Goal: Task Accomplishment & Management: Manage account settings

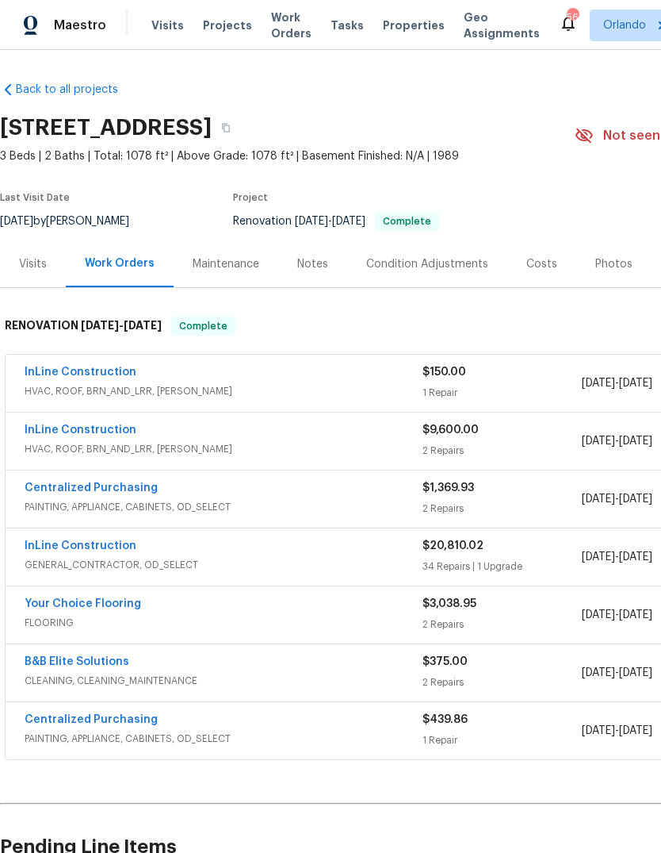
click at [56, 370] on link "InLine Construction" at bounding box center [81, 371] width 112 height 11
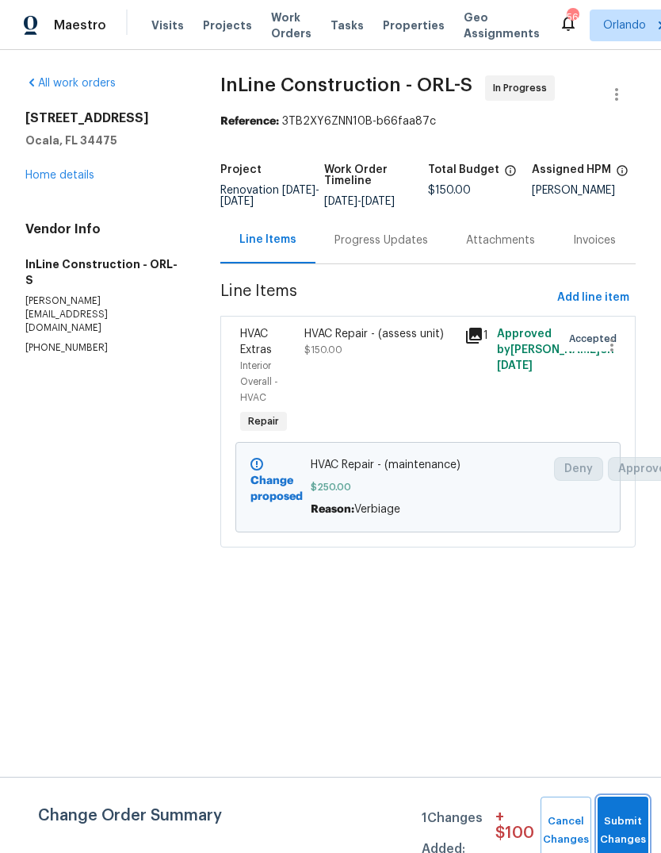
click at [615, 818] on button "Submit Changes" at bounding box center [623, 830] width 51 height 68
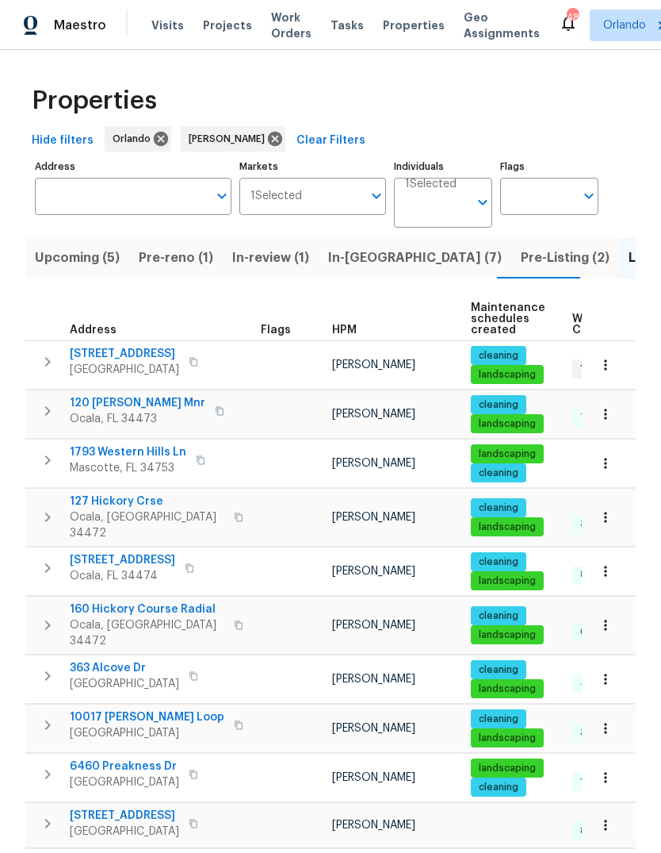
click at [77, 178] on input "Address" at bounding box center [121, 196] width 173 height 37
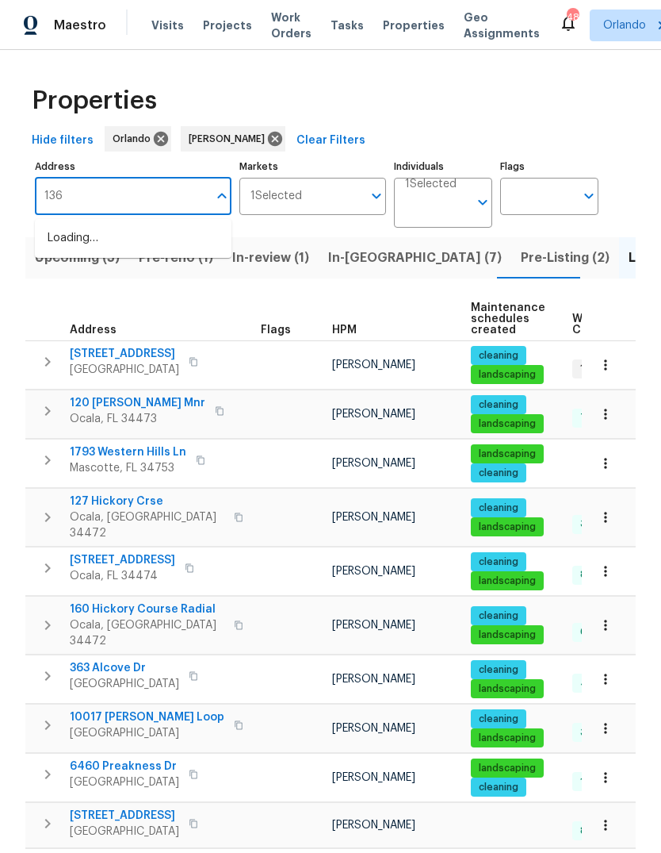
type input "1361"
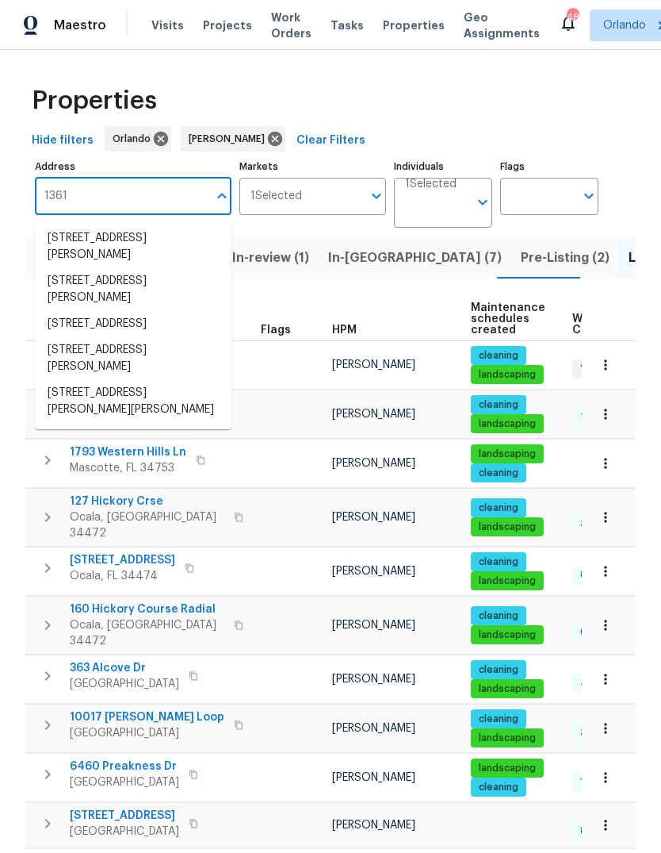
click at [77, 380] on li "1361 Peters Dr Leesburg FL 34748" at bounding box center [133, 401] width 197 height 43
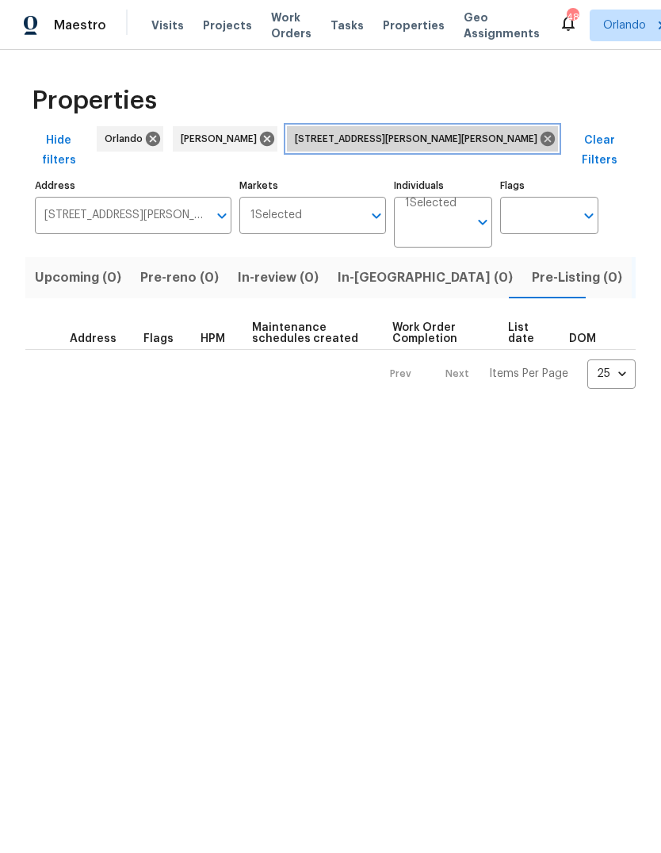
click at [539, 138] on icon at bounding box center [547, 138] width 17 height 17
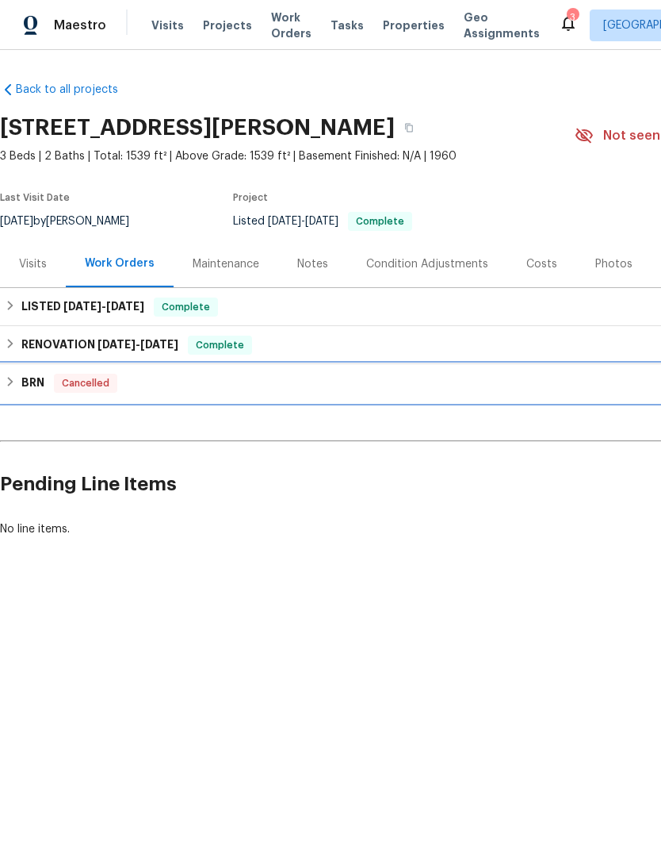
click at [38, 374] on h6 "BRN" at bounding box center [32, 383] width 23 height 19
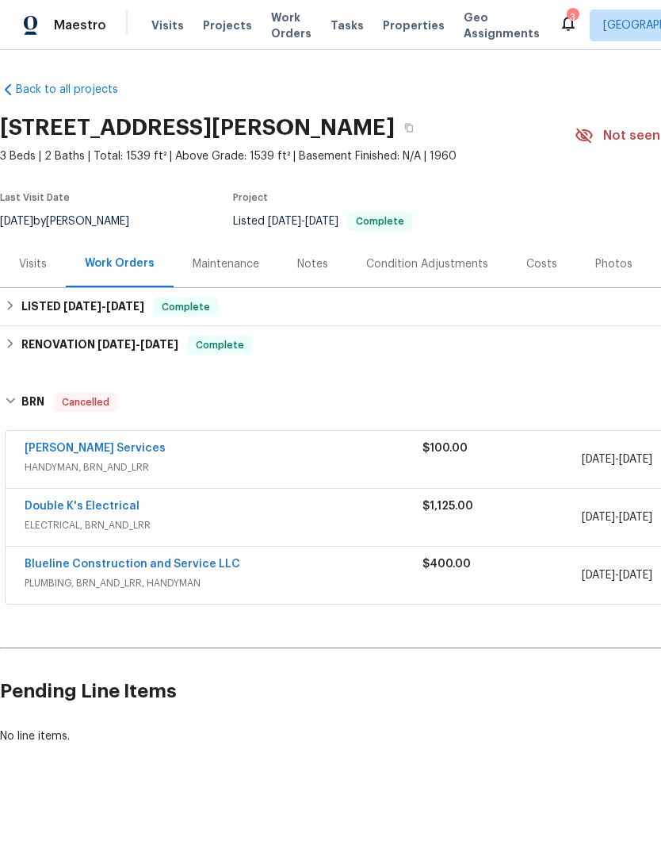
click at [82, 568] on link "Blueline Construction and Service LLC" at bounding box center [133, 563] width 216 height 11
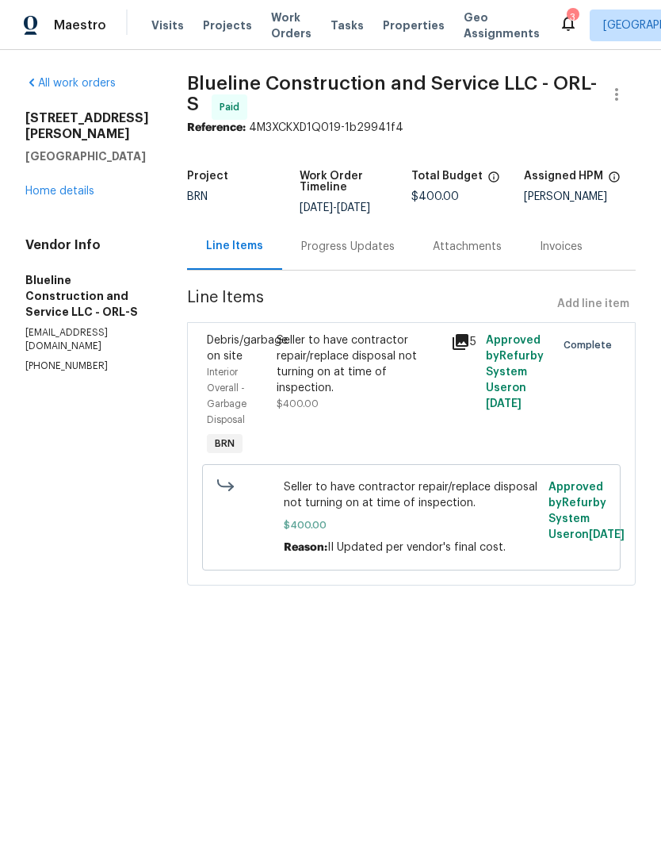
click at [571, 630] on html "Maestro Visits Projects Work Orders Tasks Properties Geo Assignments 3 Albuquer…" at bounding box center [330, 315] width 661 height 630
click at [69, 186] on link "Home details" at bounding box center [59, 191] width 69 height 11
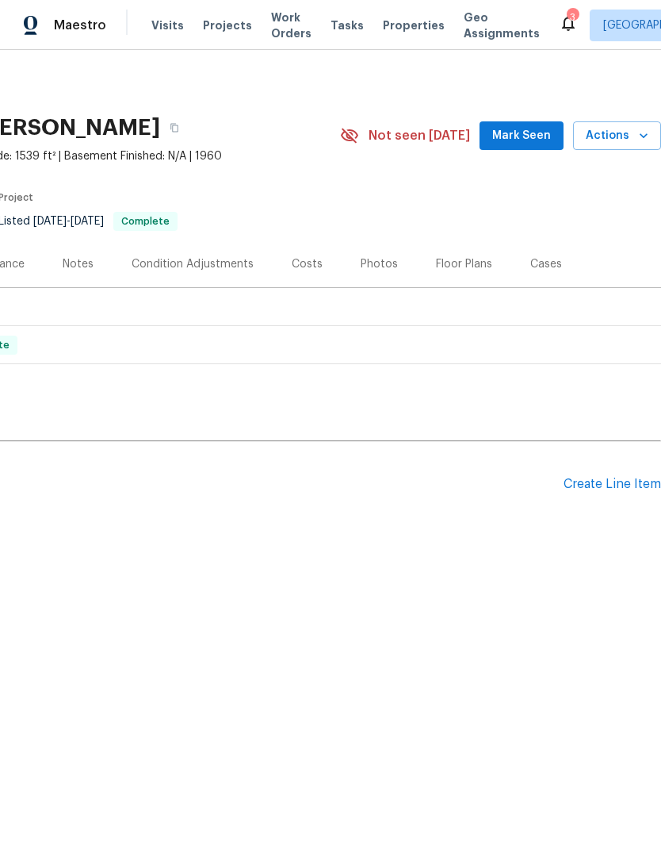
scroll to position [0, 235]
click at [619, 483] on div "Create Line Item" at bounding box center [613, 484] width 98 height 15
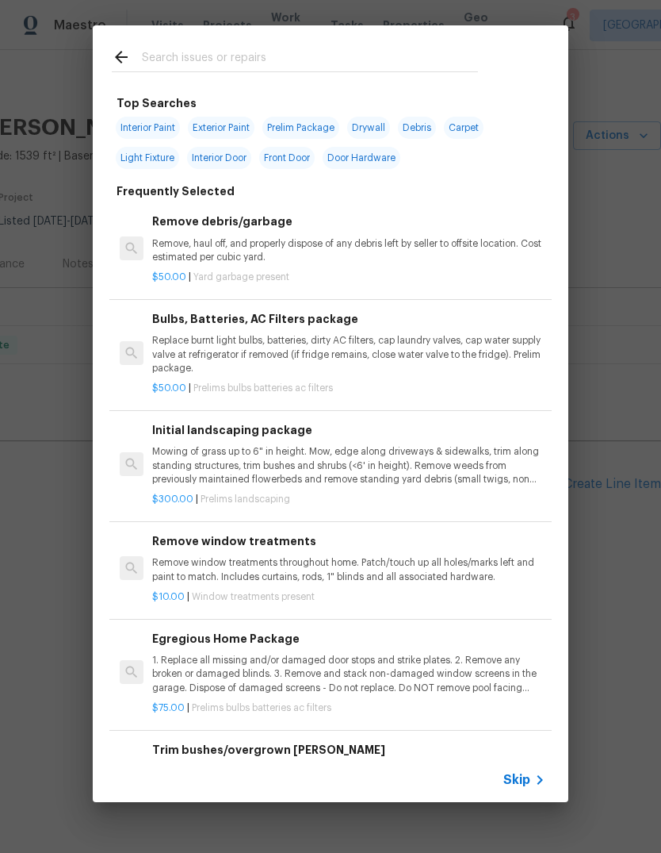
click at [159, 49] on input "text" at bounding box center [310, 60] width 336 height 24
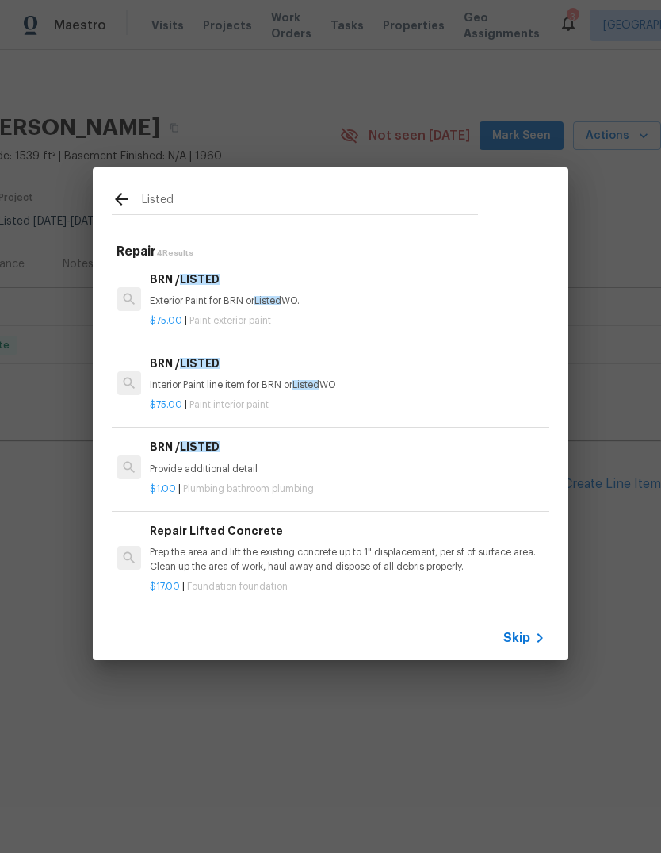
scroll to position [2, 2]
type input "L"
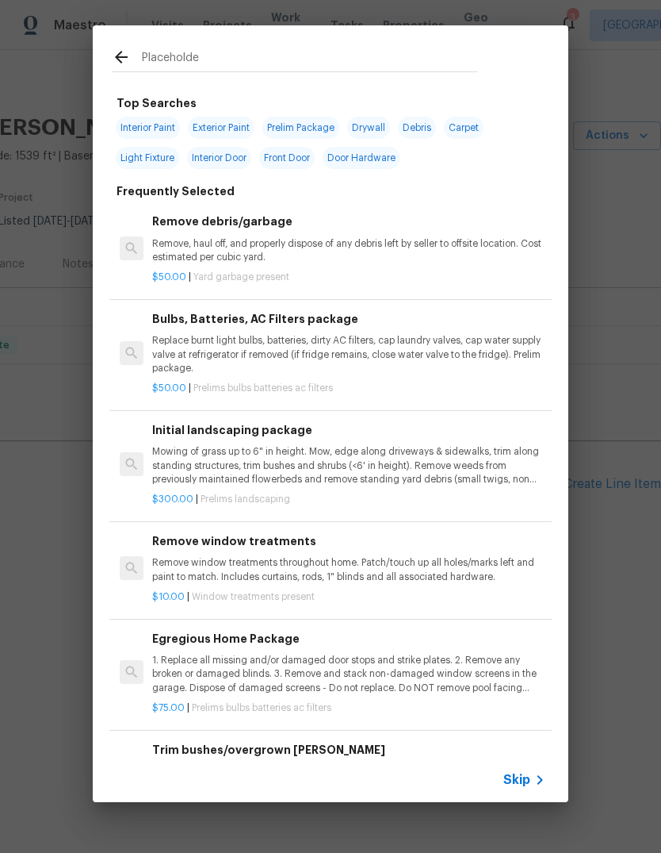
type input "Placeholder"
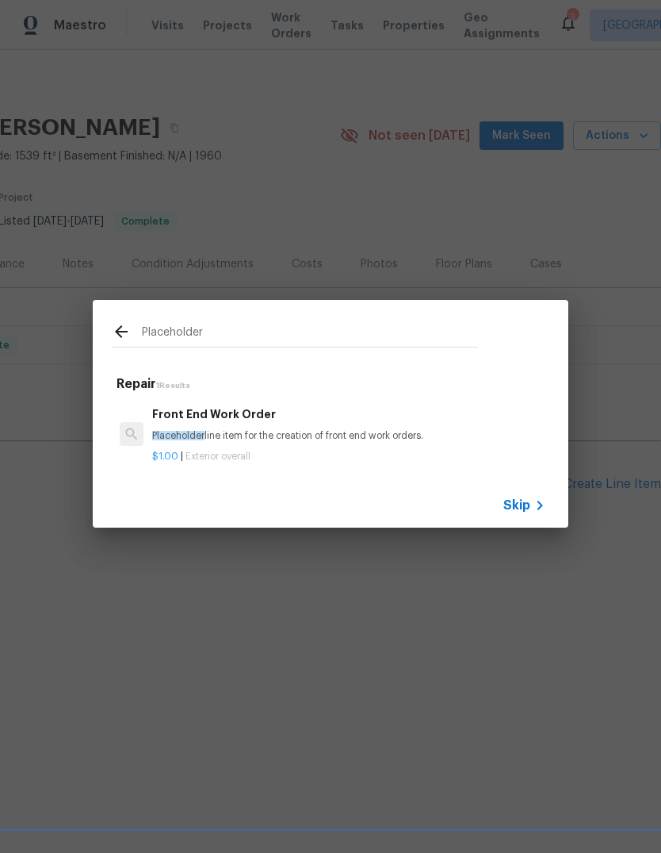
click at [175, 416] on h6 "Front End Work Order" at bounding box center [348, 413] width 393 height 17
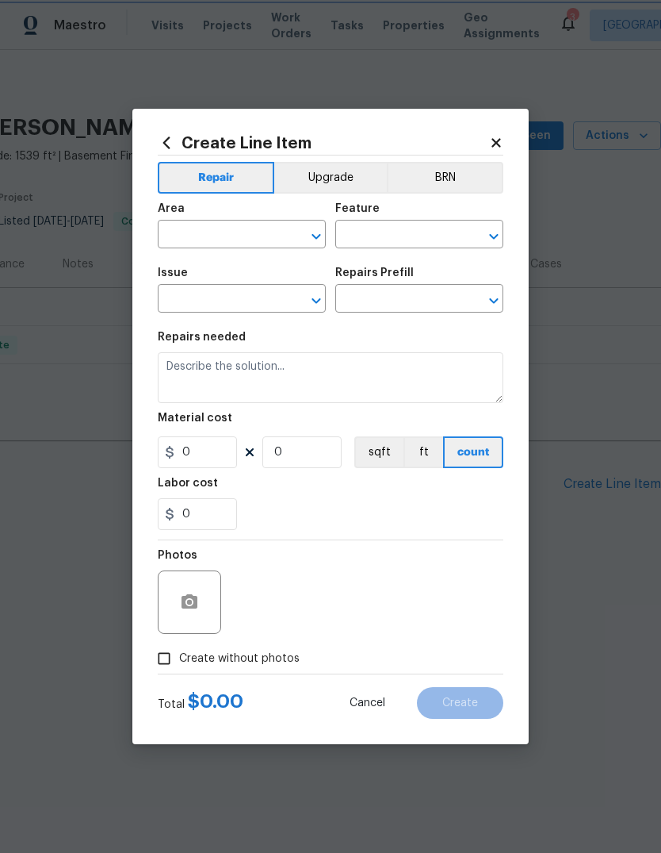
type input "Overall Exterior"
type input "Front End Work Order $1.00"
type textarea "Placeholder line item for the creation of front end work orders."
type input "1"
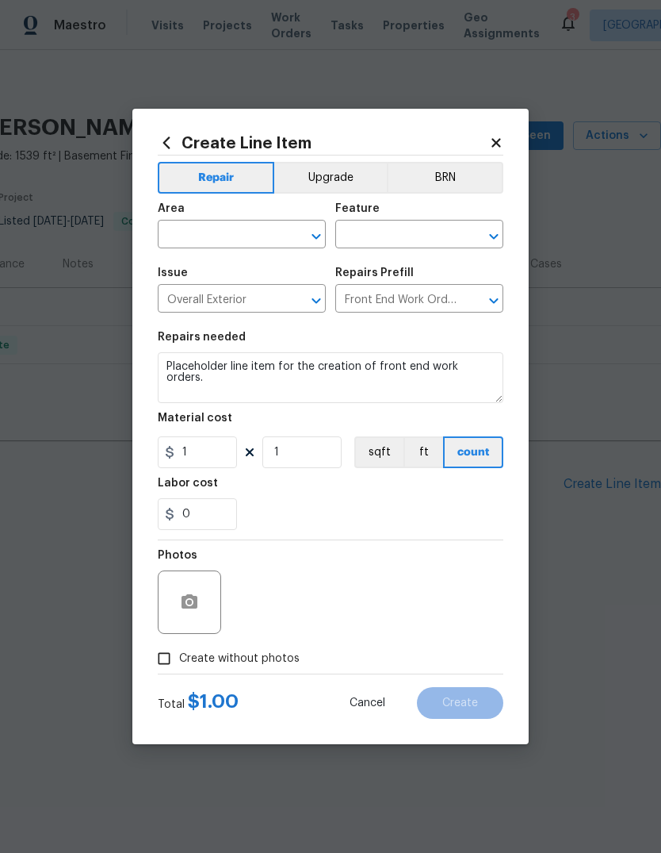
click at [173, 241] on input "text" at bounding box center [220, 236] width 124 height 25
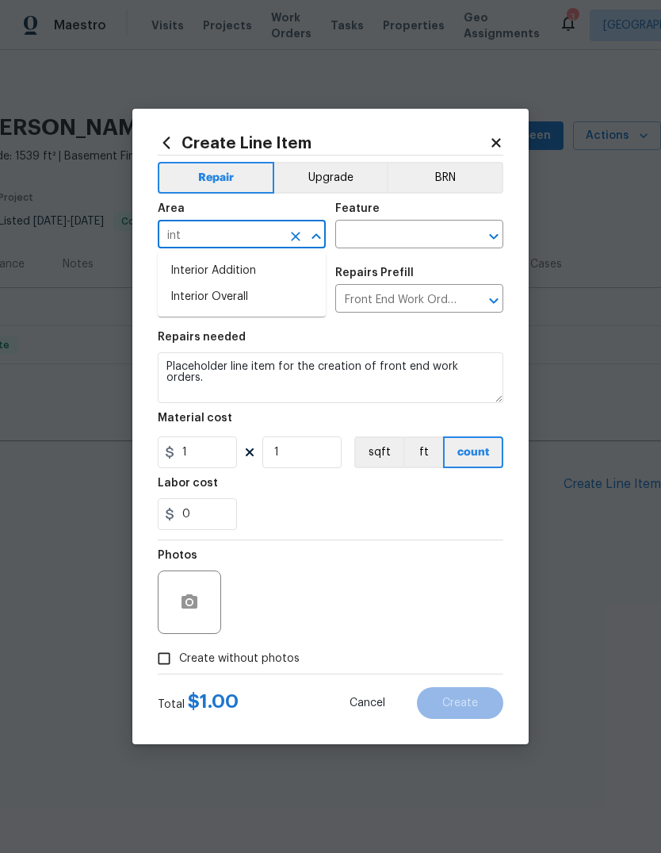
click at [205, 300] on li "Interior Overall" at bounding box center [242, 297] width 168 height 26
type input "Interior Overall"
click at [370, 232] on input "text" at bounding box center [397, 236] width 124 height 25
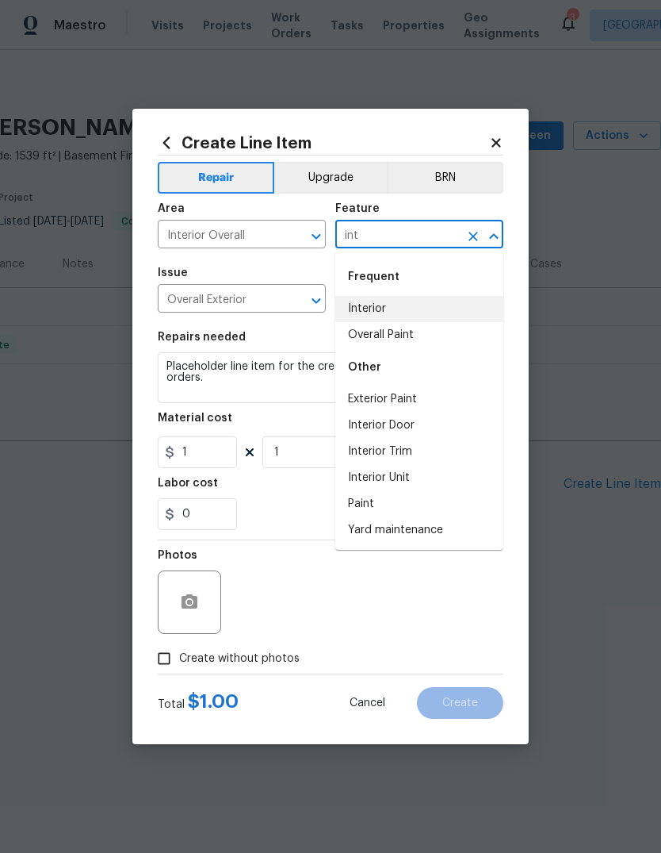
click at [378, 312] on li "Interior" at bounding box center [419, 309] width 168 height 26
type input "Interior"
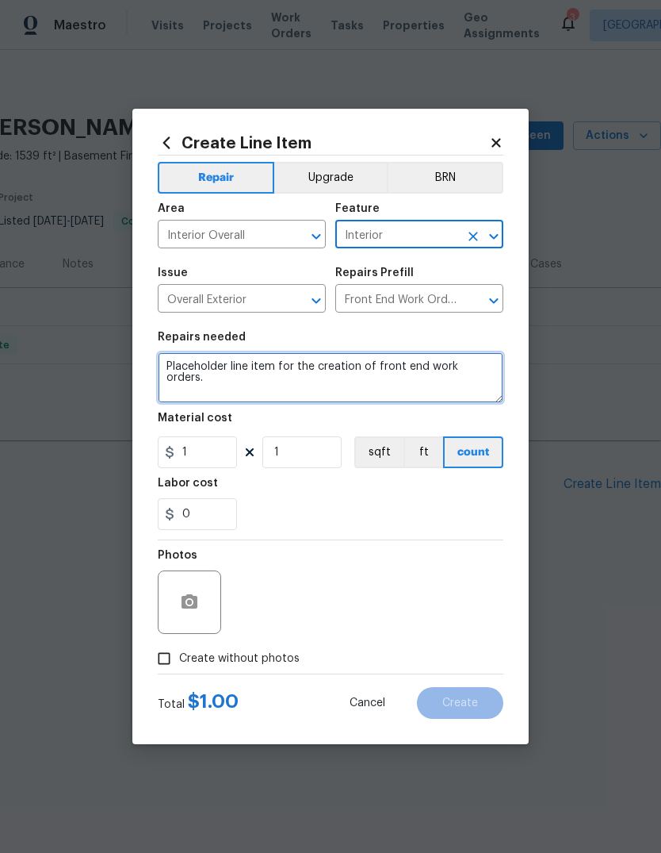
click at [184, 358] on textarea "Placeholder line item for the creation of front end work orders." at bounding box center [331, 377] width 346 height 51
click at [183, 358] on textarea "Placeholder line item for the creation of front end work orders." at bounding box center [331, 377] width 346 height 51
click at [167, 371] on textarea "Placeholder line item for the creation of front end work orders." at bounding box center [331, 377] width 346 height 51
click at [167, 370] on textarea "Placeholder line item for the creation of front end work orders." at bounding box center [331, 377] width 346 height 51
paste textarea "Caleb.Hurst lets address. 2.1.2 / 3.3.1 / 3.5.1 / 3.5.3 / 4.3.1 / 7.1.1 / 8.2.2…"
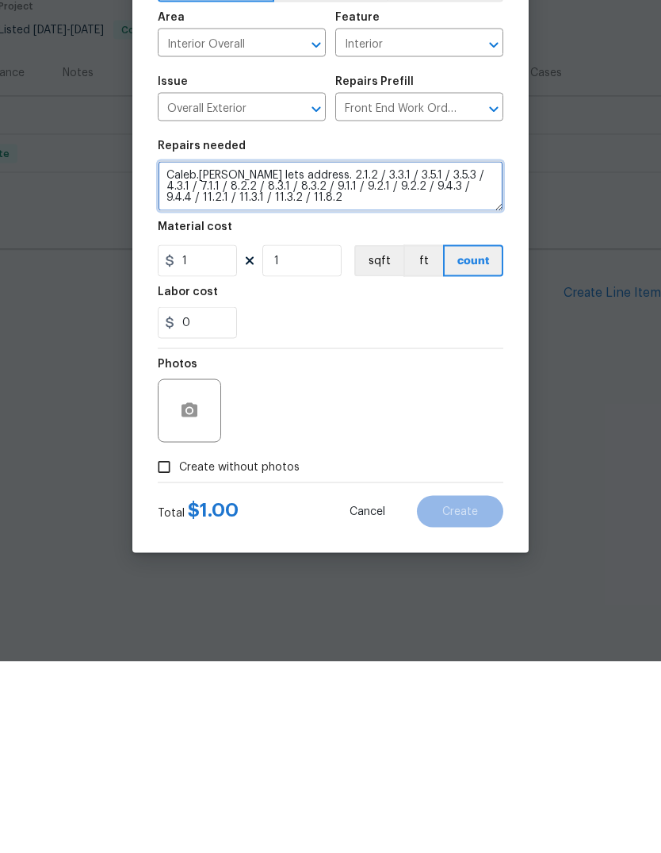
type textarea "Caleb.Hurst lets address. 2.1.2 / 3.3.1 / 3.5.1 / 3.5.3 / 4.3.1 / 7.1.1 / 8.2.2…"
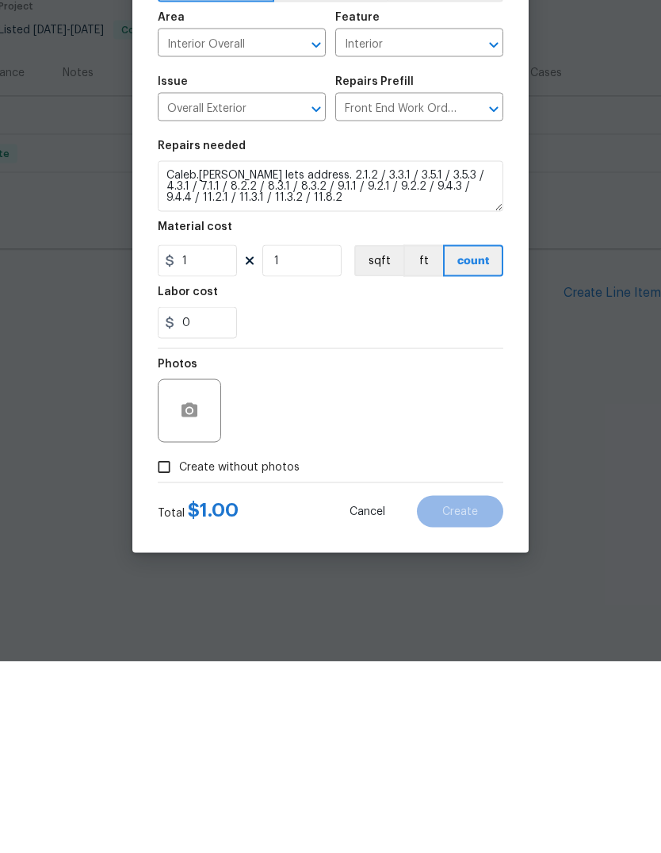
click at [169, 643] on input "Create without photos" at bounding box center [164, 658] width 30 height 30
checkbox input "true"
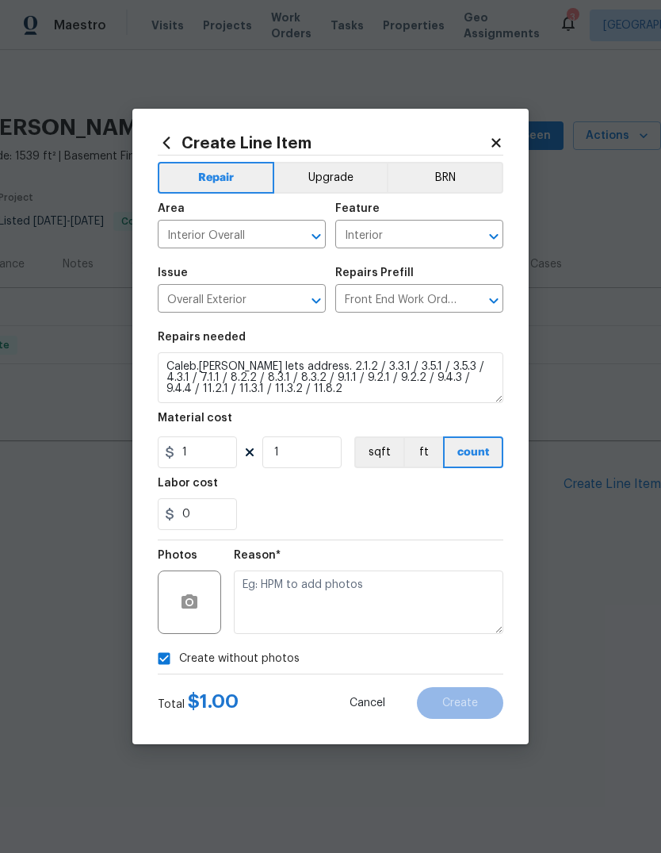
click at [460, 599] on textarea at bounding box center [369, 601] width 270 height 63
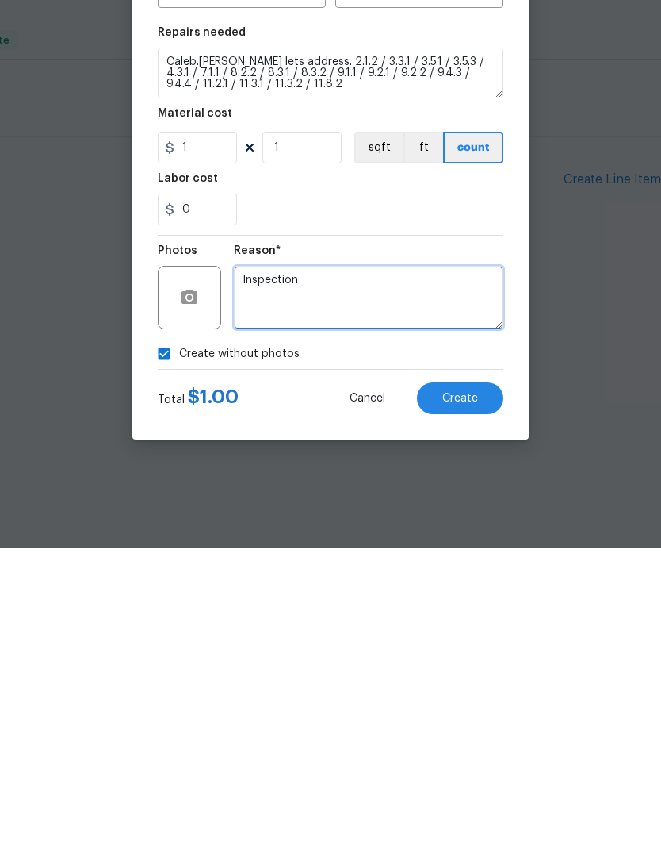
type textarea "Inspection"
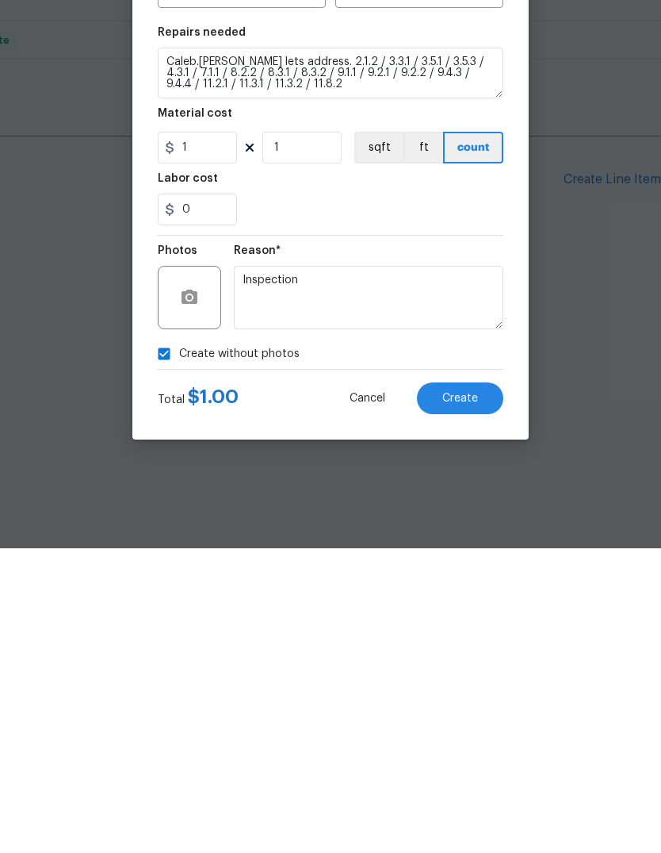
click at [485, 687] on button "Create" at bounding box center [460, 703] width 86 height 32
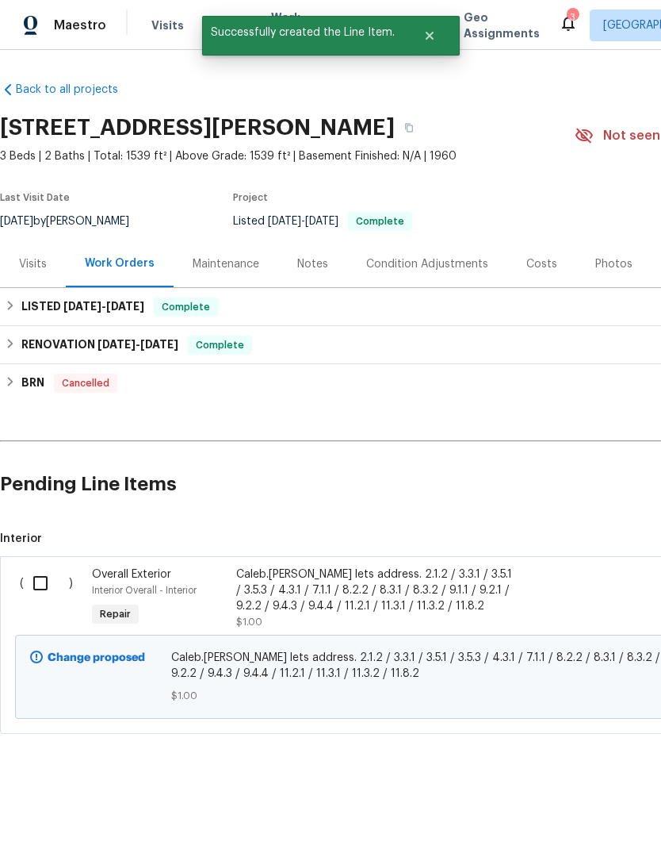
scroll to position [0, 0]
click at [41, 587] on input "checkbox" at bounding box center [46, 582] width 45 height 33
checkbox input "true"
click at [604, 795] on div "Cancel (1) Item Create Work Order" at bounding box center [330, 812] width 661 height 81
click at [584, 801] on button "Create Work Order" at bounding box center [570, 813] width 131 height 29
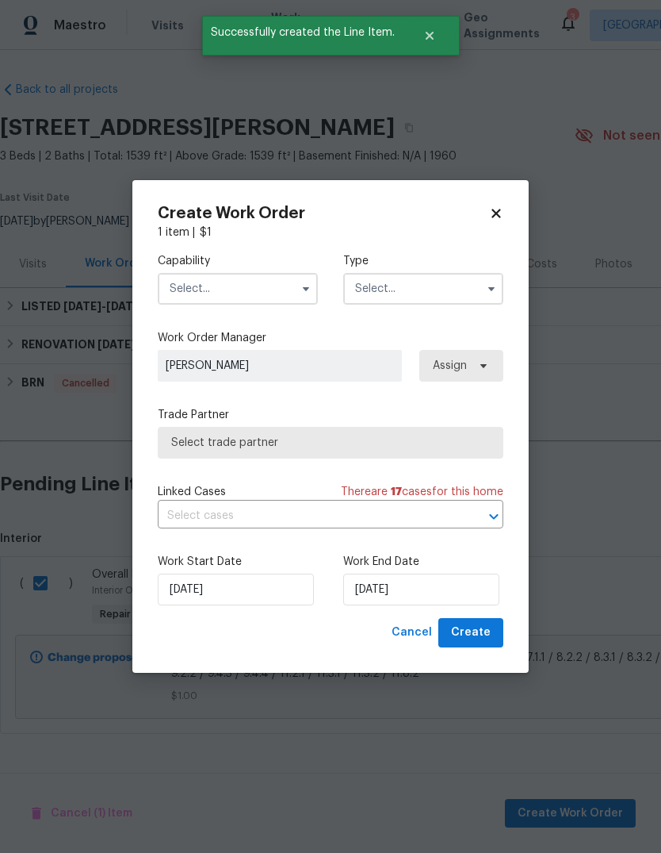
click at [184, 288] on input "text" at bounding box center [238, 289] width 160 height 32
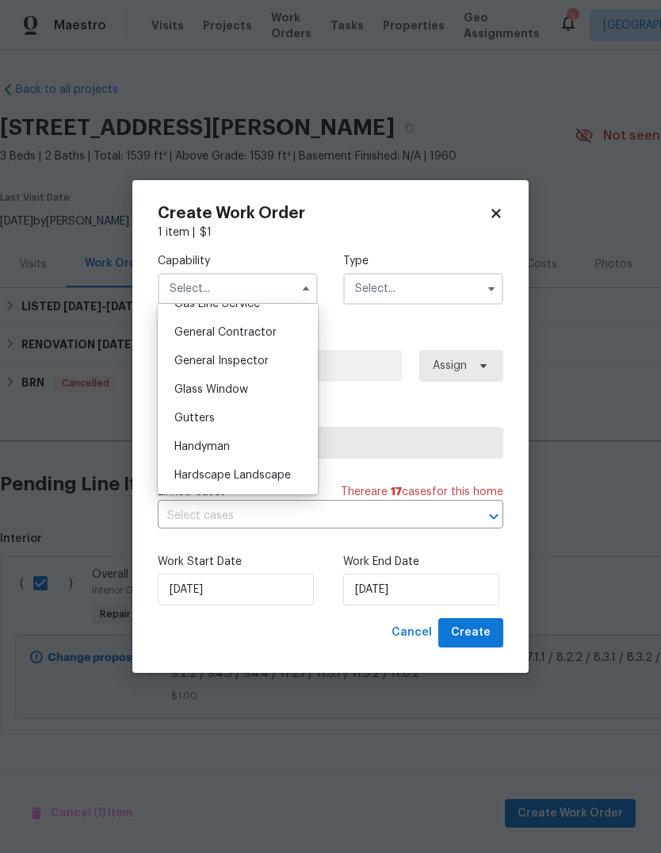
scroll to position [741, 0]
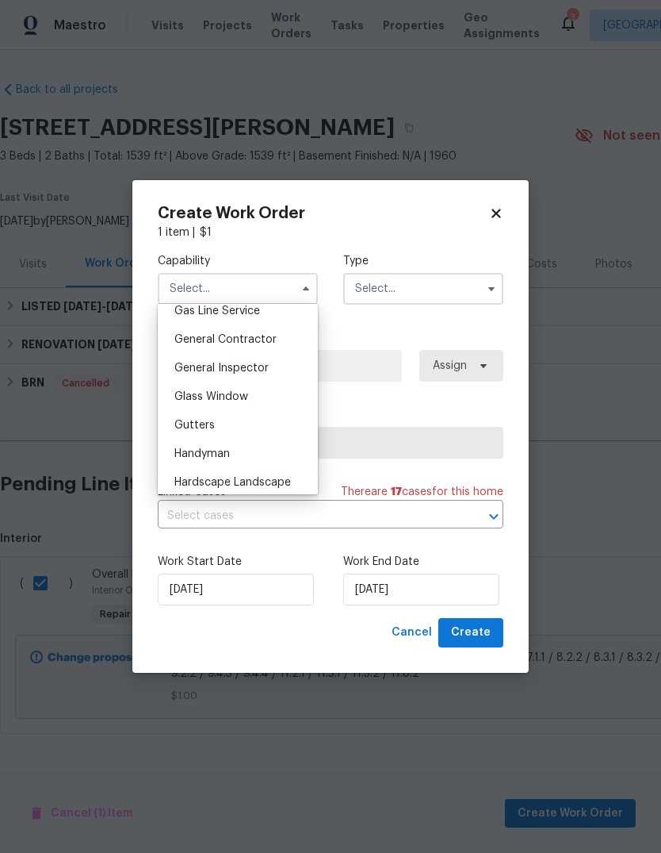
click at [191, 337] on span "General Contractor" at bounding box center [225, 339] width 102 height 11
type input "General Contractor"
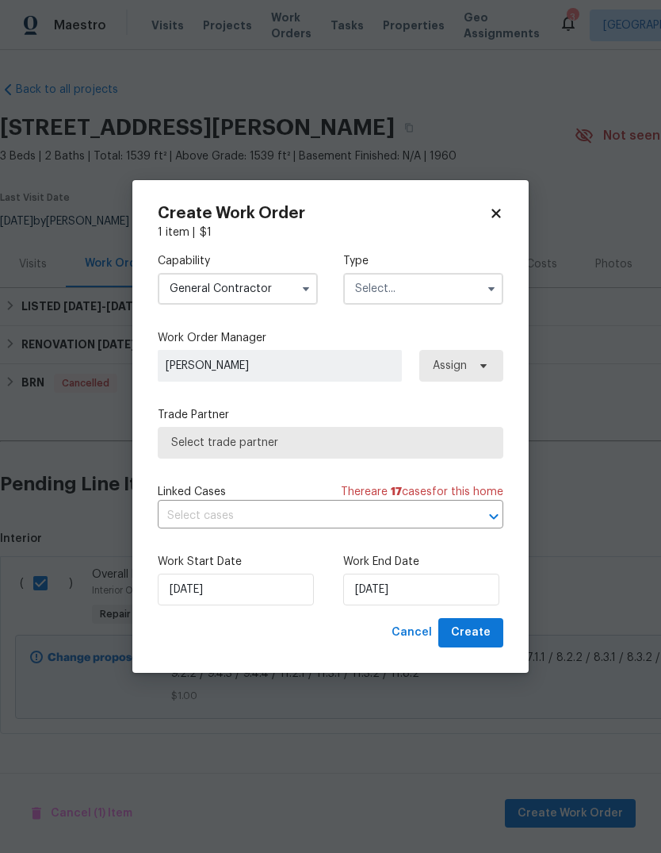
click at [362, 292] on input "text" at bounding box center [423, 289] width 160 height 32
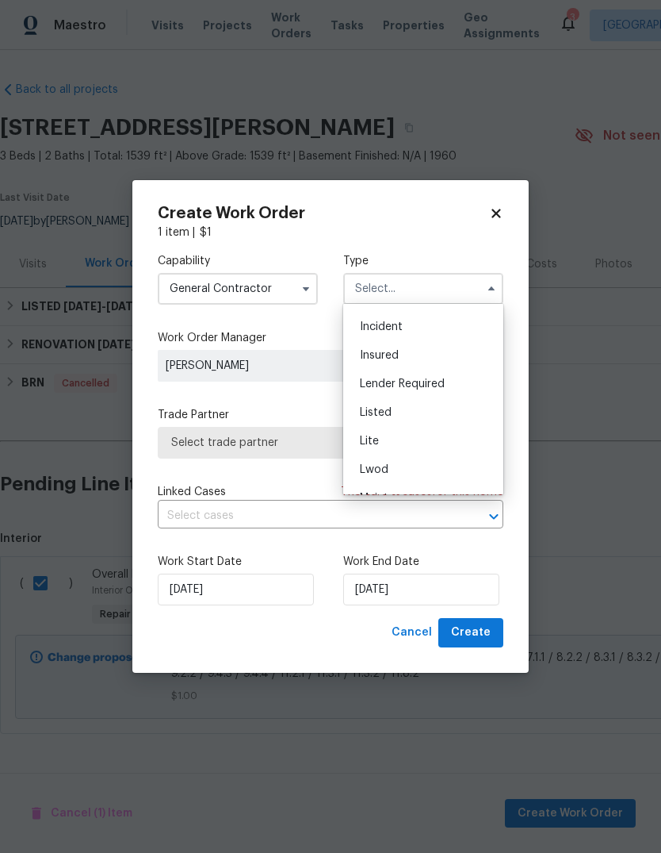
scroll to position [82, 0]
click at [426, 405] on div "Listed" at bounding box center [423, 411] width 152 height 29
type input "Listed"
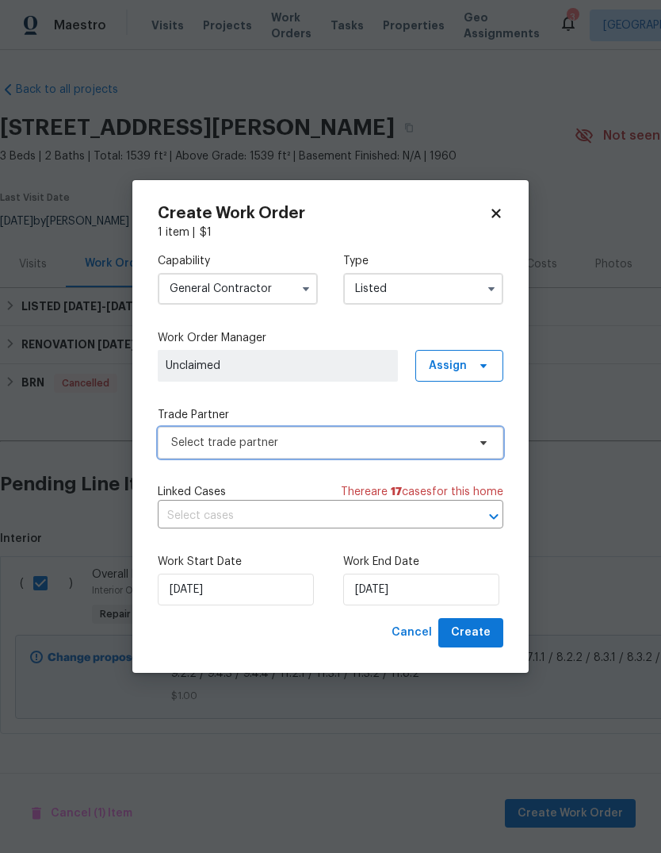
click at [180, 447] on span "Select trade partner" at bounding box center [319, 443] width 296 height 16
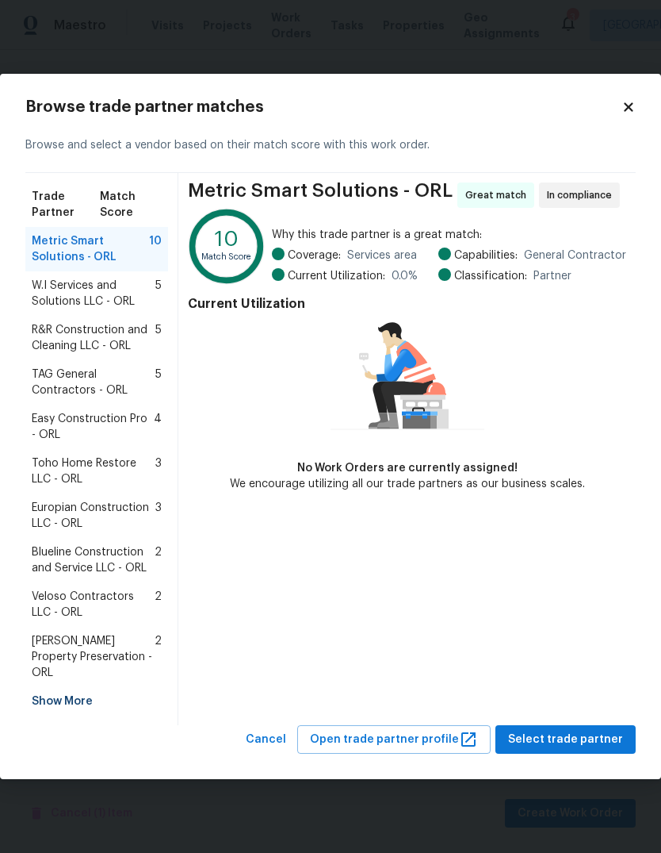
click at [55, 517] on span "Europian Construction LLC - ORL" at bounding box center [94, 516] width 124 height 32
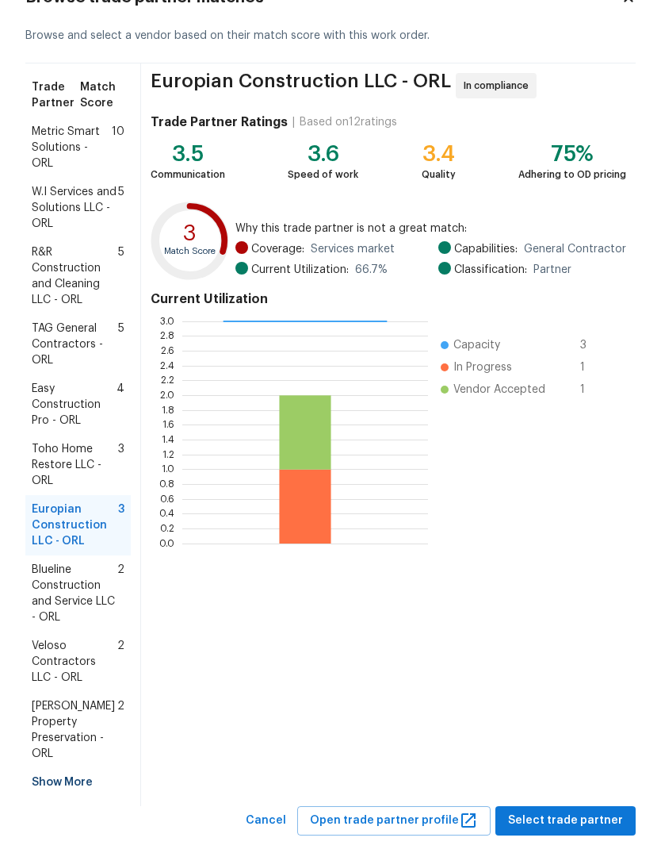
scroll to position [59, 0]
click at [602, 811] on span "Select trade partner" at bounding box center [565, 821] width 115 height 20
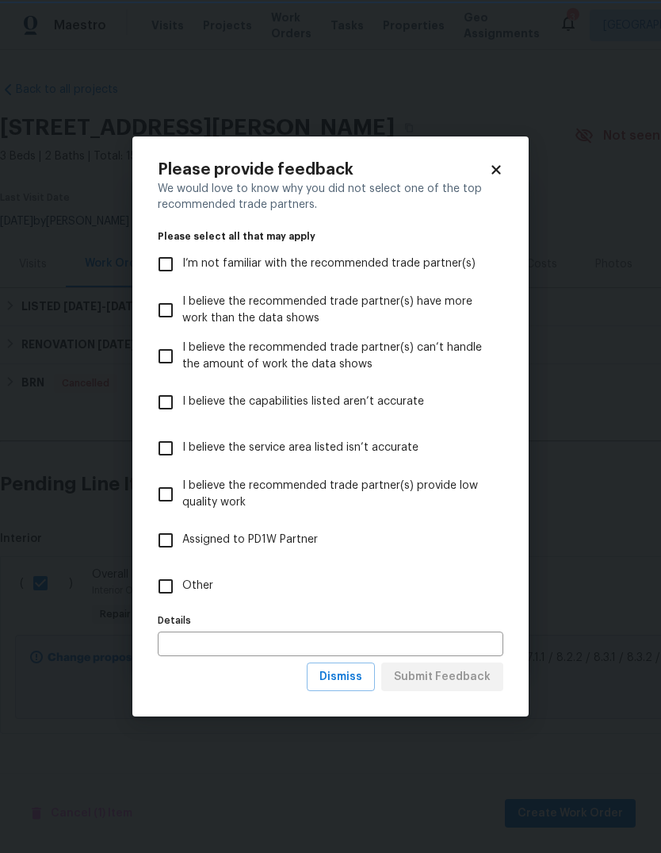
scroll to position [0, 0]
click at [166, 586] on input "Other" at bounding box center [165, 585] width 33 height 33
checkbox input "true"
click at [473, 676] on span "Submit Feedback" at bounding box center [442, 677] width 97 height 20
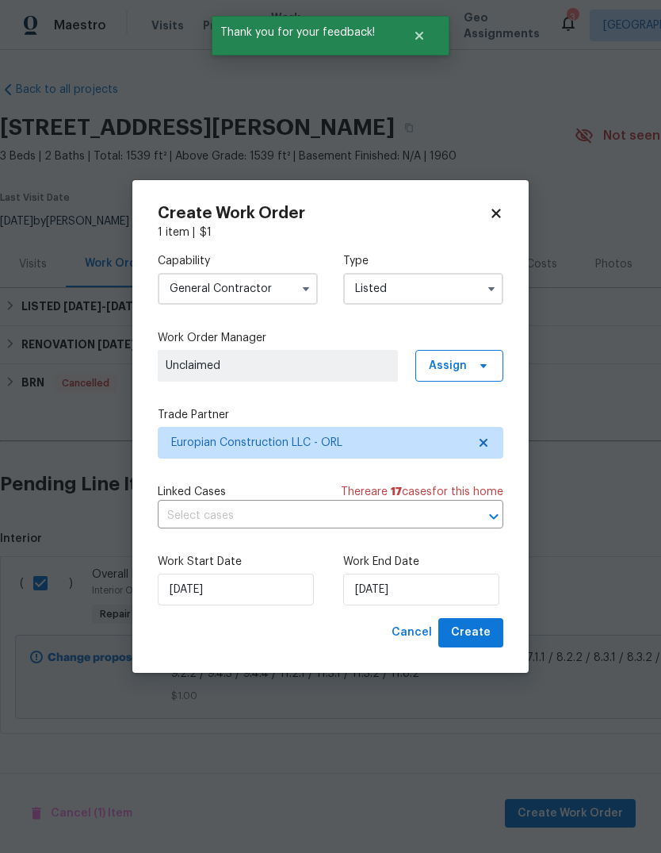
click at [178, 510] on input "text" at bounding box center [308, 516] width 301 height 25
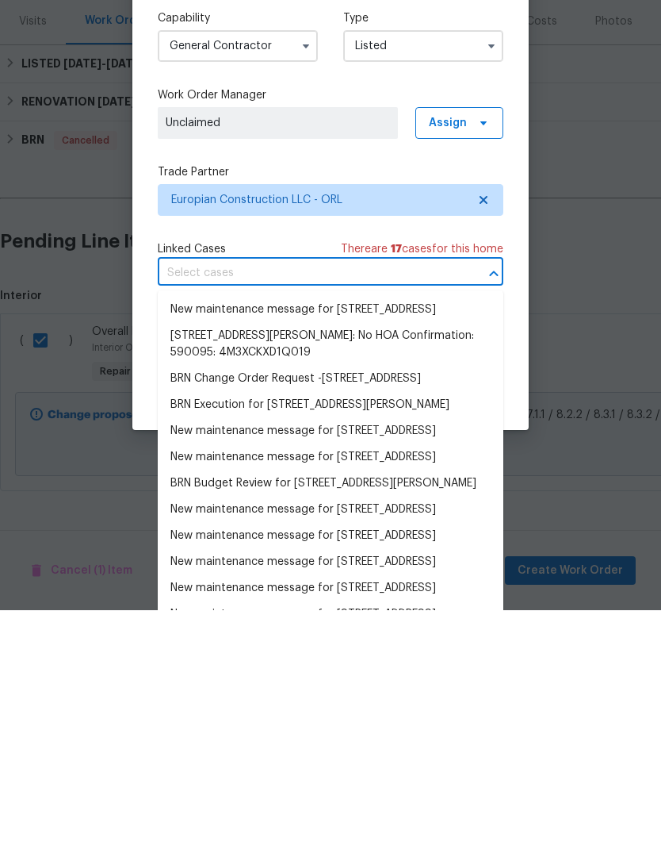
click at [167, 280] on div "Capability General Contractor Type Listed Work Order Manager Unclaimed Assign T…" at bounding box center [331, 429] width 346 height 378
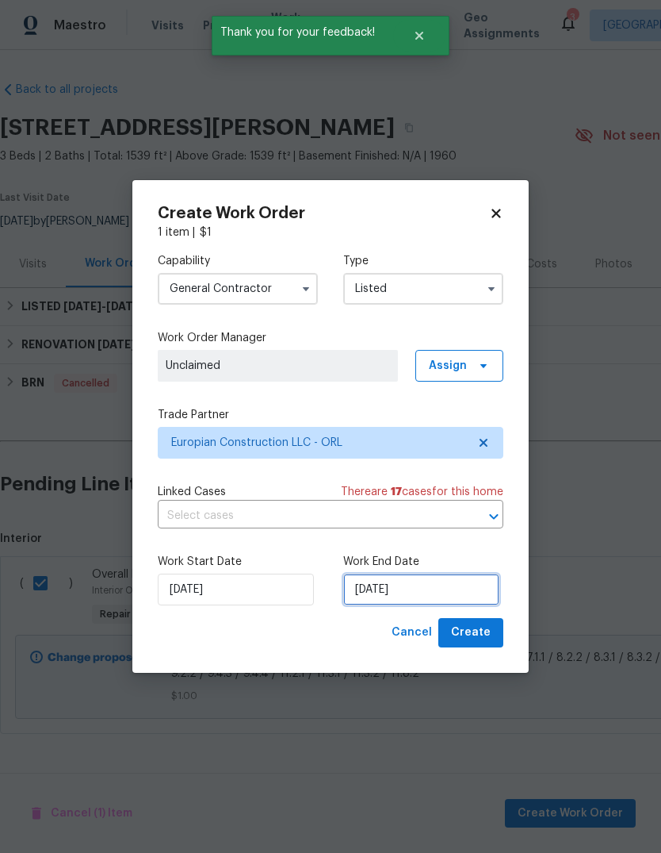
click at [455, 589] on input "[DATE]" at bounding box center [421, 589] width 156 height 32
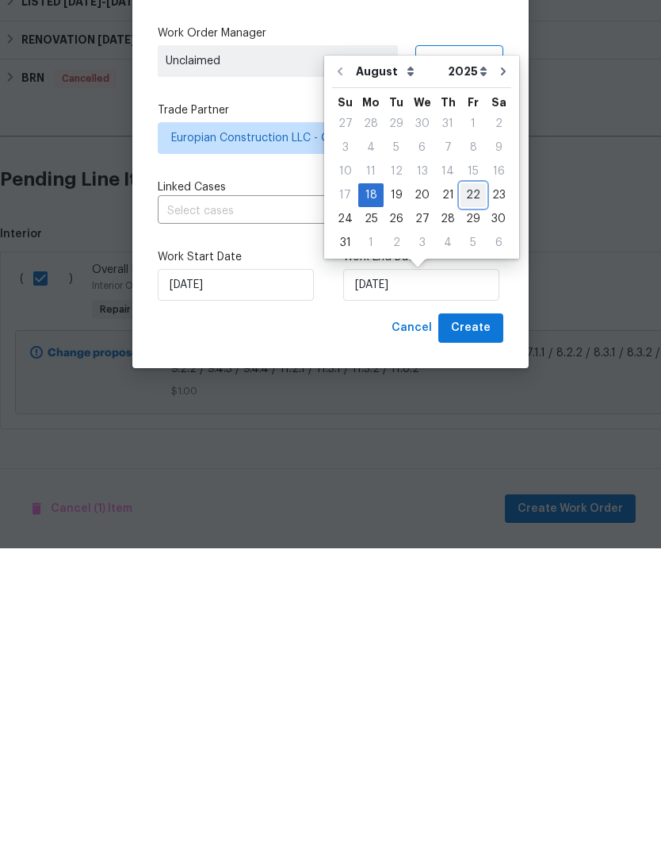
click at [462, 489] on div "22" at bounding box center [473, 500] width 25 height 22
type input "[DATE]"
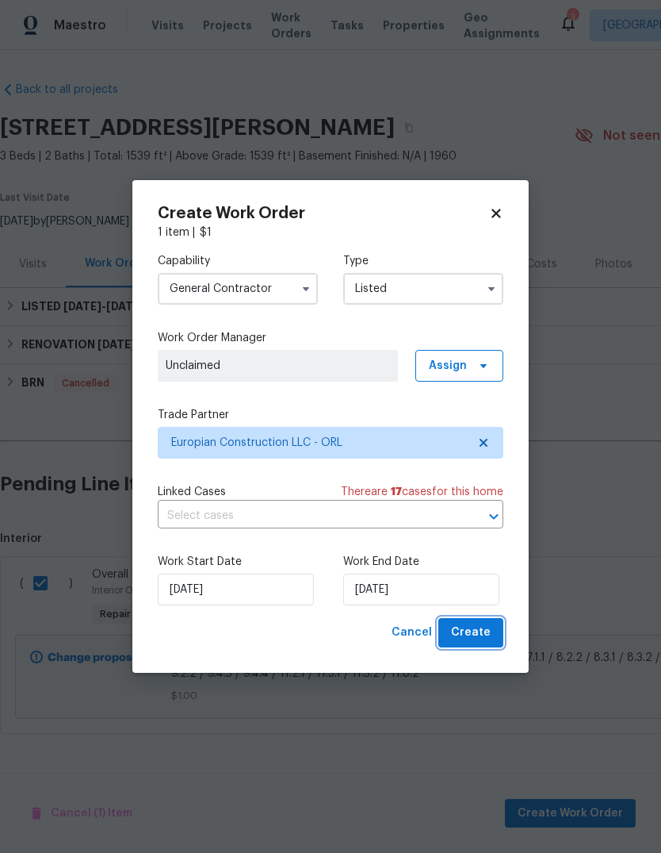
click at [479, 625] on span "Create" at bounding box center [471, 633] width 40 height 20
checkbox input "false"
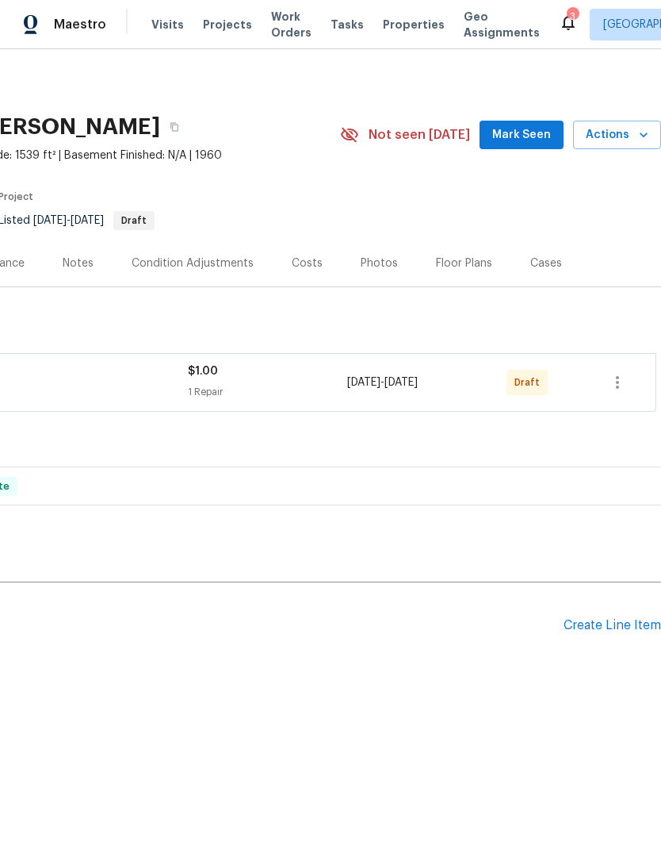
scroll to position [0, 235]
click at [630, 370] on button "button" at bounding box center [618, 383] width 38 height 38
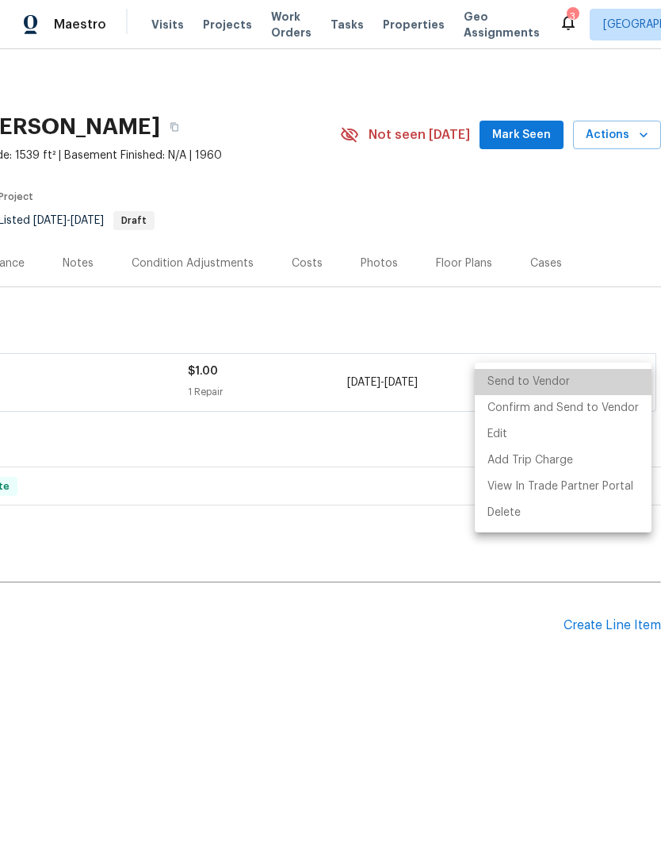
click at [569, 381] on li "Send to Vendor" at bounding box center [563, 383] width 177 height 26
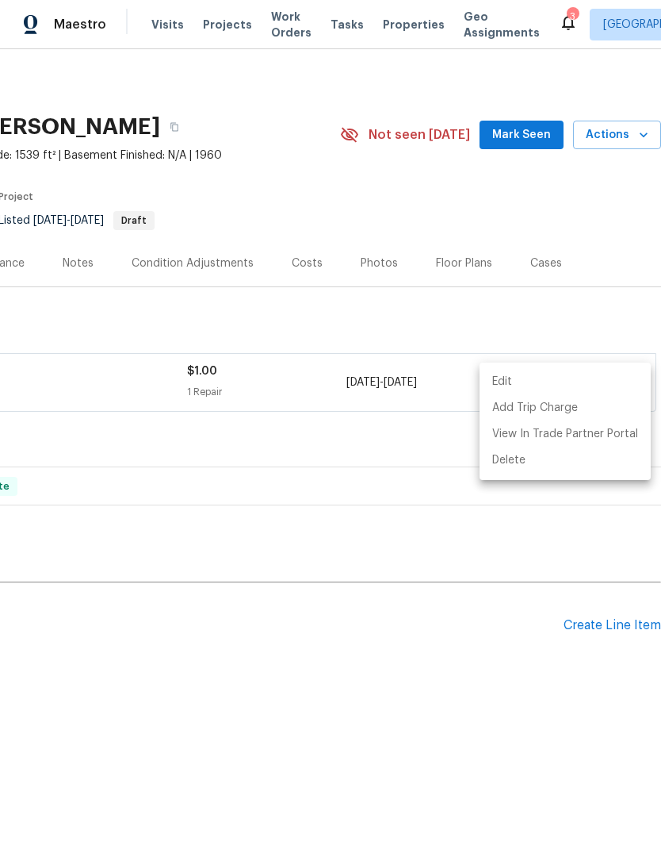
click at [75, 254] on div at bounding box center [330, 426] width 661 height 853
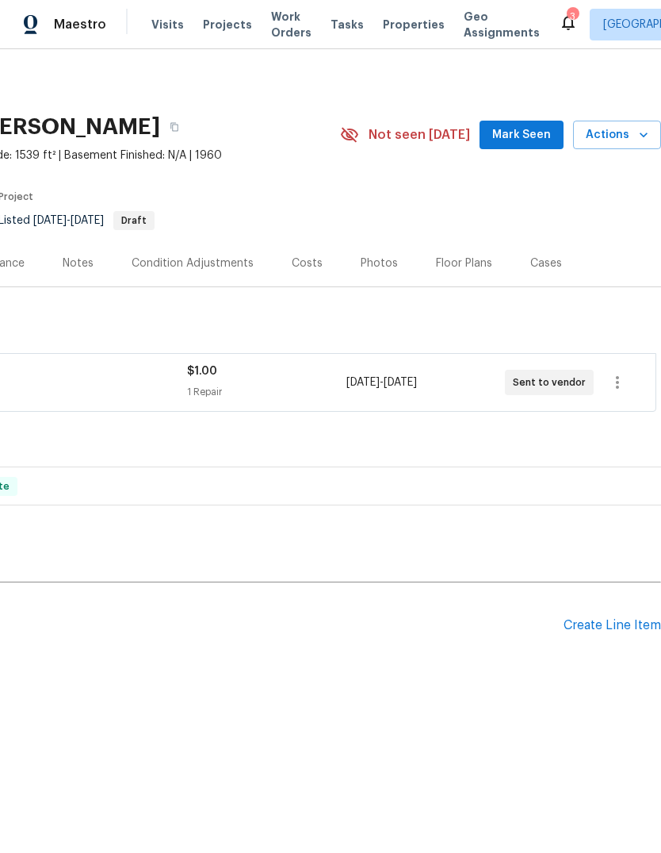
click at [71, 266] on div "Notes" at bounding box center [78, 264] width 31 height 16
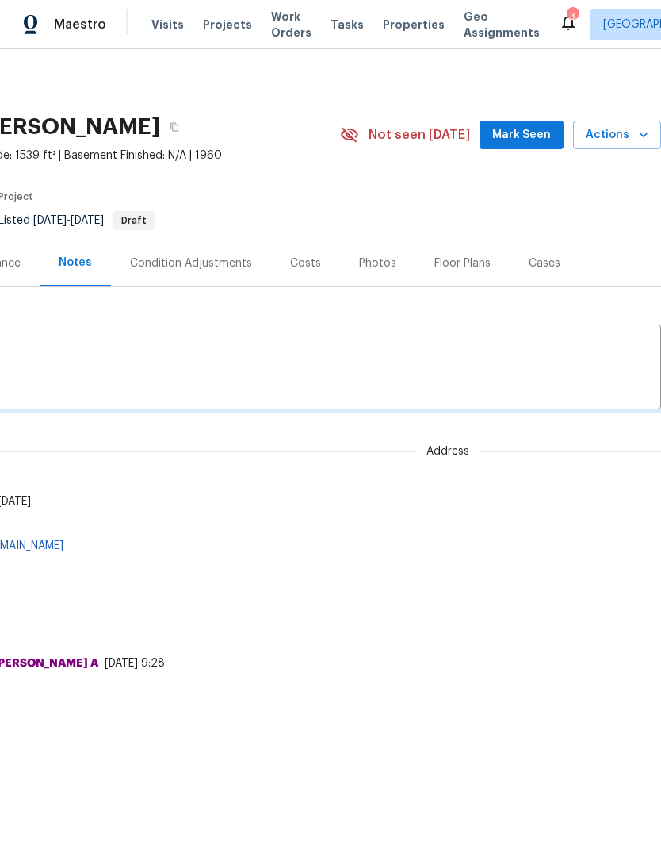
scroll to position [1, 0]
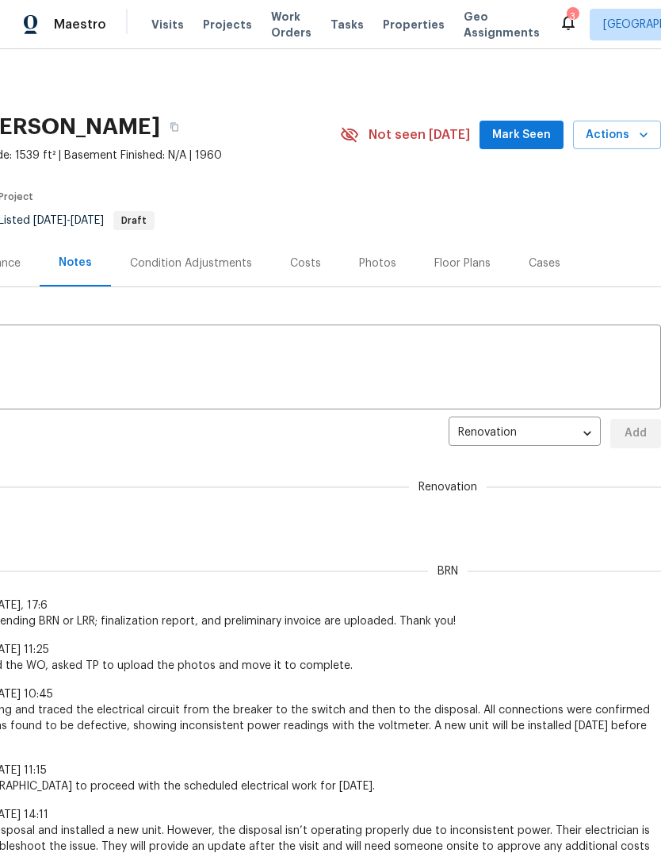
click at [99, 346] on textarea at bounding box center [213, 369] width 877 height 56
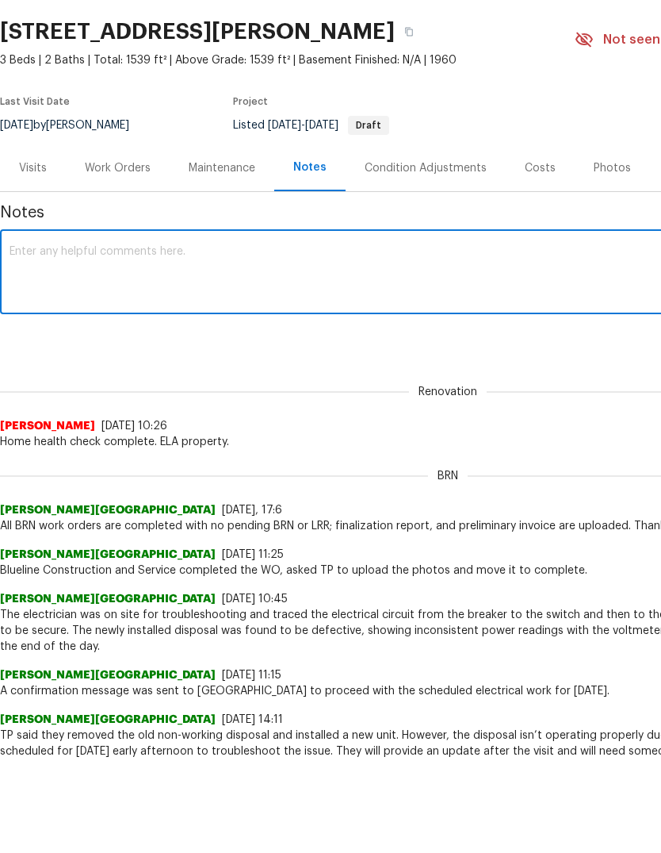
scroll to position [0, 0]
type textarea "Work order from inspection summary sent to GC."
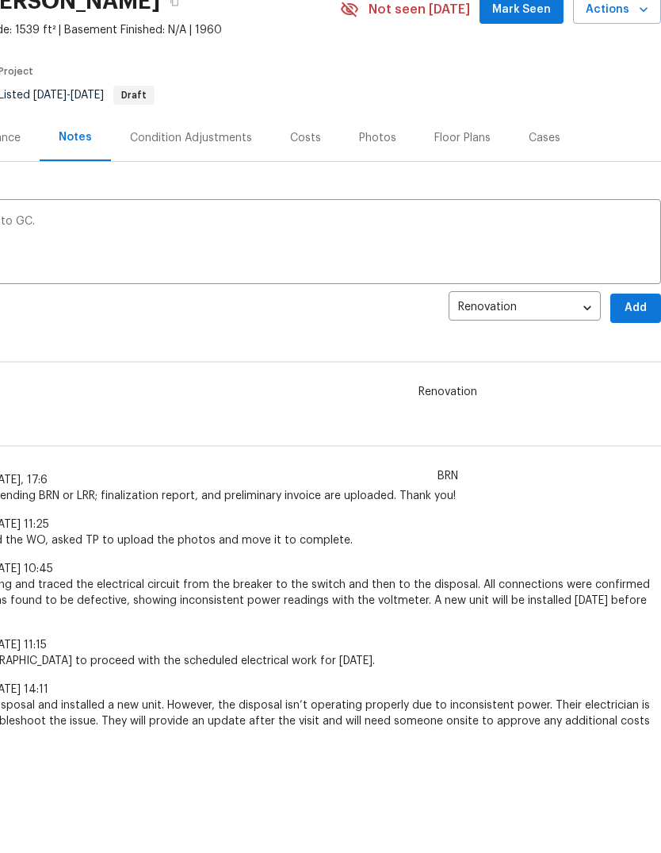
scroll to position [31, 235]
click at [627, 309] on span "Add" at bounding box center [635, 308] width 25 height 20
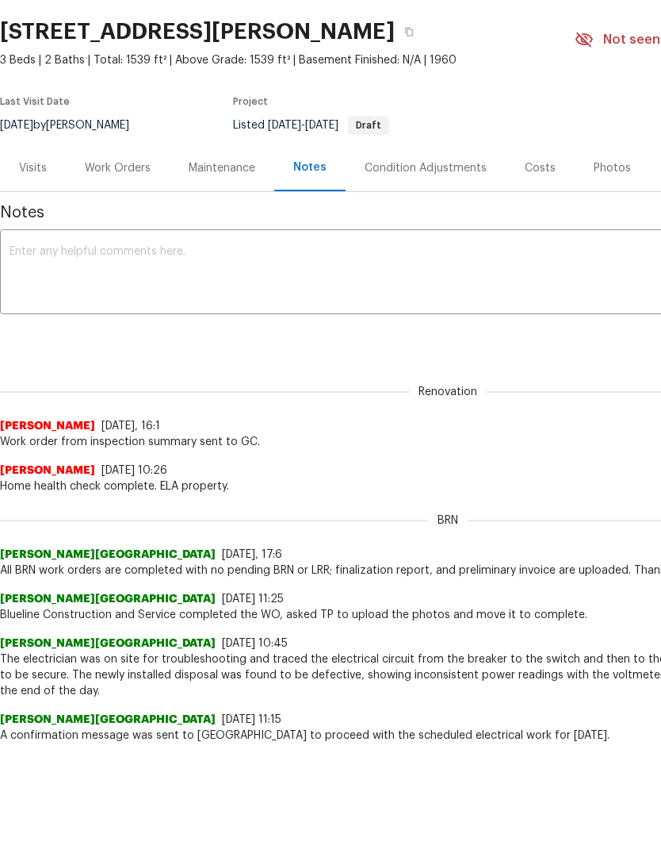
scroll to position [0, 0]
click at [413, 29] on icon "button" at bounding box center [409, 32] width 8 height 9
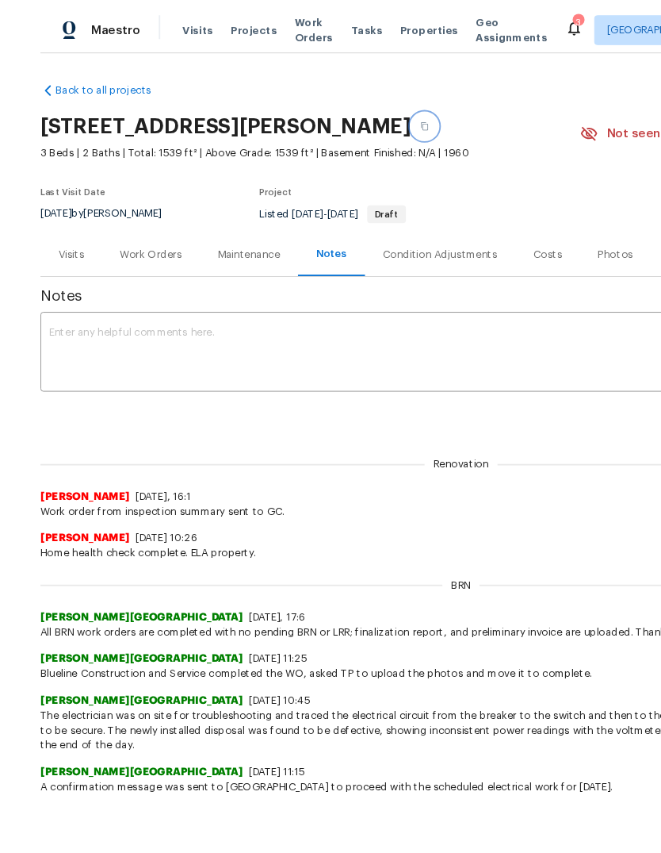
scroll to position [94, 0]
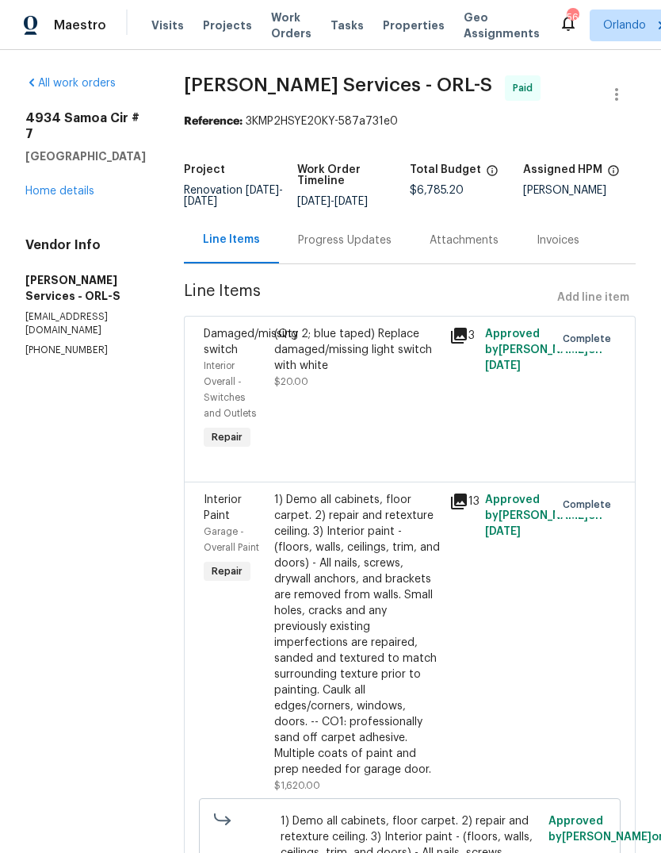
click at [273, 24] on span "Work Orders" at bounding box center [291, 26] width 40 height 32
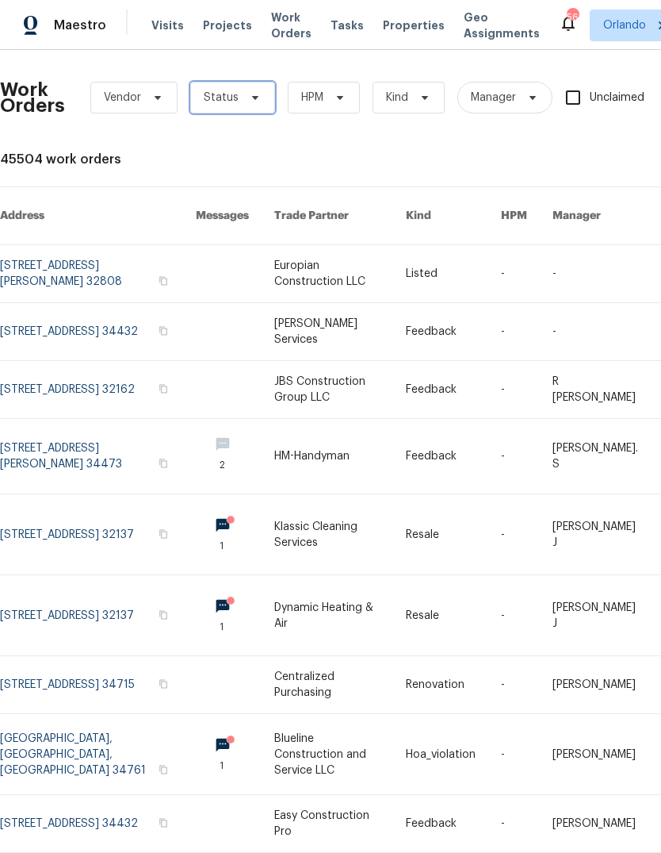
click at [252, 98] on icon at bounding box center [255, 98] width 6 height 4
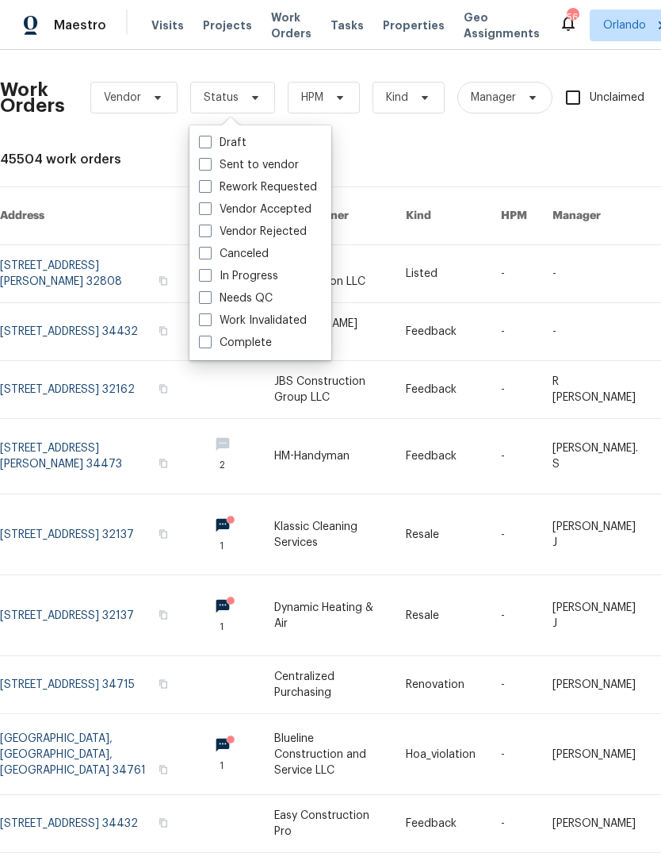
click at [213, 294] on label "Needs QC" at bounding box center [236, 298] width 74 height 16
click at [209, 294] on input "Needs QC" at bounding box center [204, 295] width 10 height 10
checkbox input "true"
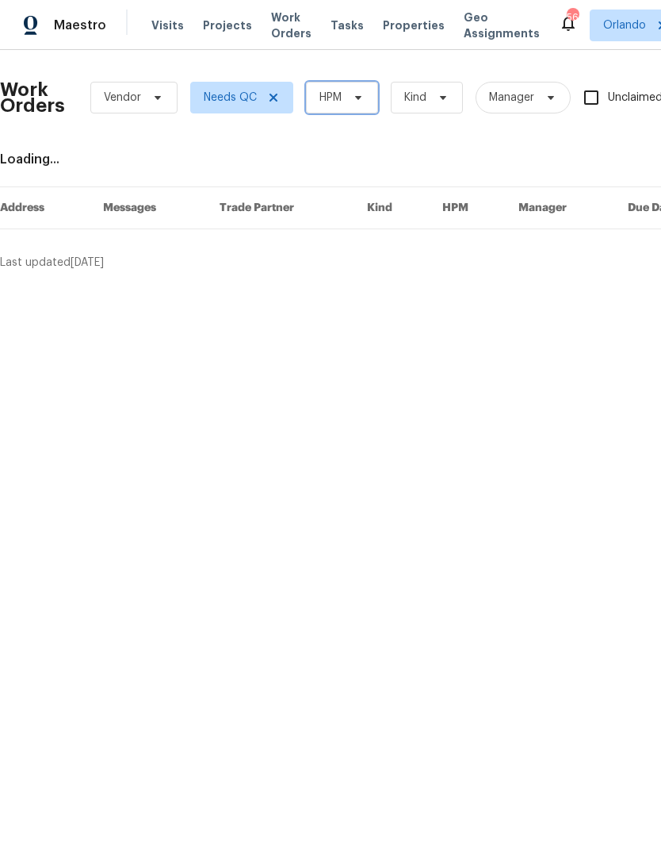
click at [349, 102] on span at bounding box center [355, 97] width 17 height 13
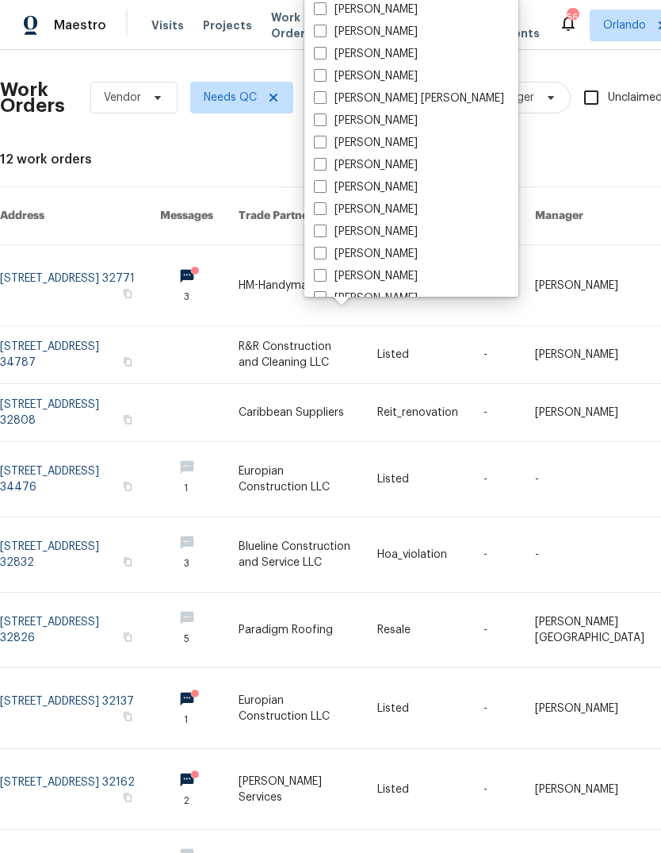
click at [334, 37] on label "[PERSON_NAME]" at bounding box center [366, 32] width 104 height 16
click at [324, 34] on input "[PERSON_NAME]" at bounding box center [319, 29] width 10 height 10
checkbox input "true"
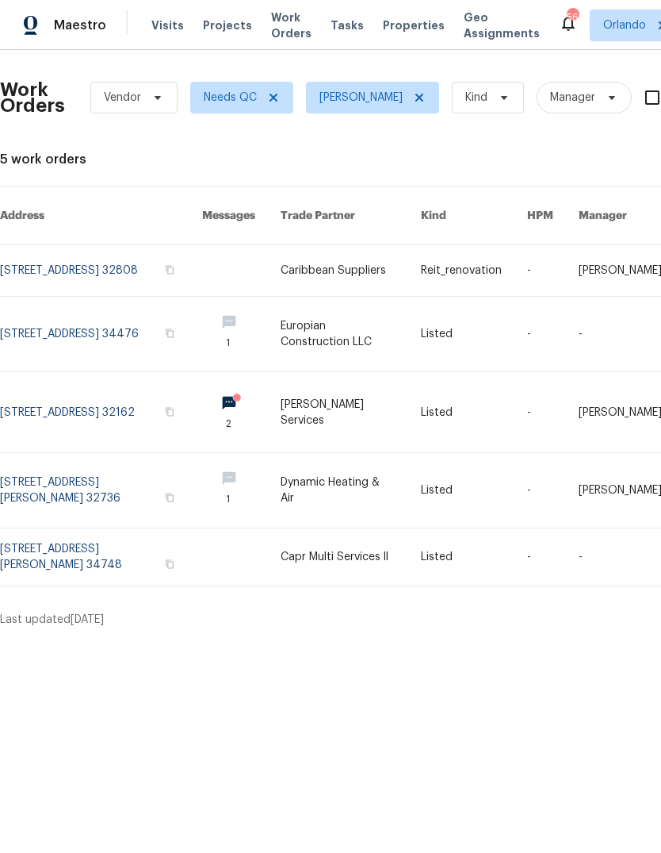
click at [38, 313] on link at bounding box center [101, 334] width 202 height 75
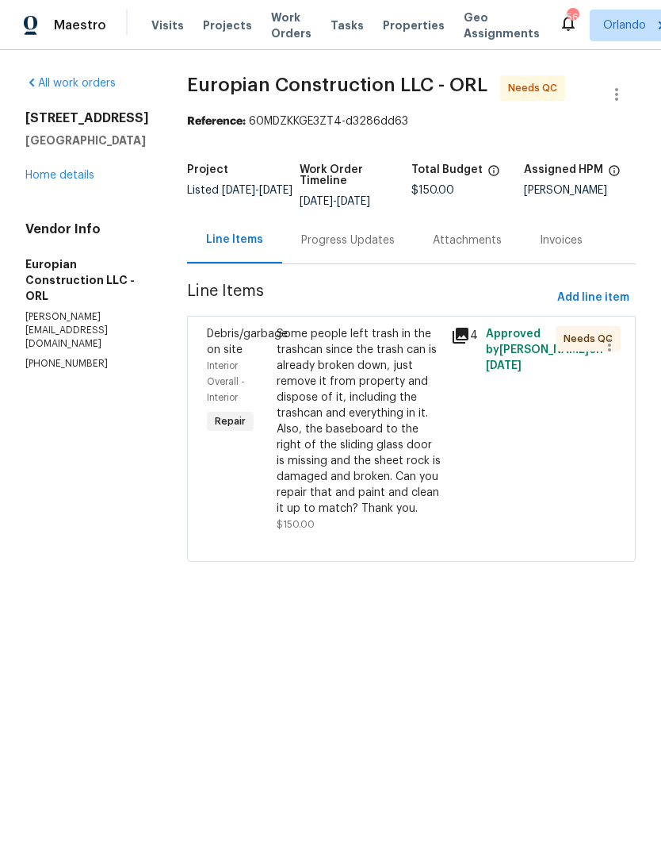
click at [226, 325] on div "Debris/garbage on site Interior Overall - Interior Repair" at bounding box center [237, 429] width 70 height 216
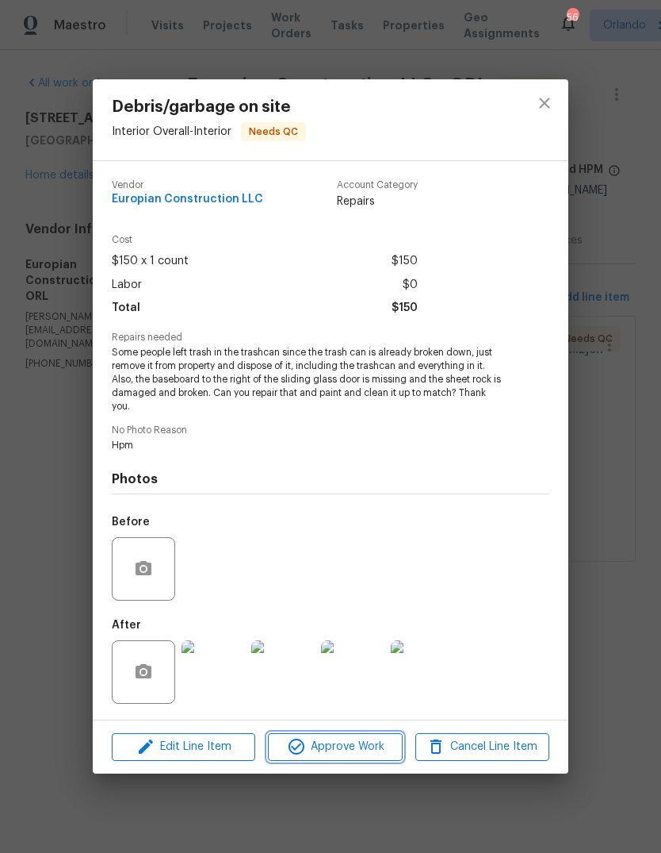
click at [316, 746] on span "Approve Work" at bounding box center [335, 747] width 125 height 20
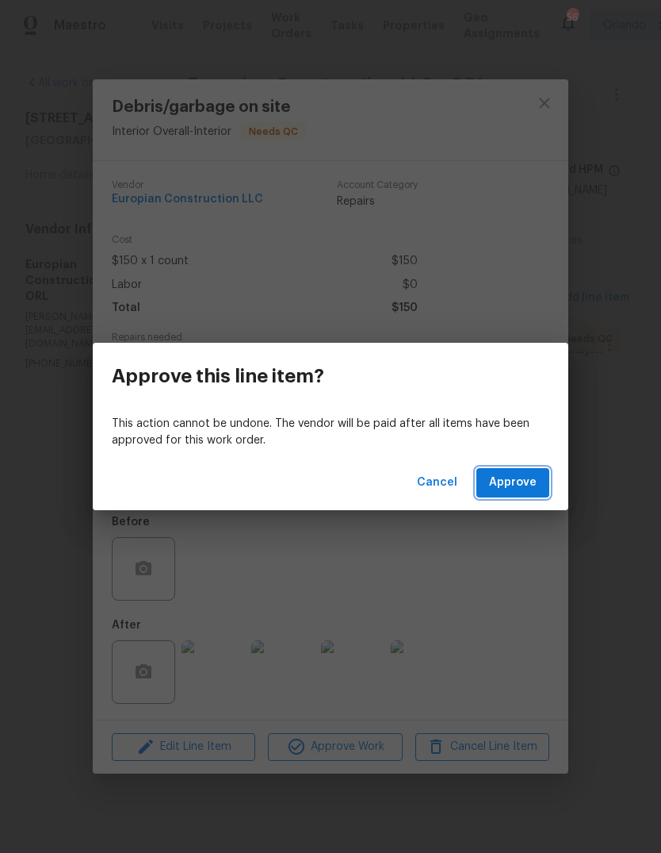
click at [525, 489] on span "Approve" at bounding box center [513, 483] width 48 height 20
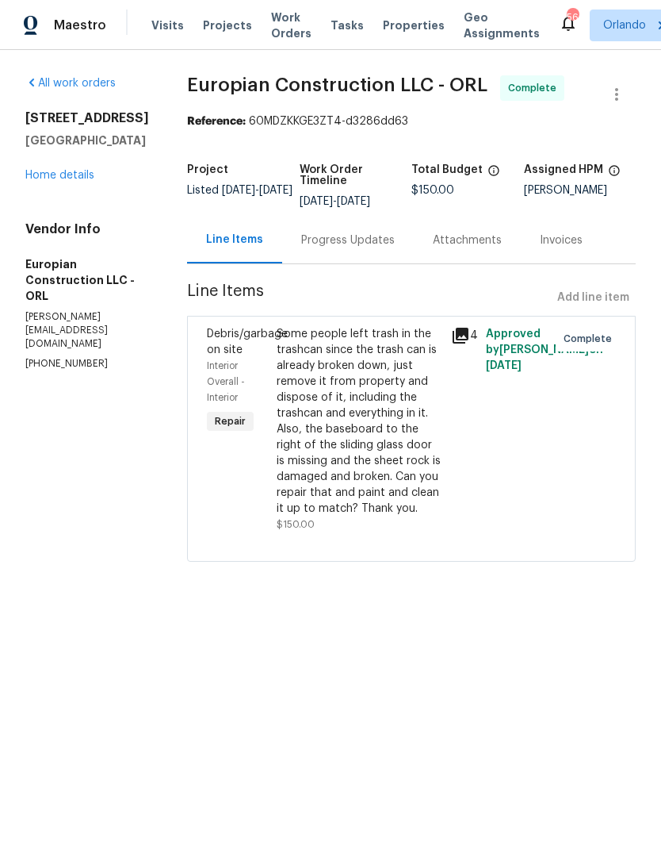
click at [274, 28] on span "Work Orders" at bounding box center [291, 26] width 40 height 32
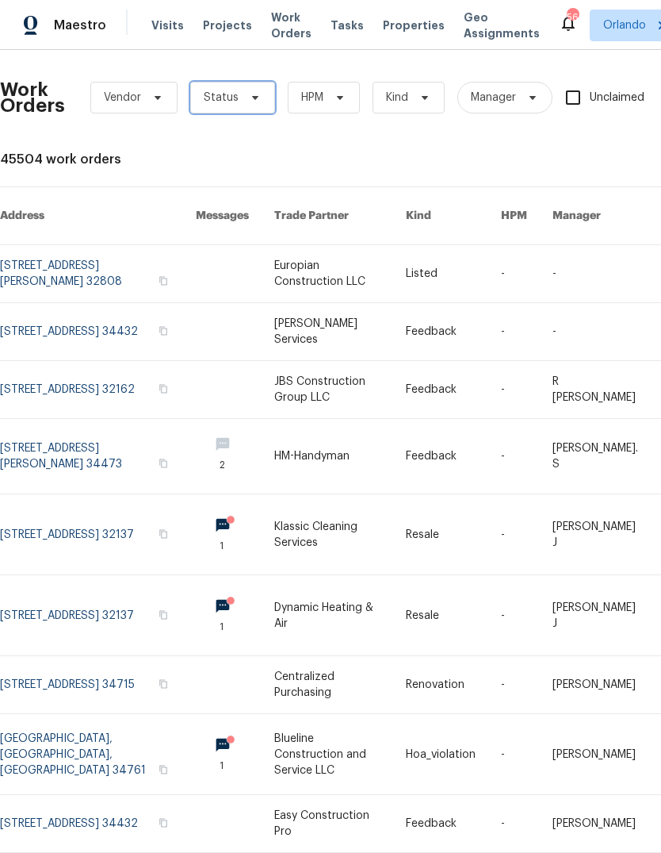
click at [244, 94] on span at bounding box center [252, 97] width 17 height 13
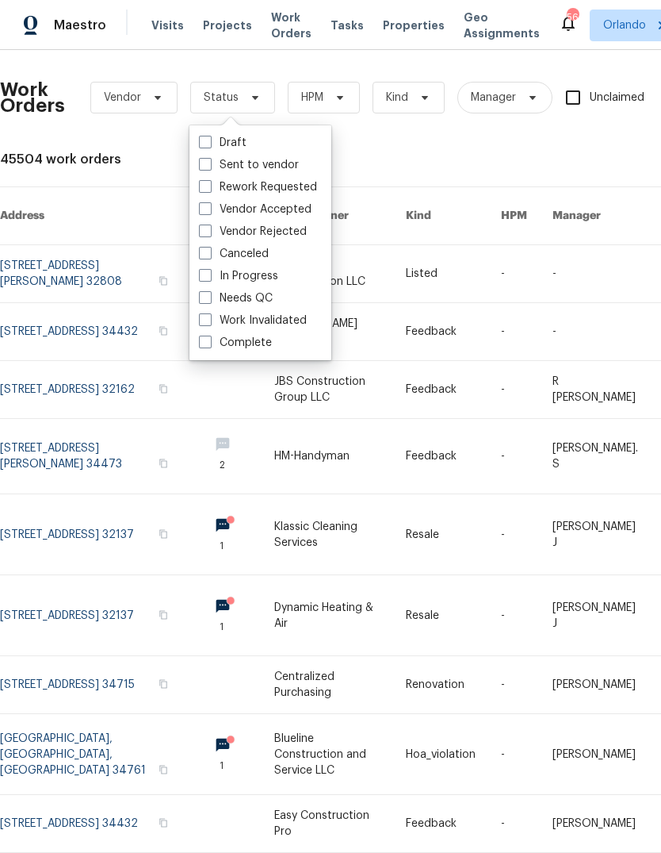
click at [211, 297] on span at bounding box center [205, 297] width 13 height 13
click at [209, 297] on input "Needs QC" at bounding box center [204, 295] width 10 height 10
checkbox input "true"
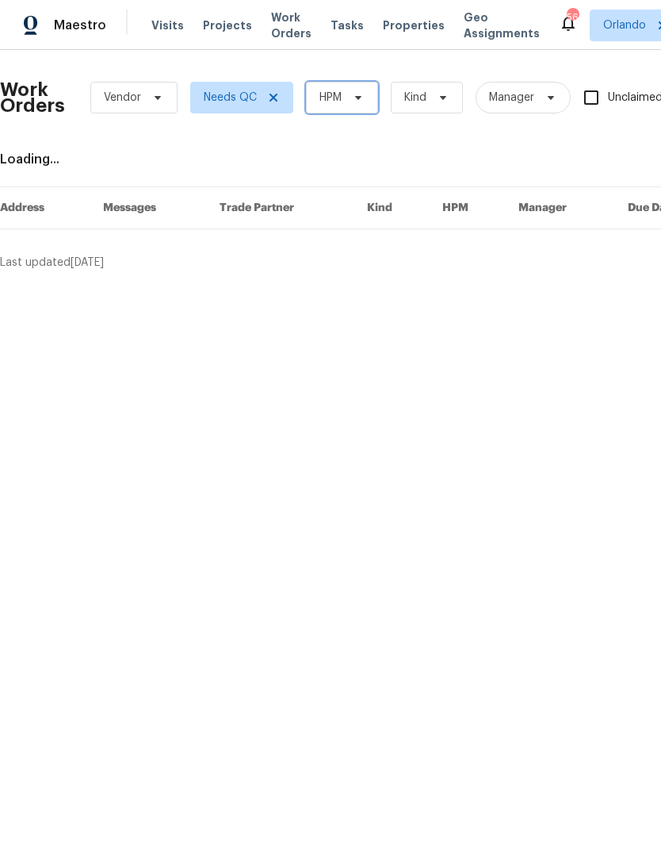
click at [340, 94] on span "HPM" at bounding box center [331, 98] width 22 height 16
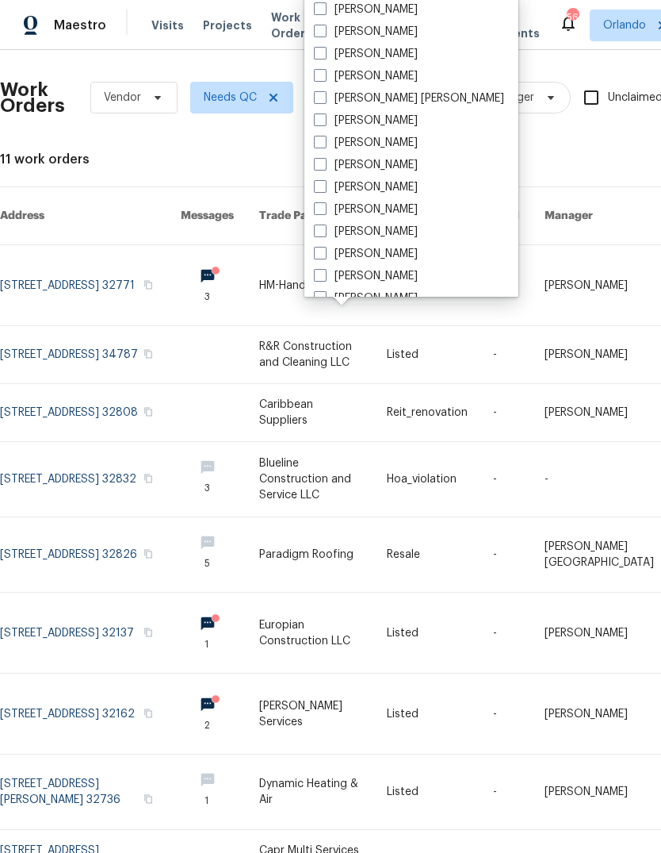
click at [318, 39] on label "[PERSON_NAME]" at bounding box center [366, 32] width 104 height 16
click at [318, 34] on input "[PERSON_NAME]" at bounding box center [319, 29] width 10 height 10
checkbox input "true"
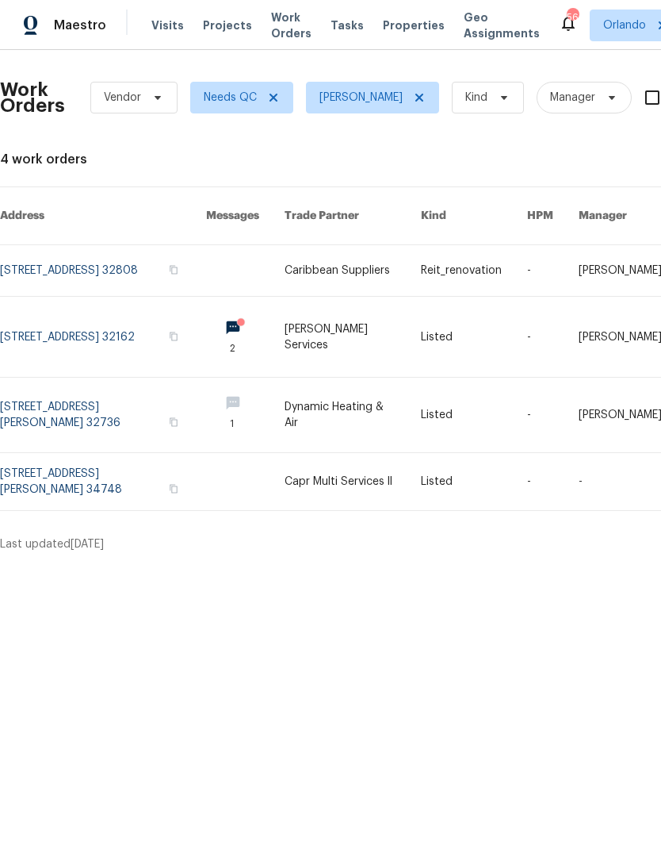
click at [33, 319] on link at bounding box center [103, 337] width 206 height 80
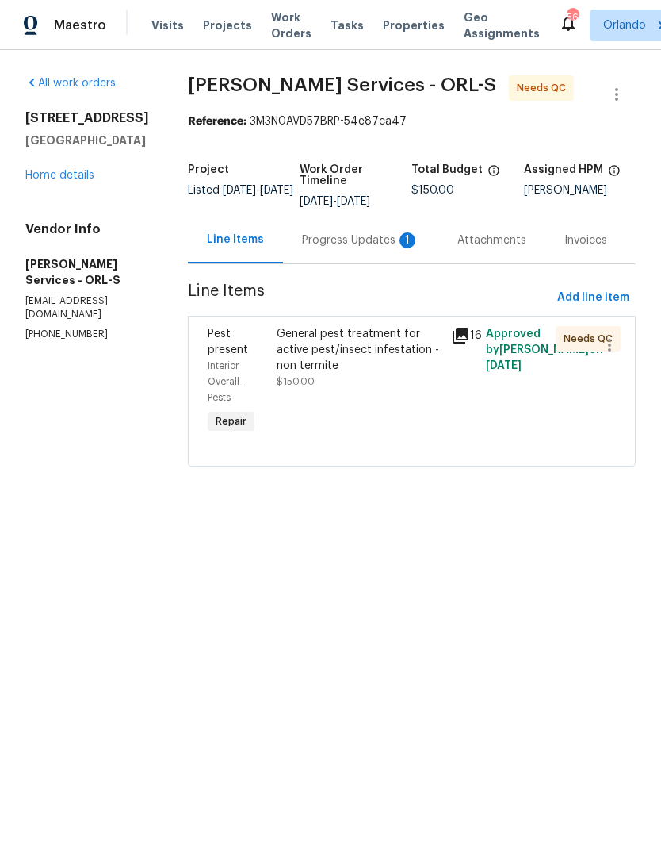
click at [366, 248] on div "Progress Updates 1" at bounding box center [360, 240] width 117 height 16
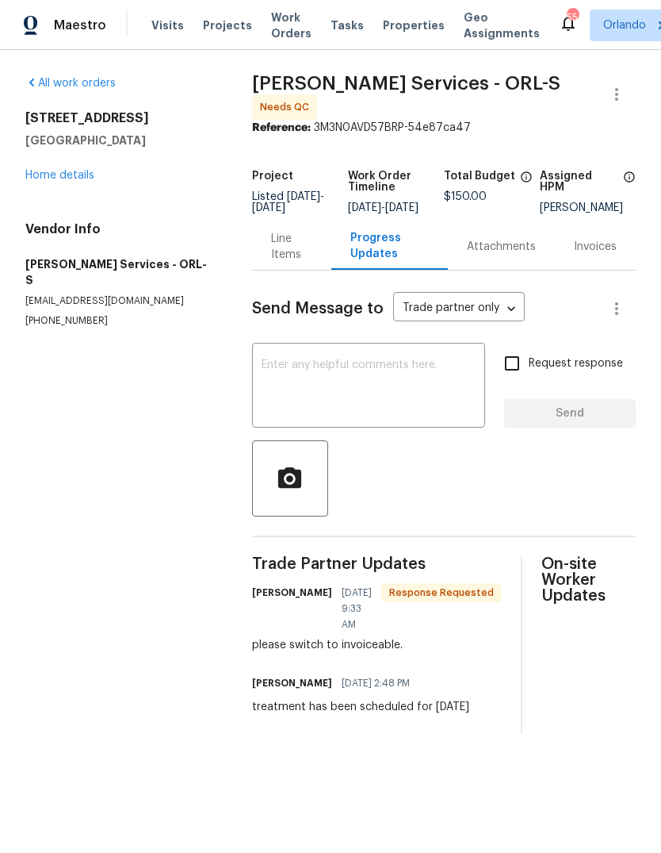
click at [300, 257] on div "Line Items" at bounding box center [292, 247] width 42 height 32
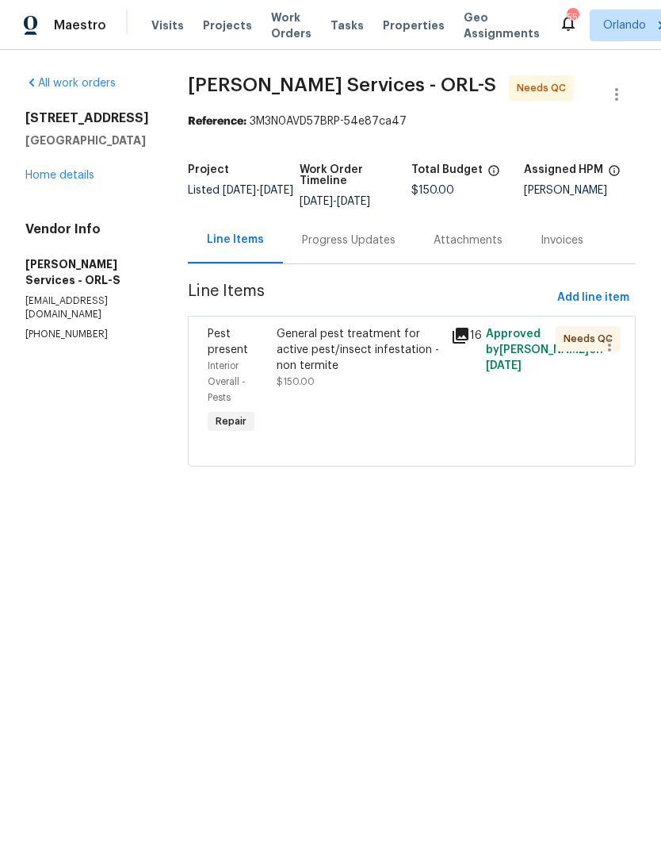
click at [338, 353] on div "General pest treatment for active pest/insect infestation - non termite" at bounding box center [359, 350] width 165 height 48
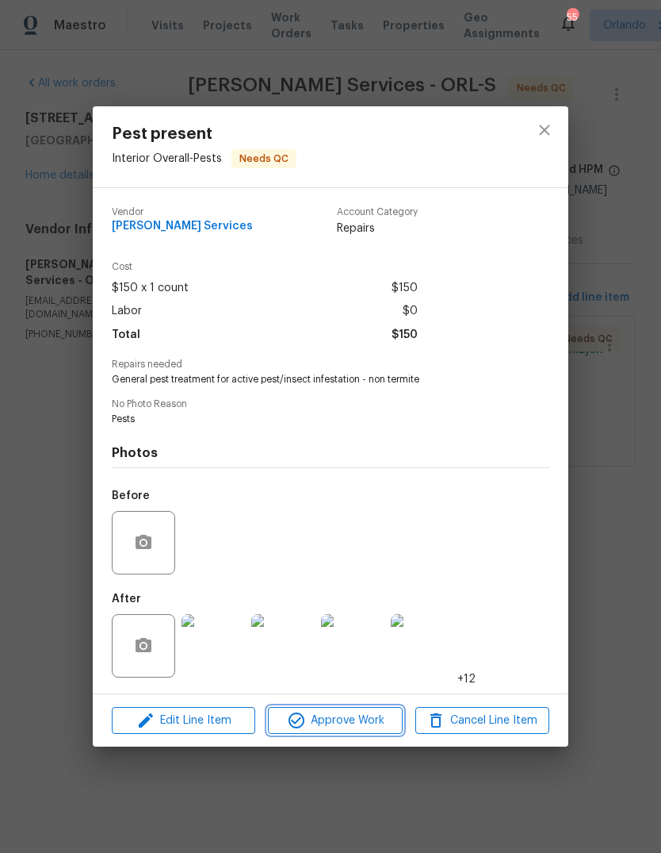
click at [335, 717] on span "Approve Work" at bounding box center [335, 721] width 125 height 20
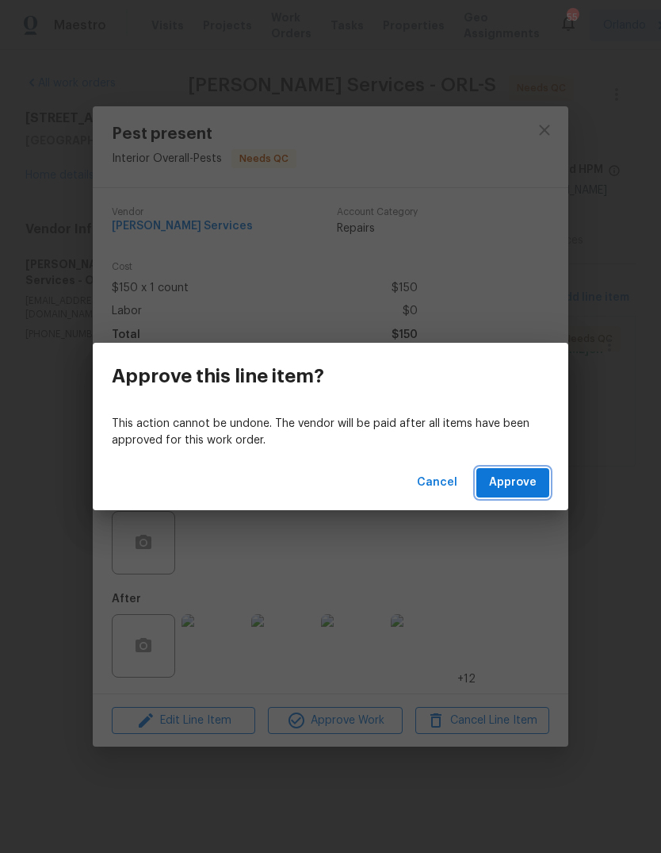
click at [528, 489] on span "Approve" at bounding box center [513, 483] width 48 height 20
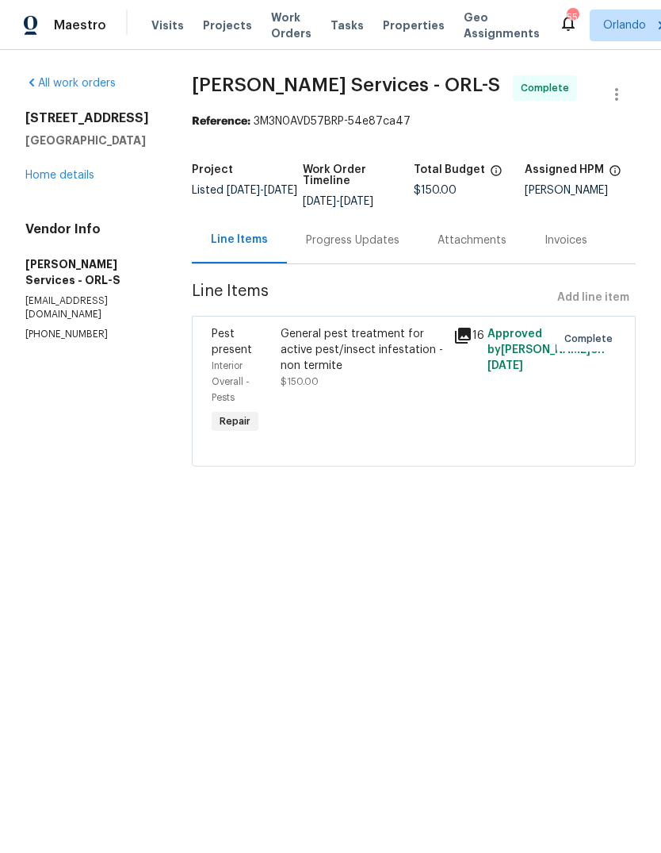
click at [278, 23] on span "Work Orders" at bounding box center [291, 26] width 40 height 32
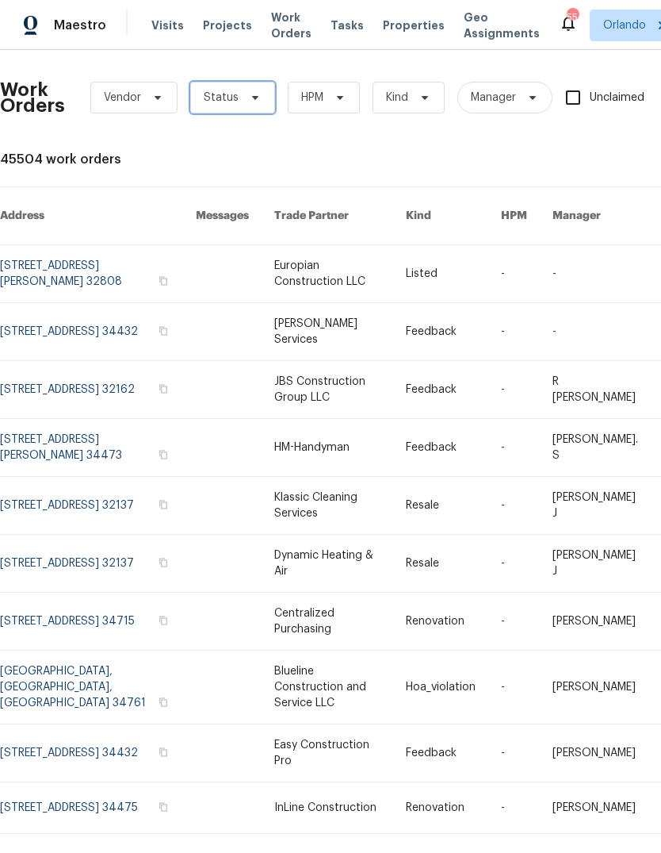
click at [242, 112] on span "Status" at bounding box center [232, 98] width 85 height 32
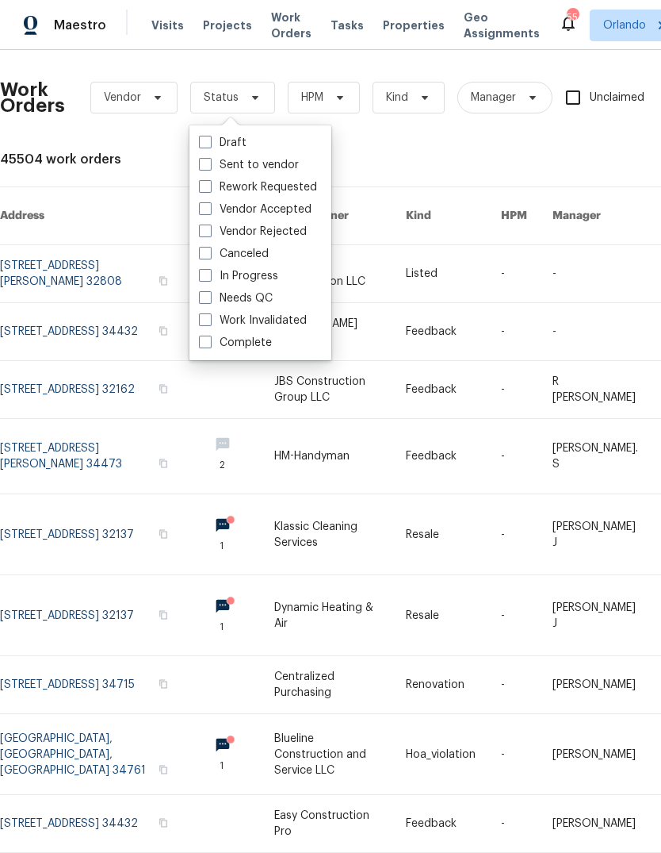
click at [205, 300] on span at bounding box center [205, 297] width 13 height 13
click at [205, 300] on input "Needs QC" at bounding box center [204, 295] width 10 height 10
checkbox input "true"
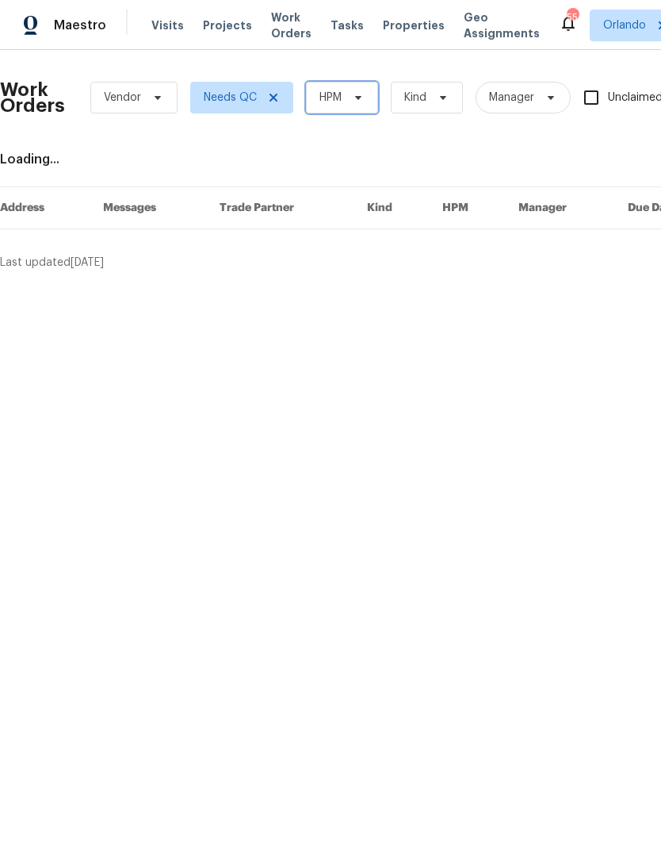
click at [343, 106] on span "HPM" at bounding box center [342, 98] width 72 height 32
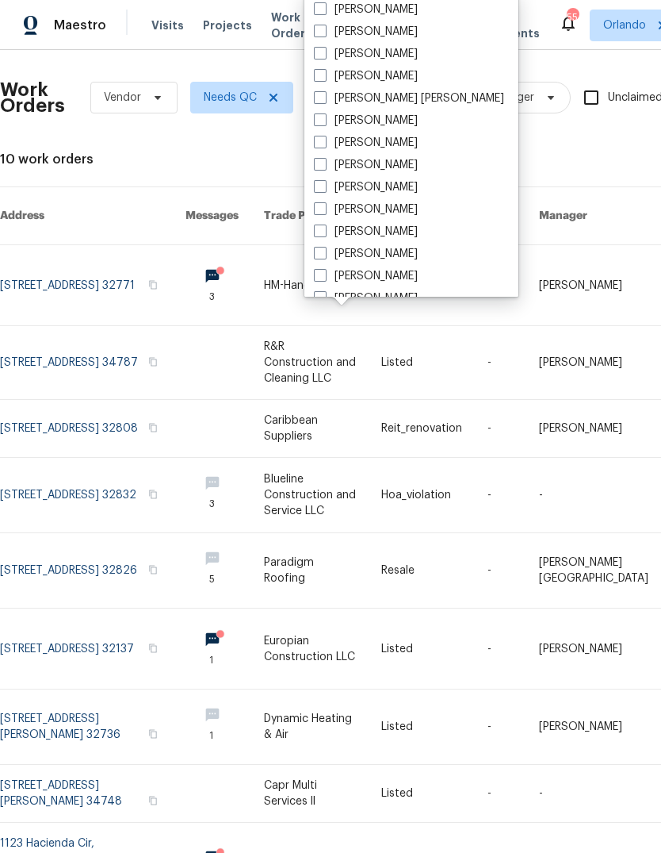
click at [331, 30] on label "[PERSON_NAME]" at bounding box center [366, 32] width 104 height 16
click at [324, 30] on input "[PERSON_NAME]" at bounding box center [319, 29] width 10 height 10
checkbox input "true"
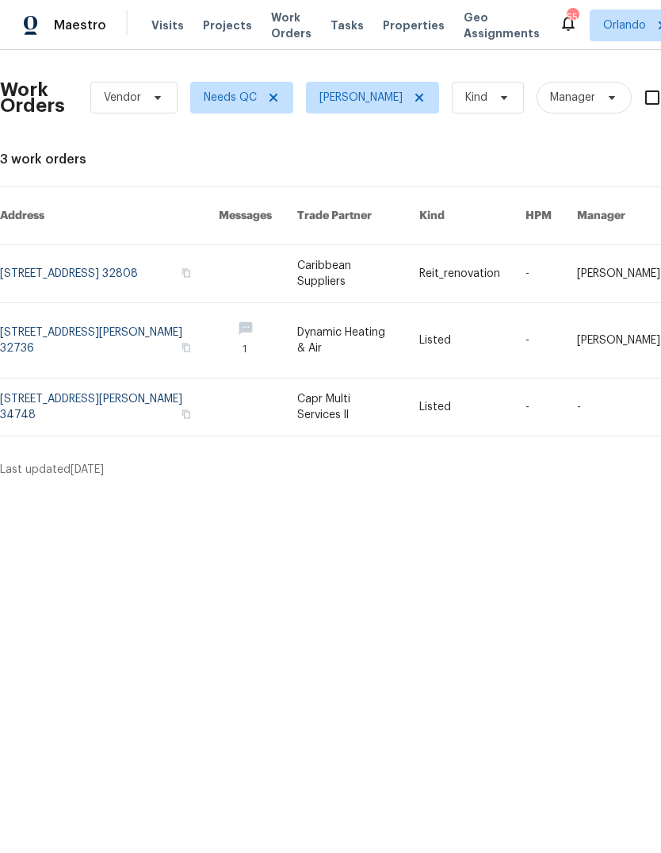
click at [50, 381] on link at bounding box center [109, 406] width 219 height 57
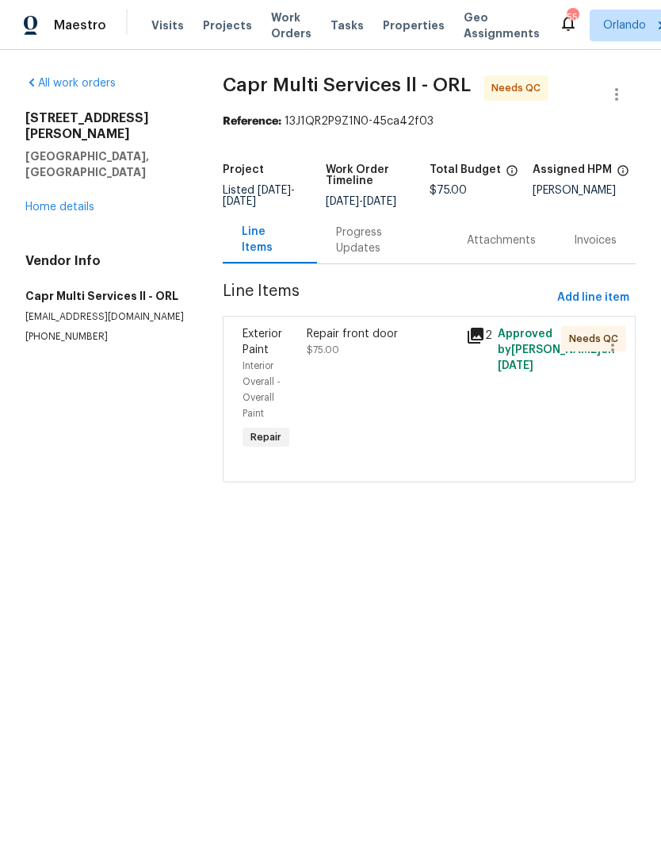
click at [52, 201] on link "Home details" at bounding box center [59, 206] width 69 height 11
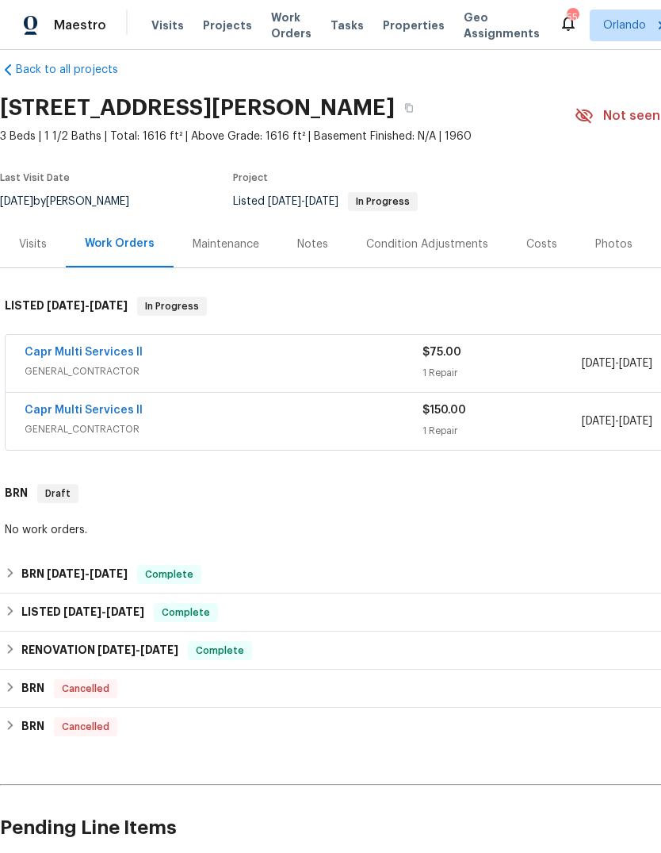
scroll to position [21, 0]
click at [60, 347] on link "Capr Multi Services ll" at bounding box center [84, 351] width 118 height 11
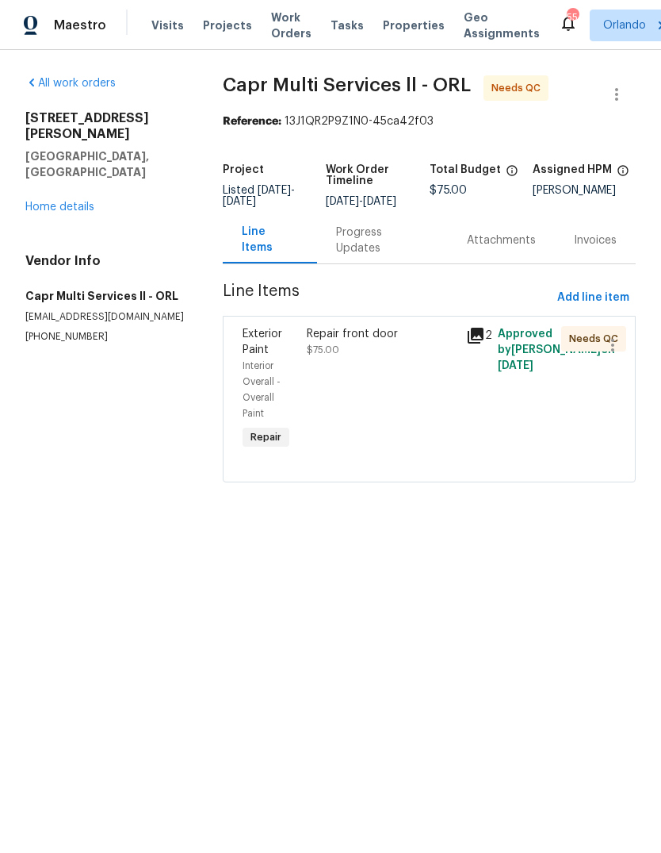
click at [332, 342] on div "Repair front door" at bounding box center [382, 334] width 150 height 16
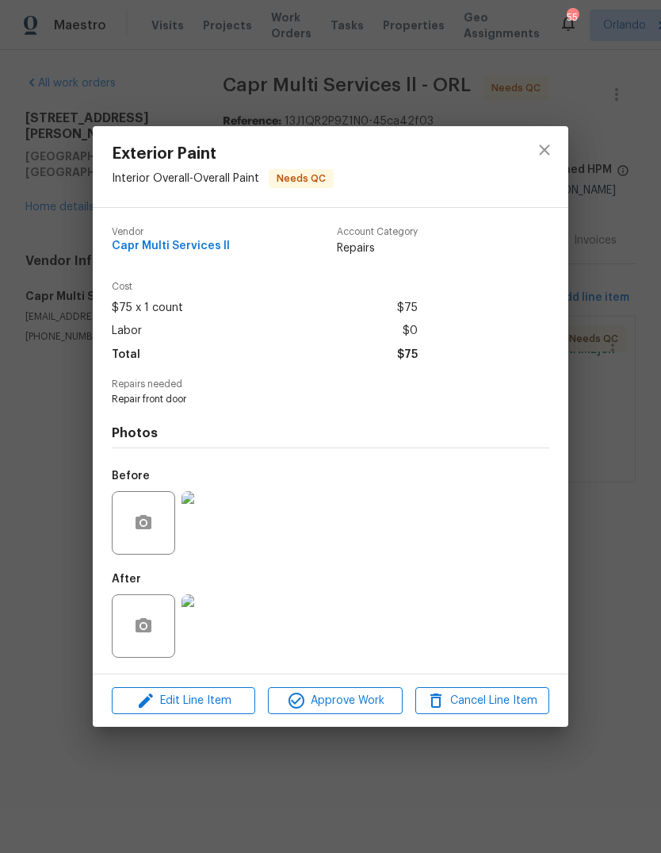
click at [57, 616] on div "Exterior Paint Interior Overall - Overall Paint Needs QC Vendor Capr Multi Serv…" at bounding box center [330, 426] width 661 height 853
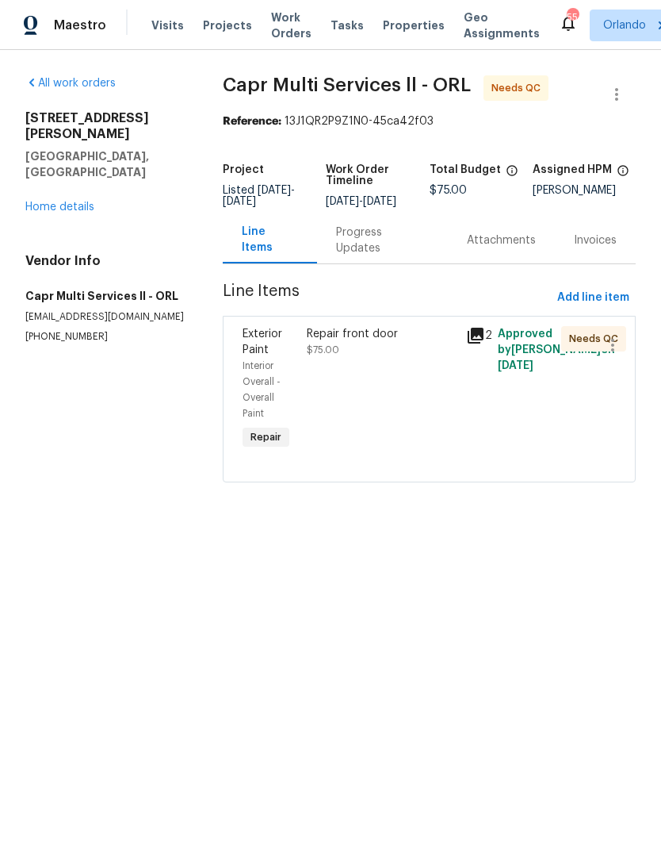
click at [51, 201] on link "Home details" at bounding box center [59, 206] width 69 height 11
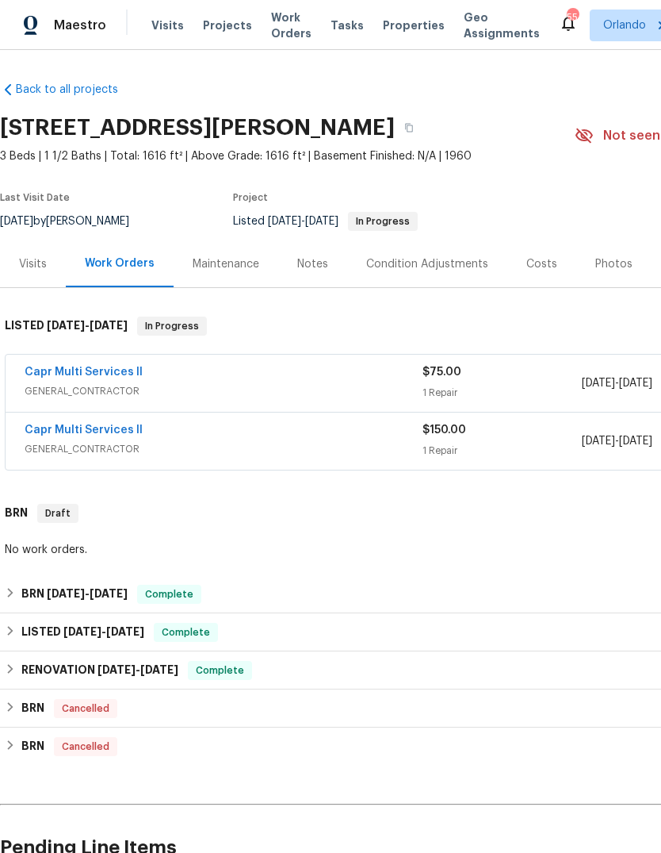
click at [54, 377] on link "Capr Multi Services ll" at bounding box center [84, 371] width 118 height 11
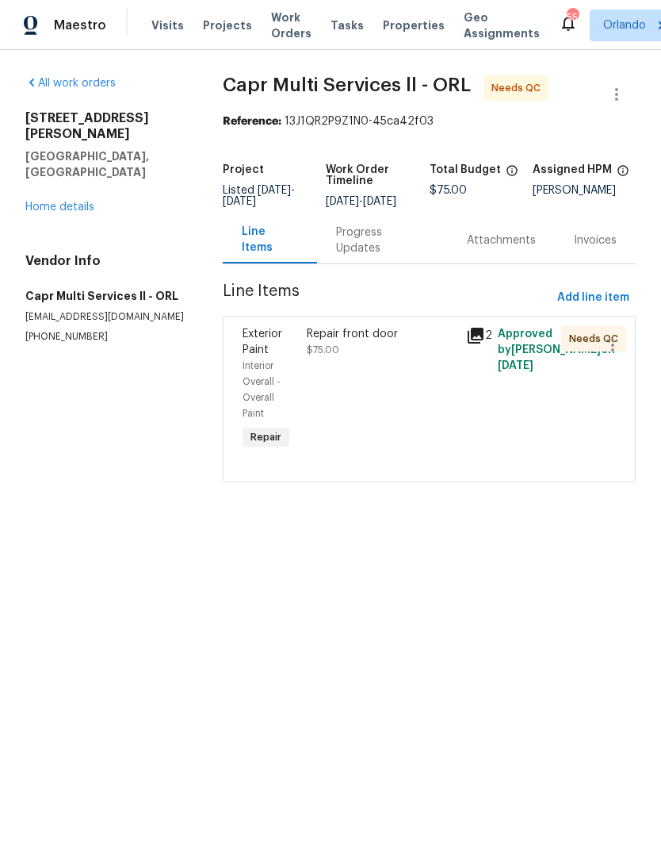
click at [319, 342] on div "Repair front door" at bounding box center [382, 334] width 150 height 16
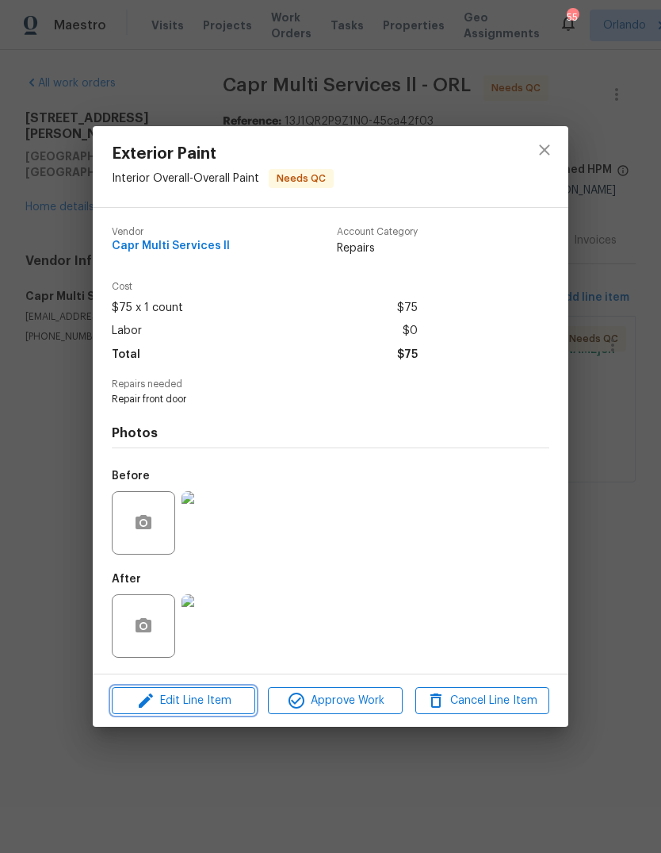
click at [167, 692] on span "Edit Line Item" at bounding box center [184, 701] width 134 height 20
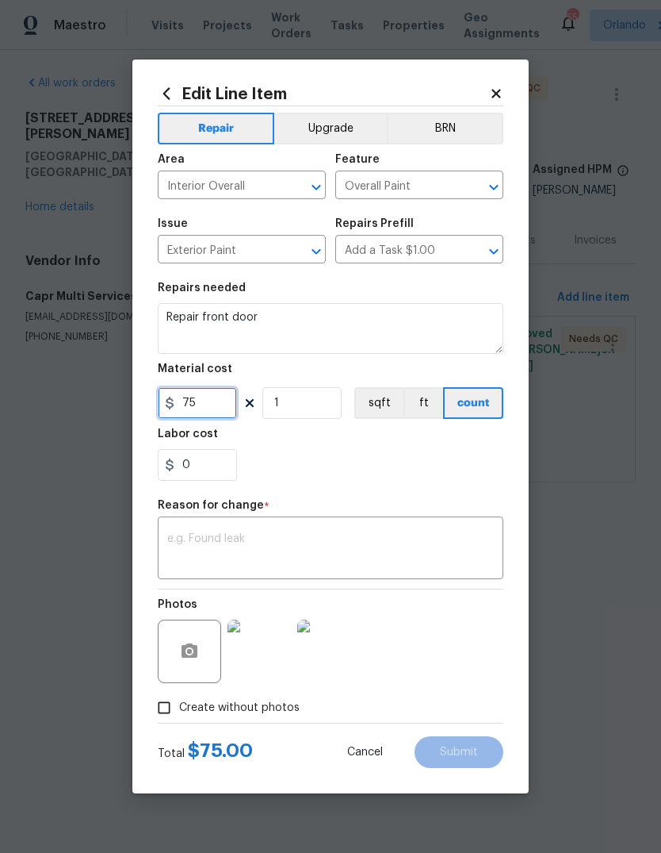
click at [208, 403] on input "75" at bounding box center [197, 403] width 79 height 32
type input "300"
click at [507, 462] on div "Edit Line Item Repair Upgrade BRN Area Interior Overall ​ Feature Overall Paint…" at bounding box center [330, 426] width 397 height 734
click at [435, 531] on div "x ​" at bounding box center [331, 549] width 346 height 59
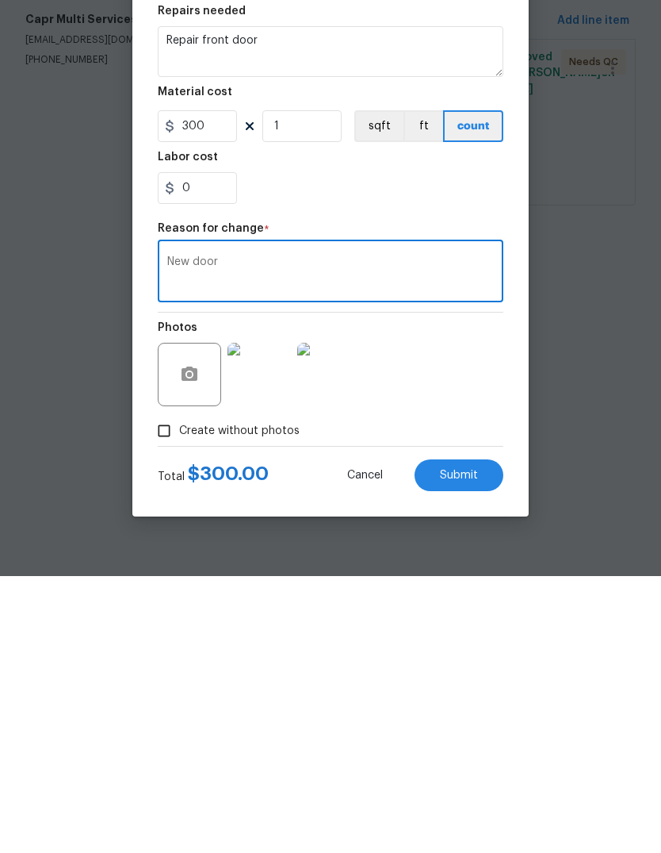
type textarea "New door"
click at [496, 736] on button "Submit" at bounding box center [459, 752] width 89 height 32
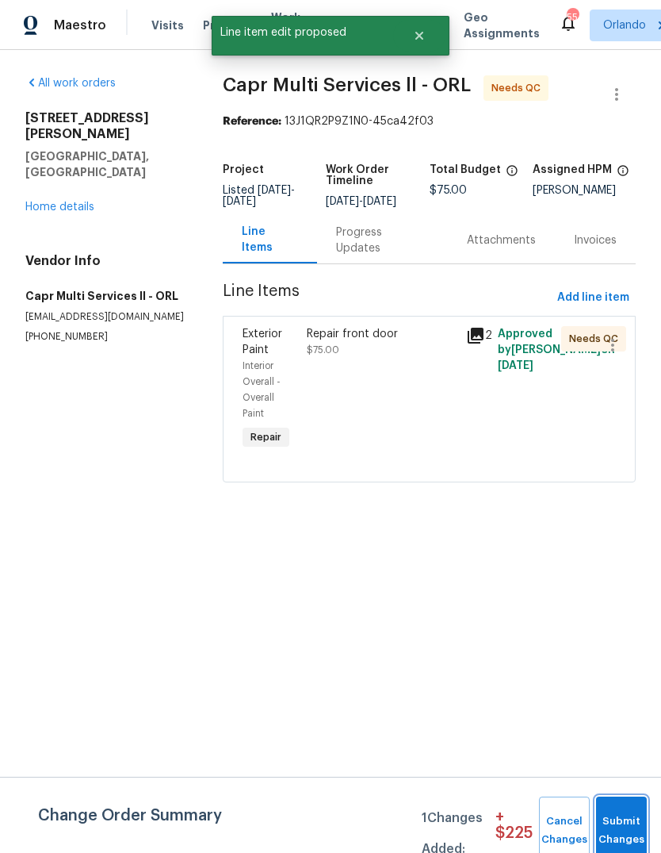
click at [622, 820] on button "Submit Changes" at bounding box center [621, 830] width 51 height 68
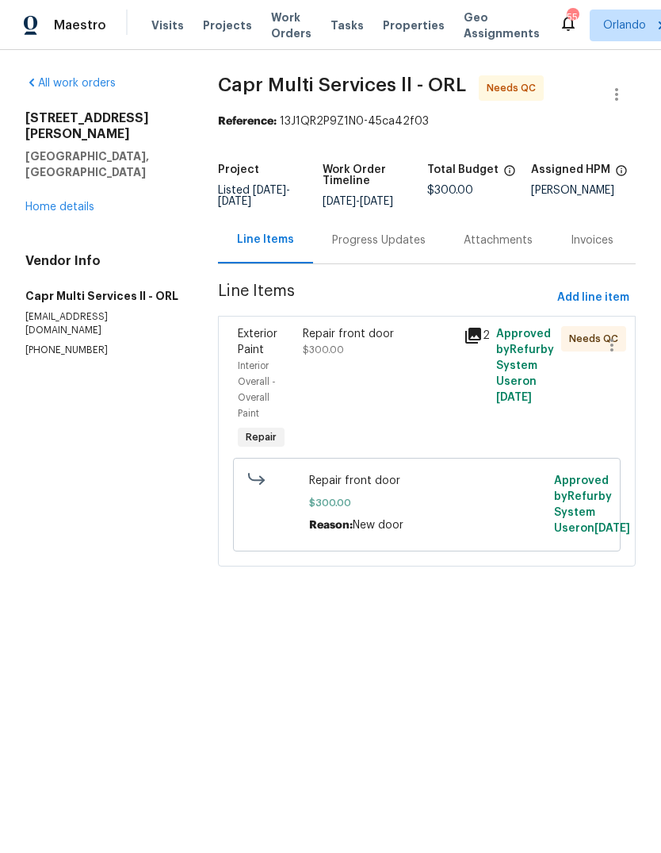
click at [234, 345] on div "Exterior Paint Interior Overall - Overall Paint Repair" at bounding box center [265, 389] width 64 height 136
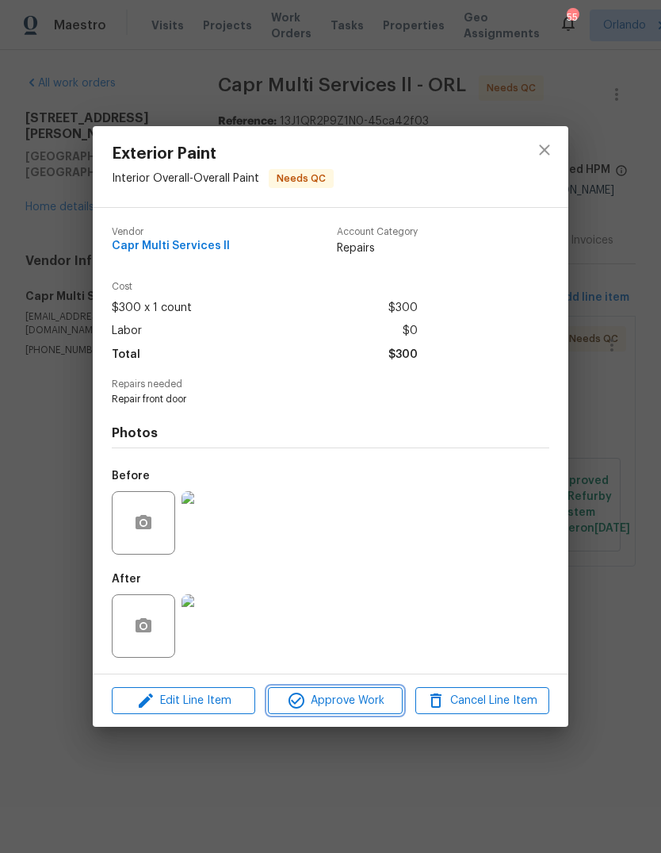
click at [367, 702] on span "Approve Work" at bounding box center [335, 701] width 125 height 20
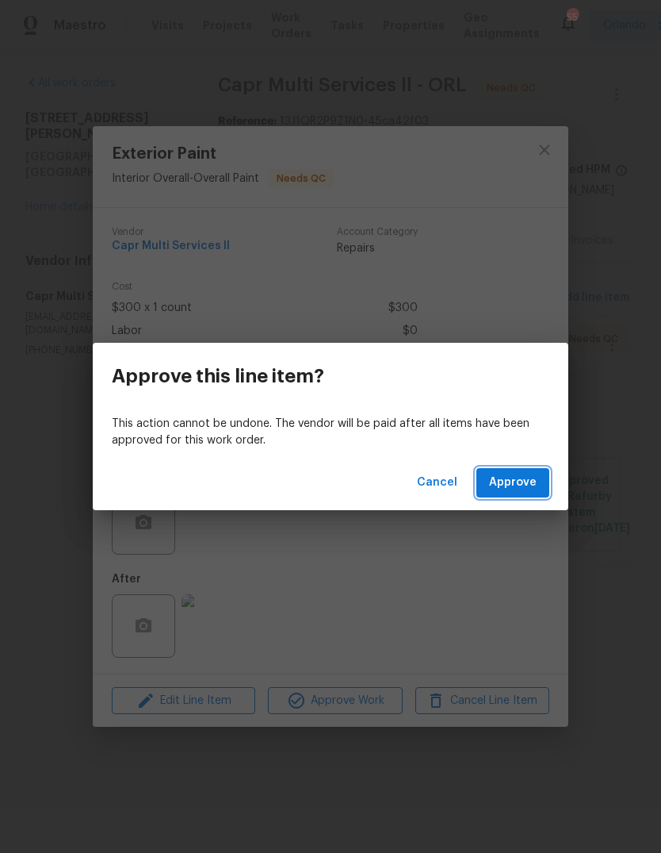
click at [524, 485] on span "Approve" at bounding box center [513, 483] width 48 height 20
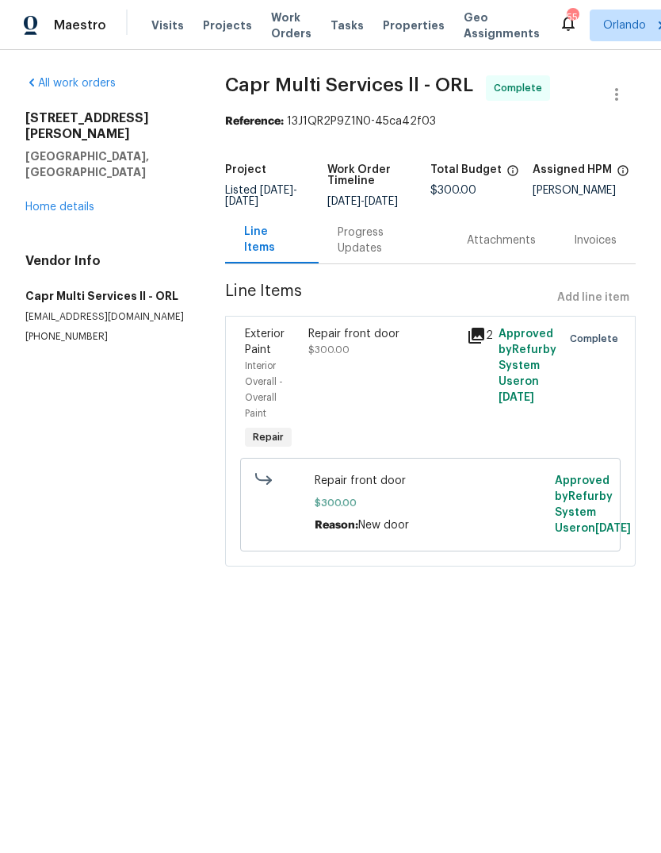
click at [271, 33] on span "Work Orders" at bounding box center [291, 26] width 40 height 32
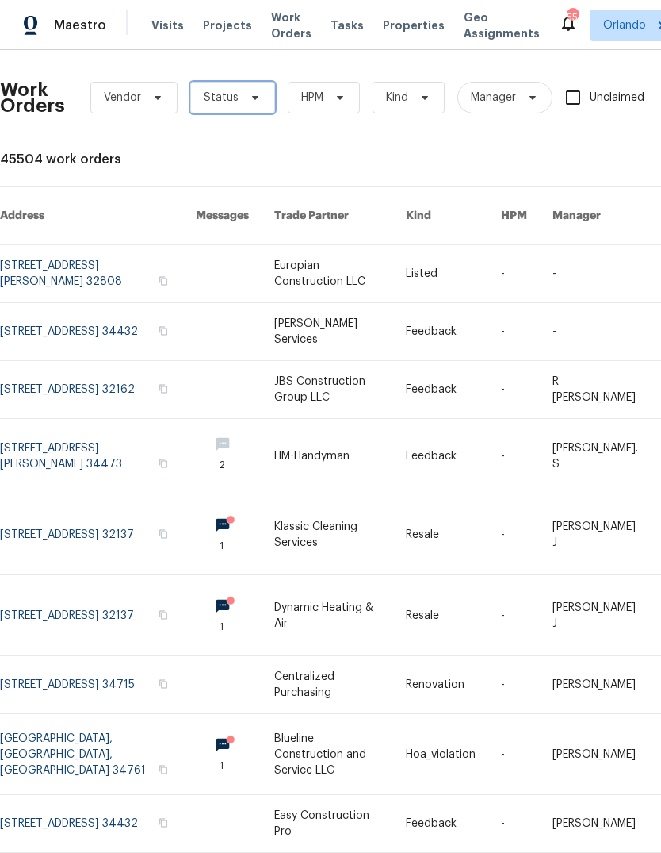
click at [211, 94] on span "Status" at bounding box center [221, 98] width 35 height 16
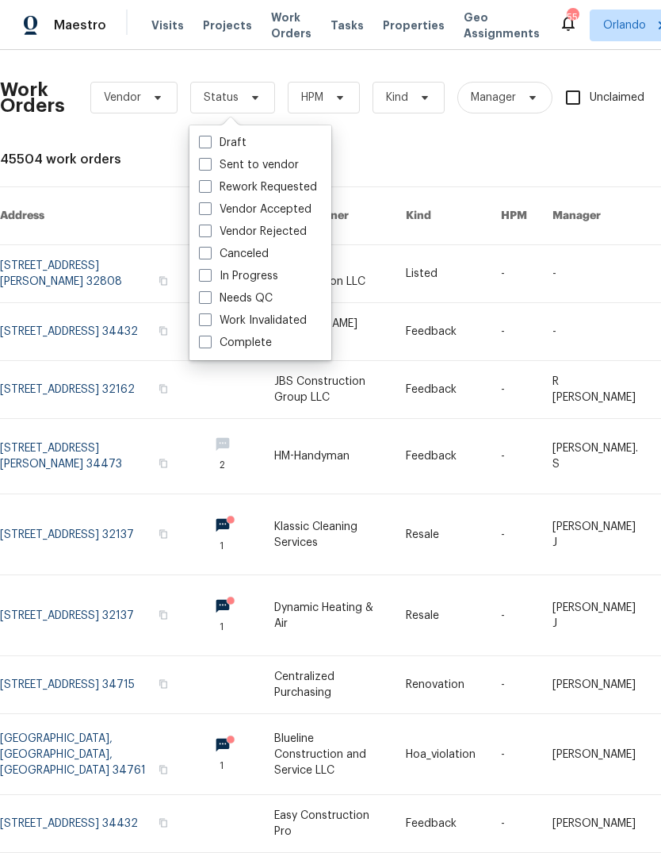
click at [213, 291] on label "Needs QC" at bounding box center [236, 298] width 74 height 16
click at [209, 291] on input "Needs QC" at bounding box center [204, 295] width 10 height 10
checkbox input "true"
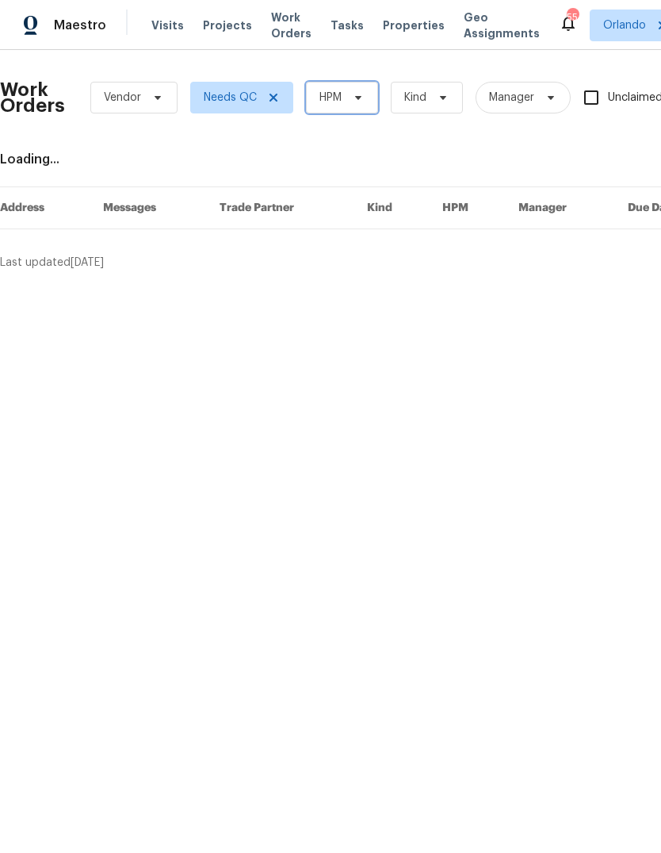
click at [325, 94] on span "HPM" at bounding box center [331, 98] width 22 height 16
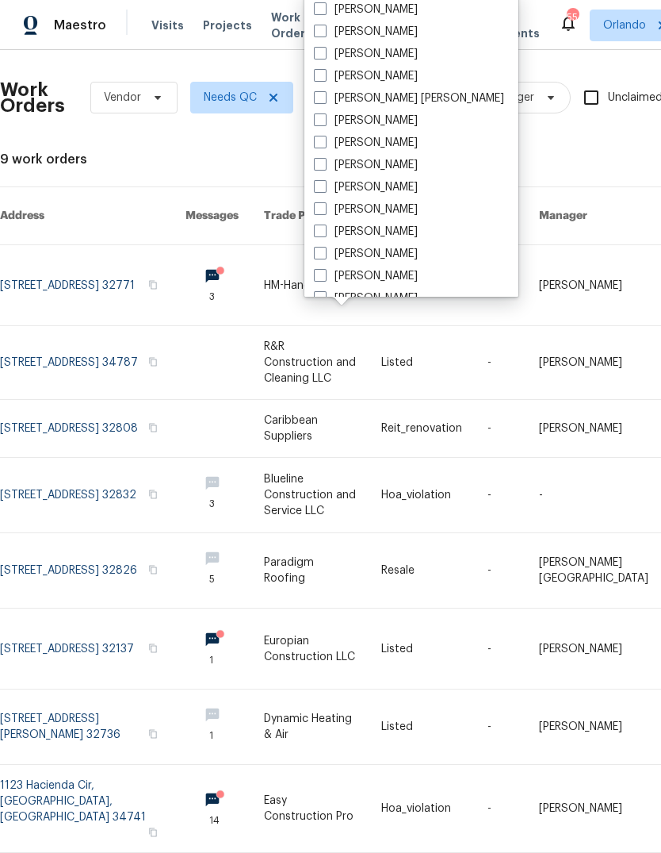
click at [319, 30] on span at bounding box center [320, 31] width 13 height 13
click at [319, 30] on input "[PERSON_NAME]" at bounding box center [319, 29] width 10 height 10
checkbox input "true"
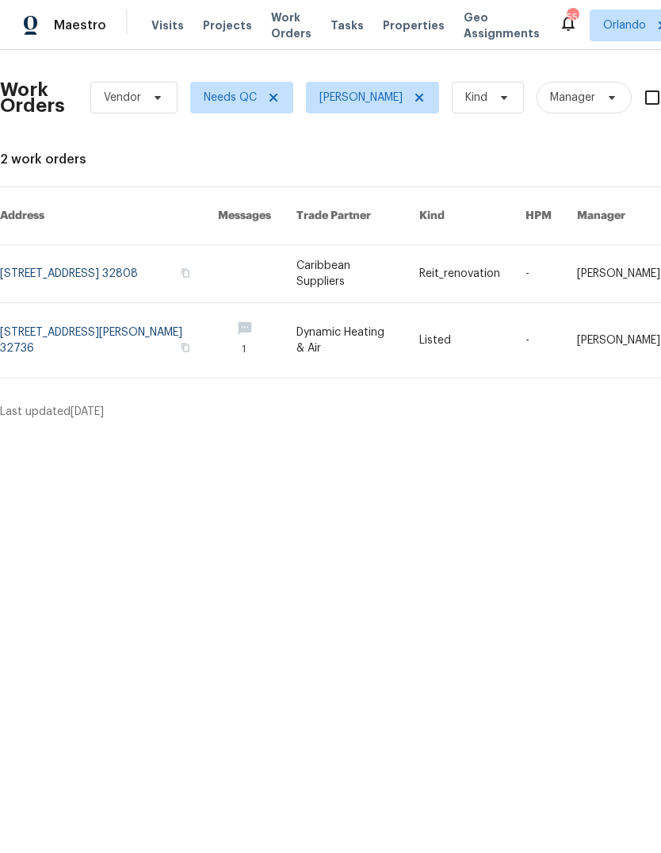
click at [57, 325] on link at bounding box center [109, 340] width 218 height 75
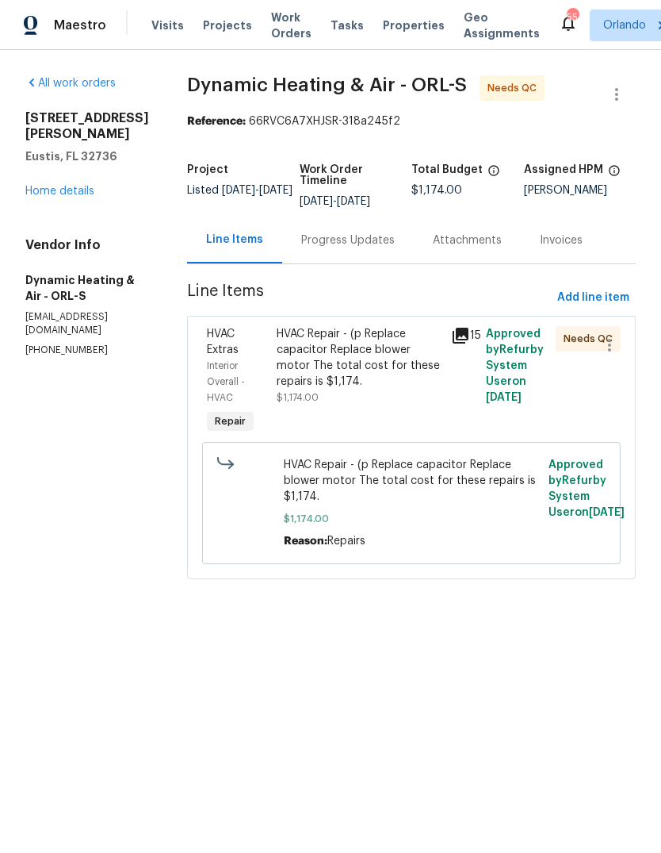
click at [301, 359] on div "HVAC Repair - (p Replace capacitor Replace blower motor The total cost for thes…" at bounding box center [359, 357] width 165 height 63
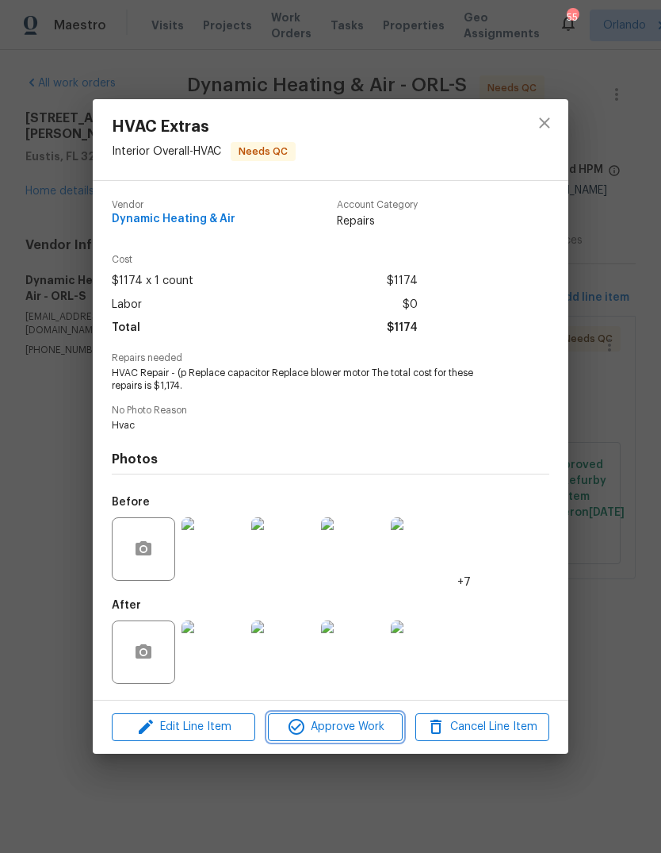
click at [315, 726] on span "Approve Work" at bounding box center [335, 727] width 125 height 20
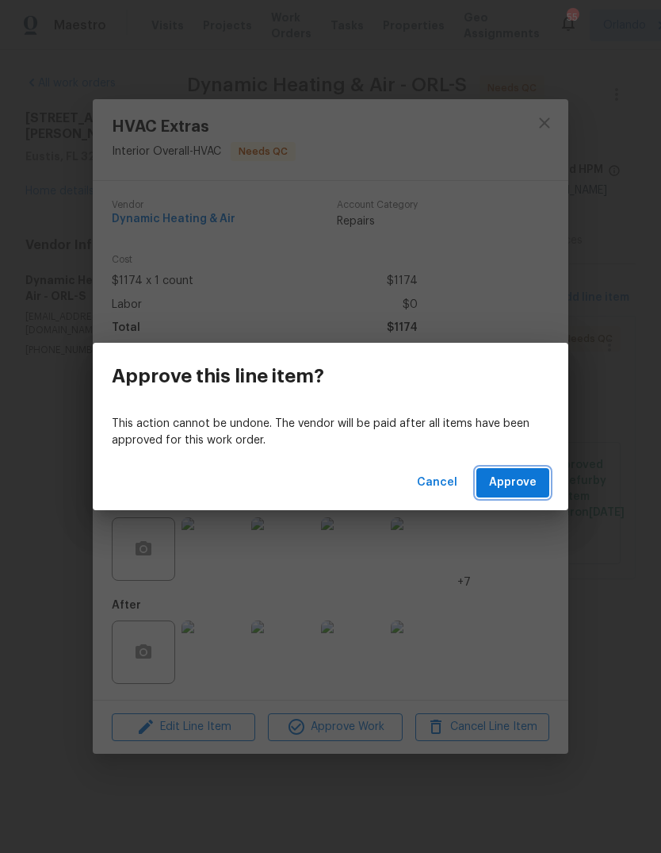
click at [530, 488] on span "Approve" at bounding box center [513, 483] width 48 height 20
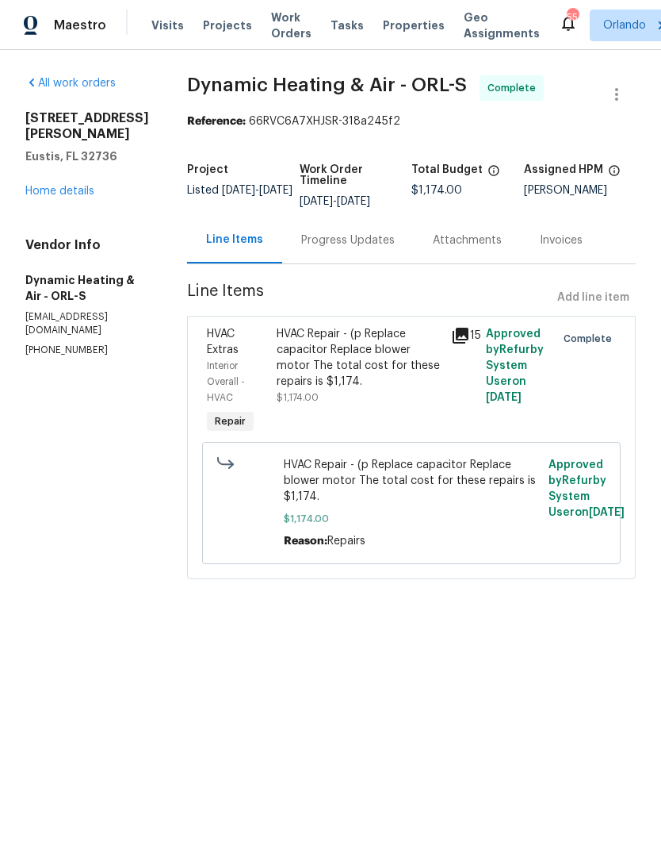
click at [41, 166] on div "[STREET_ADDRESS][PERSON_NAME] Home details" at bounding box center [87, 154] width 124 height 89
click at [33, 186] on link "Home details" at bounding box center [59, 191] width 69 height 11
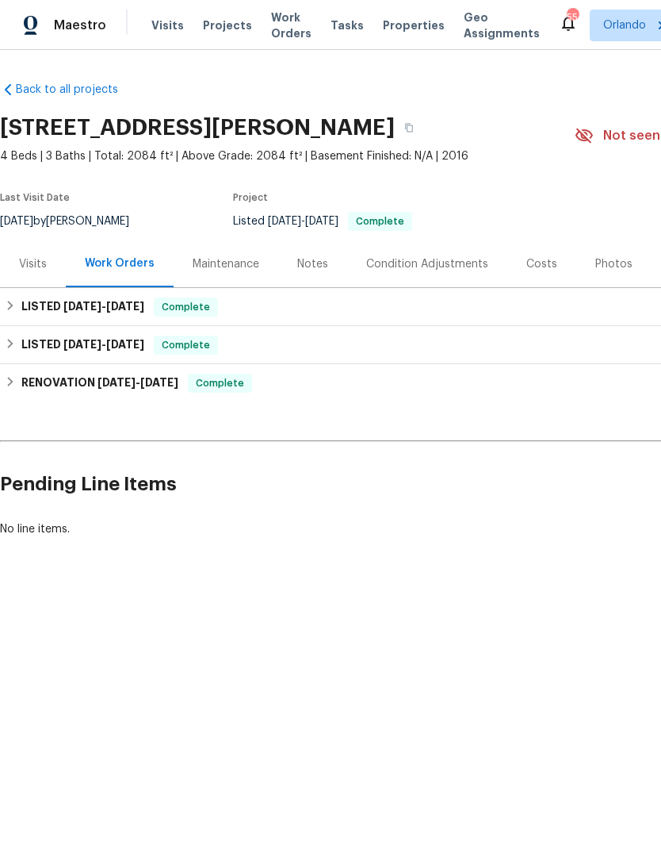
click at [272, 24] on span "Work Orders" at bounding box center [291, 26] width 40 height 32
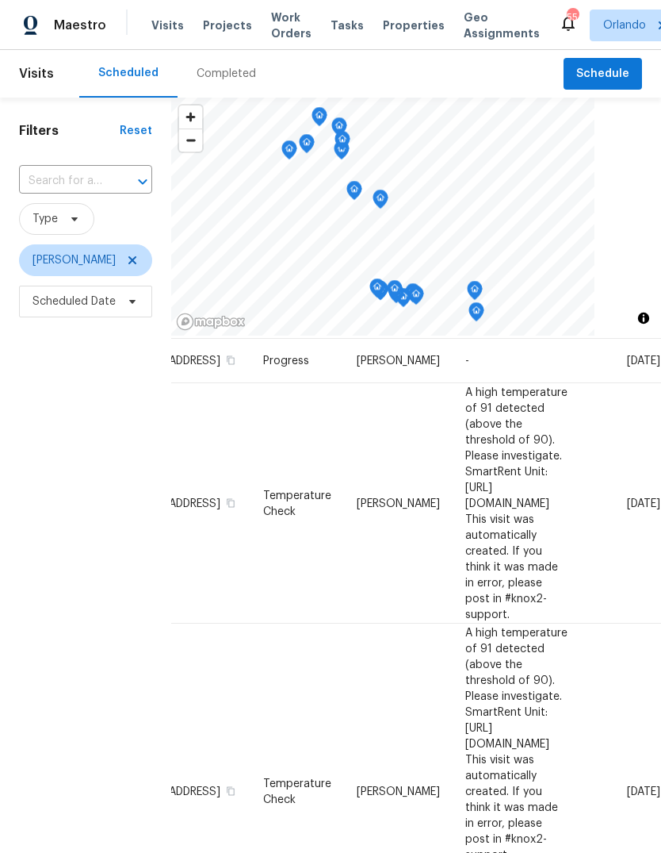
scroll to position [100, 136]
click at [0, 0] on icon at bounding box center [0, 0] width 0 height 0
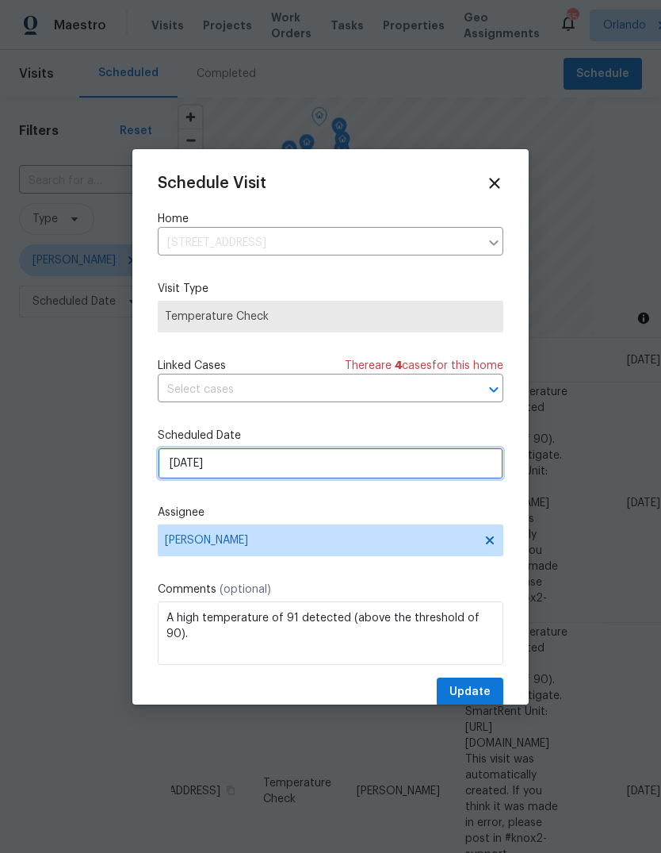
click at [186, 457] on input "[DATE]" at bounding box center [331, 463] width 346 height 32
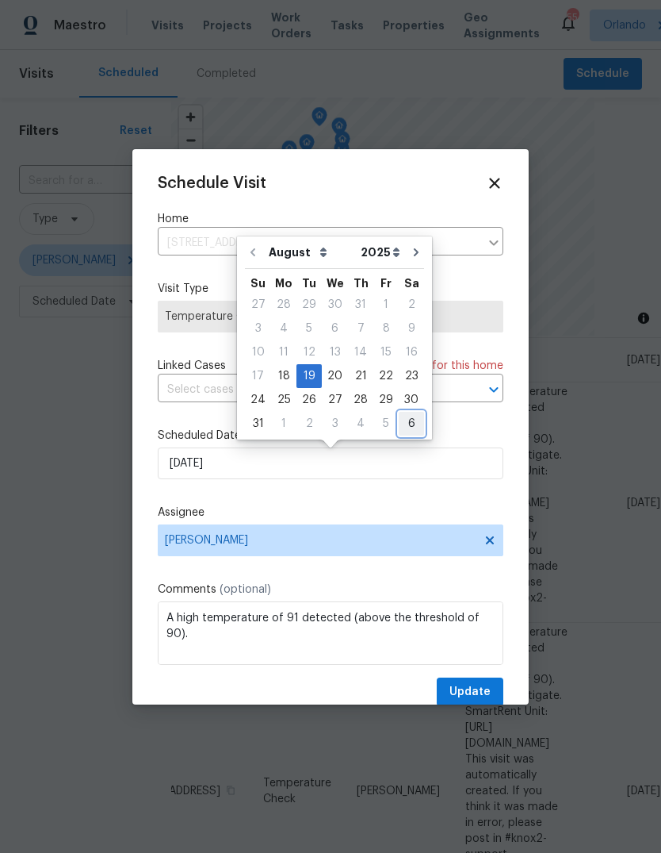
click at [404, 420] on div "6" at bounding box center [411, 423] width 25 height 22
type input "[DATE]"
select select "8"
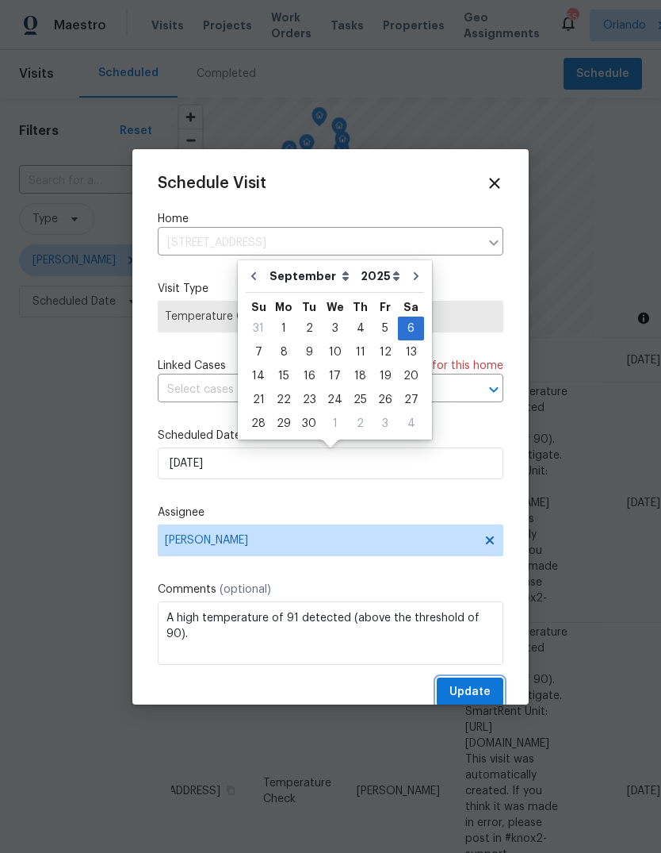
click at [486, 690] on span "Update" at bounding box center [470, 692] width 41 height 20
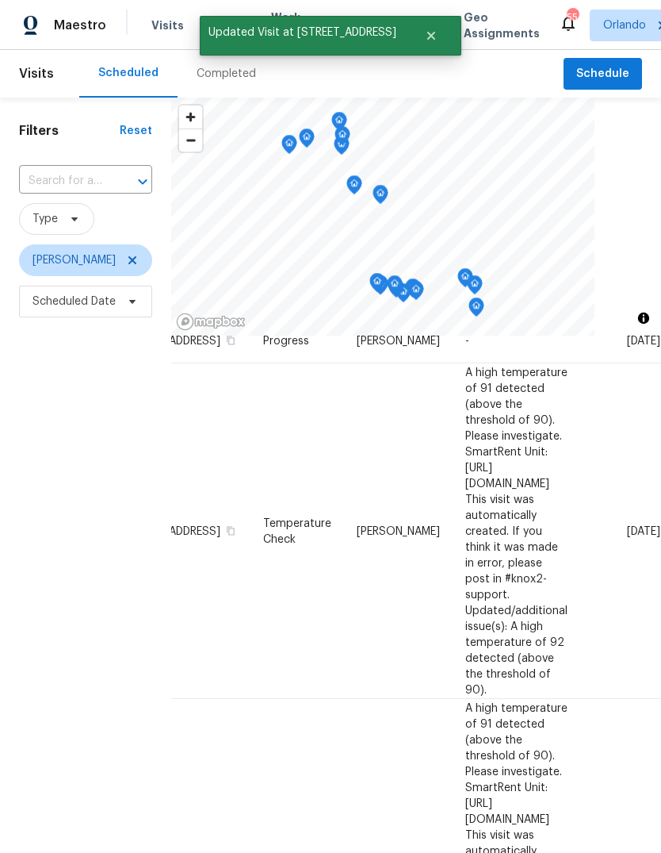
scroll to position [120, 141]
click at [0, 0] on icon at bounding box center [0, 0] width 0 height 0
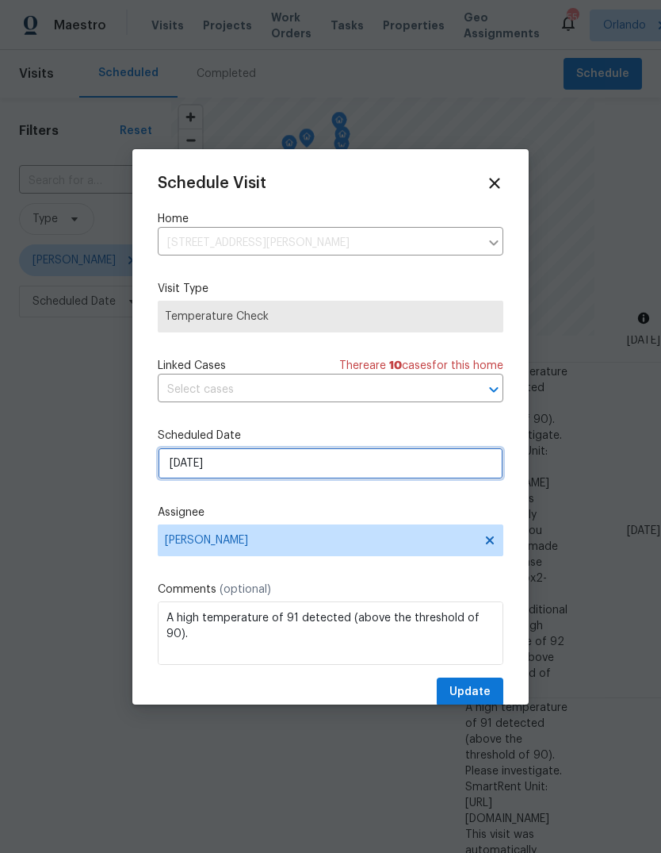
click at [182, 468] on input "[DATE]" at bounding box center [331, 463] width 346 height 32
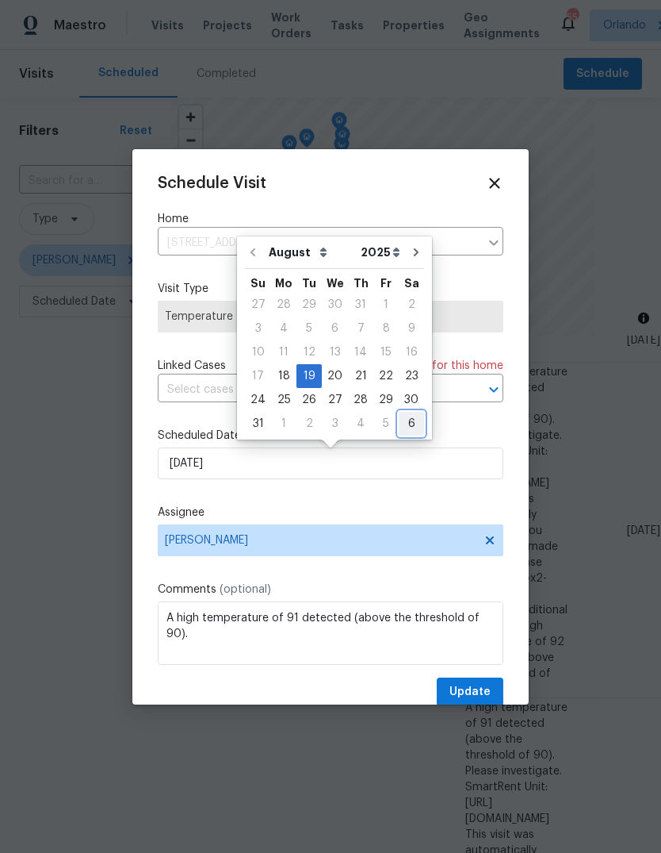
click at [405, 422] on div "6" at bounding box center [411, 423] width 25 height 22
type input "[DATE]"
select select "8"
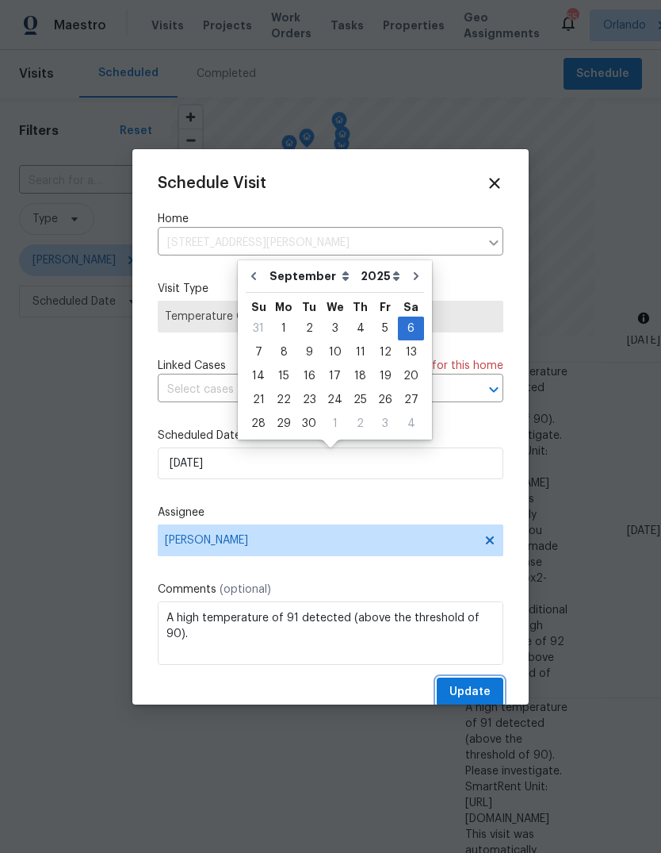
click at [487, 691] on span "Update" at bounding box center [470, 692] width 41 height 20
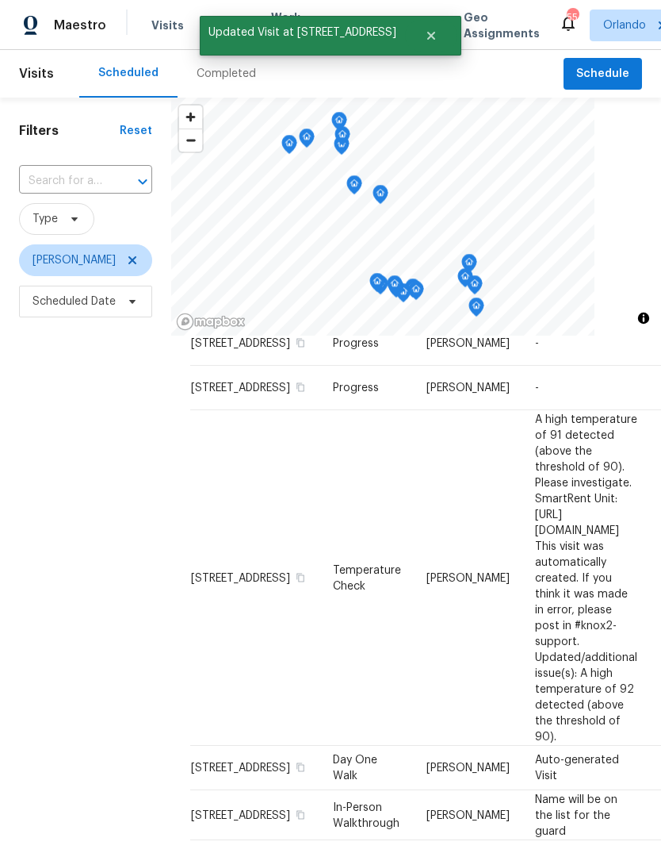
scroll to position [70, 0]
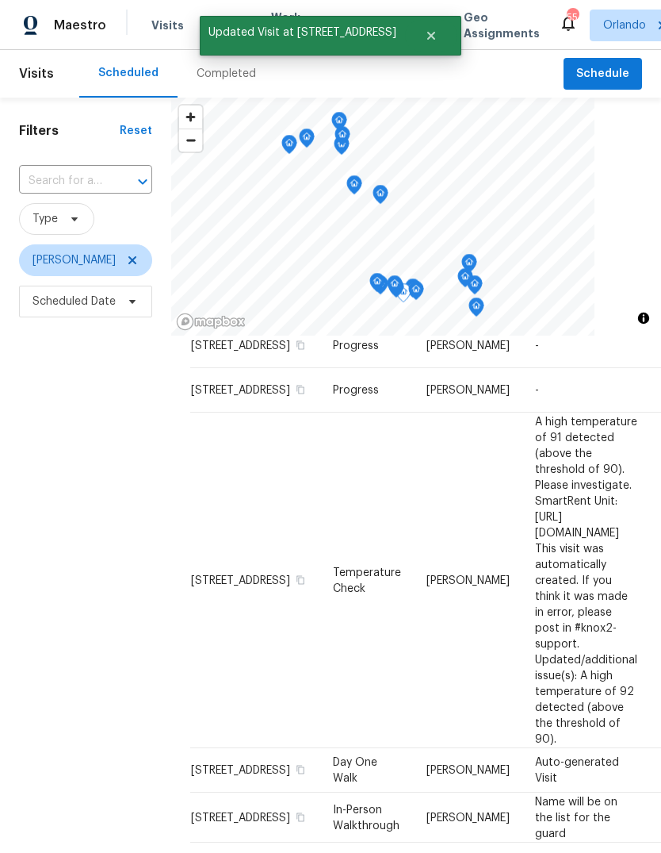
click at [220, 574] on span "[STREET_ADDRESS]" at bounding box center [240, 579] width 99 height 11
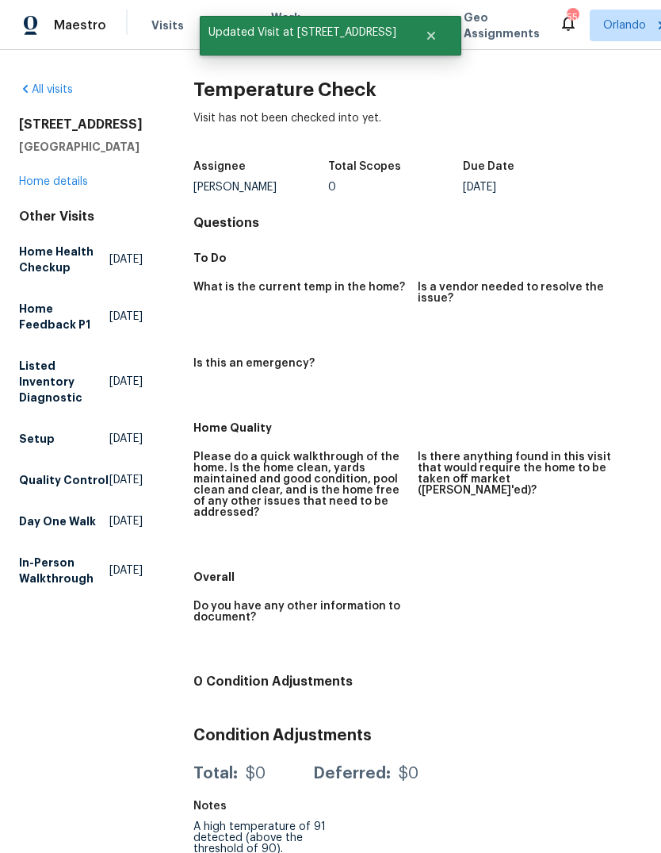
click at [42, 186] on link "Home details" at bounding box center [53, 181] width 69 height 11
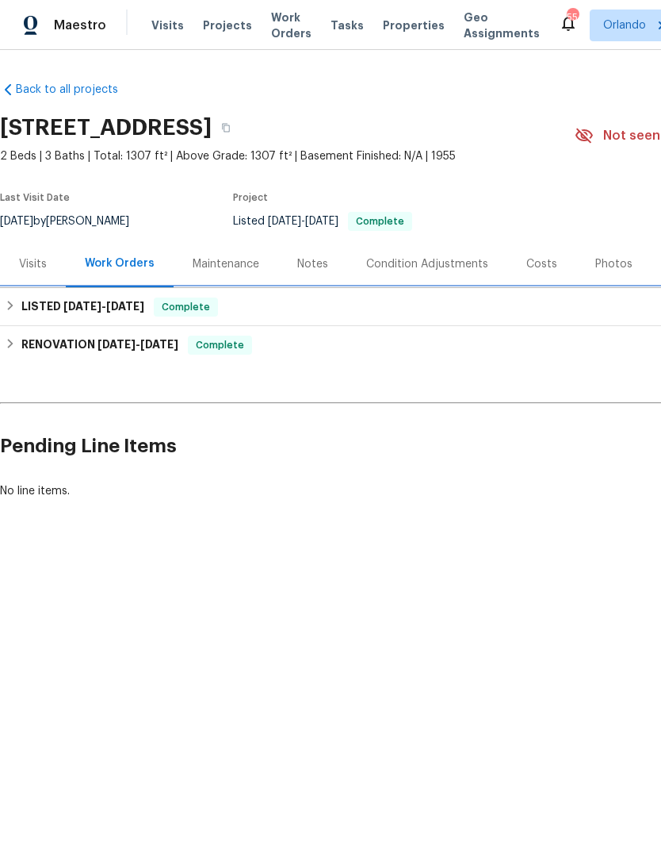
click at [39, 304] on h6 "LISTED 7/10/25 - 7/14/25" at bounding box center [82, 306] width 123 height 19
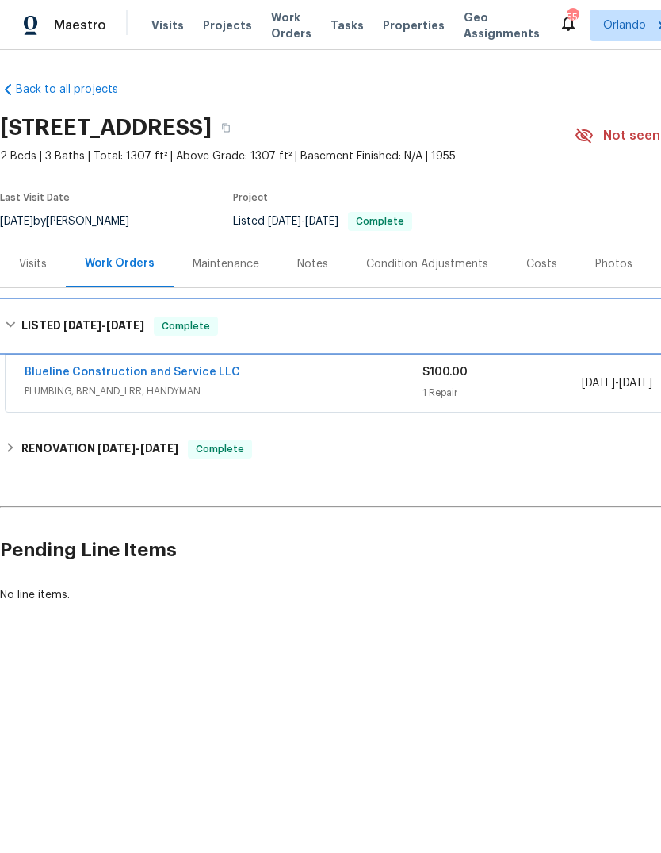
click at [47, 315] on div "LISTED 7/10/25 - 7/14/25 Complete" at bounding box center [448, 326] width 896 height 51
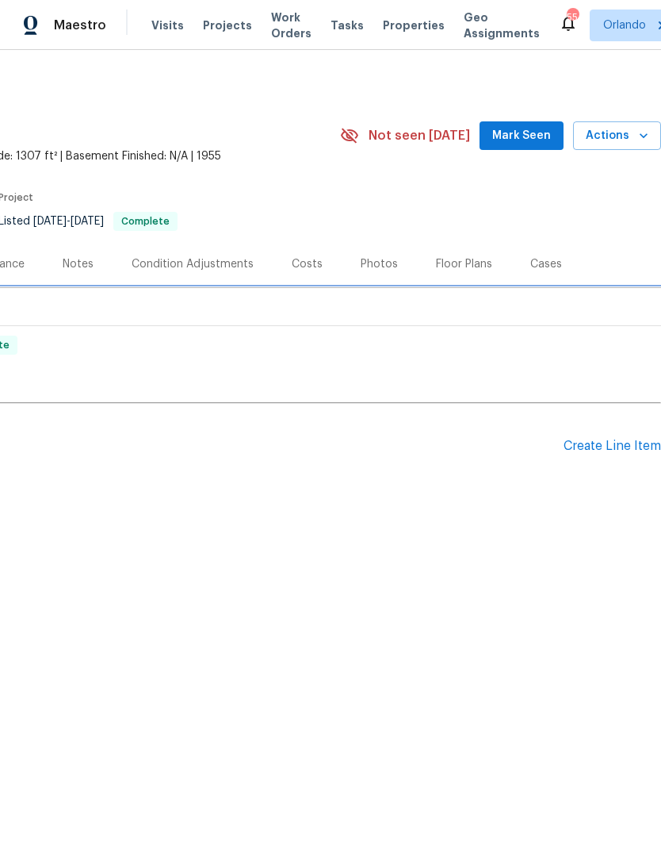
scroll to position [0, 235]
click at [629, 439] on div "Create Line Item" at bounding box center [613, 446] width 98 height 15
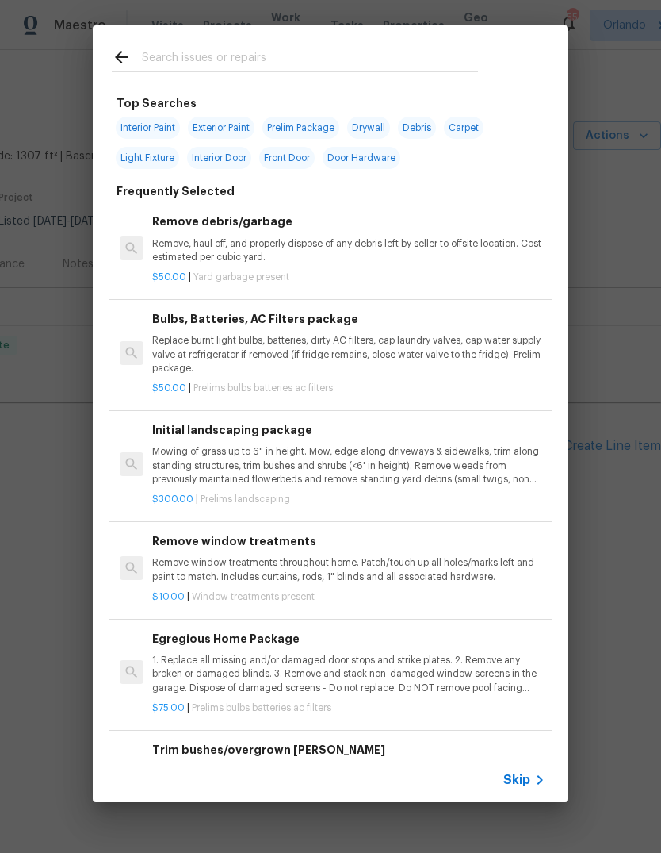
click at [171, 69] on input "text" at bounding box center [310, 60] width 336 height 24
type input "Hvac"
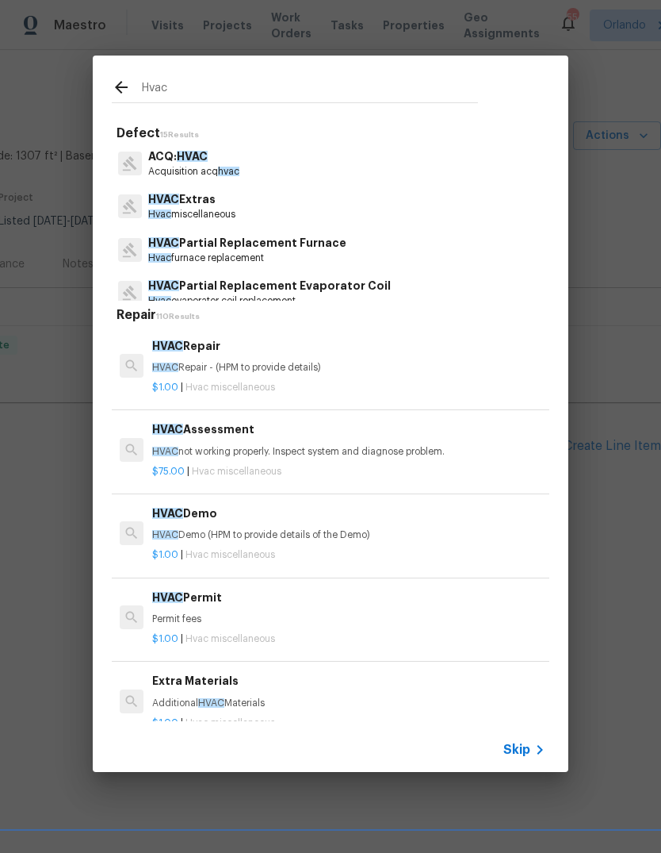
click at [164, 366] on span "HVAC" at bounding box center [165, 367] width 26 height 10
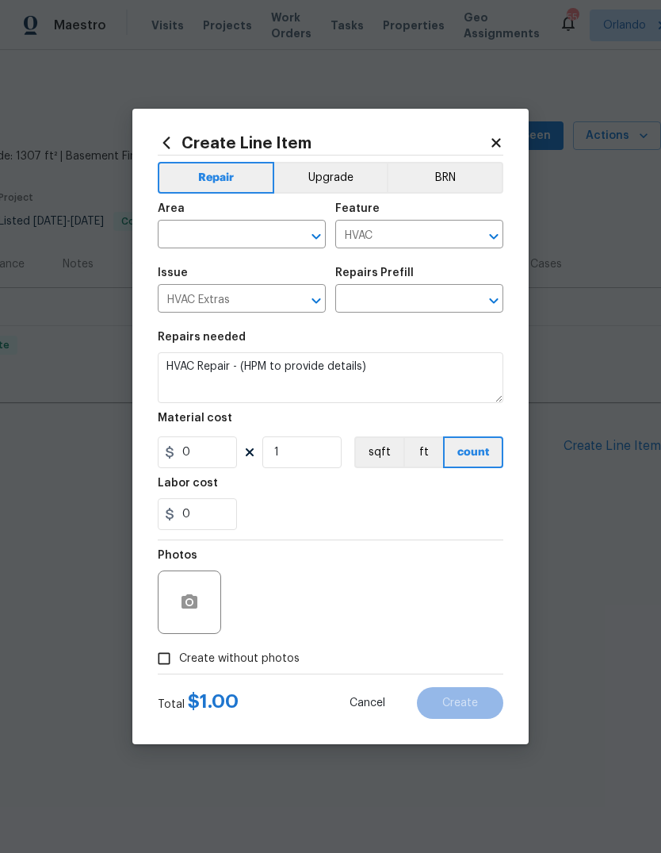
type input "HVAC Repair $1.00"
type input "1"
click at [186, 220] on div "Area" at bounding box center [242, 213] width 168 height 21
click at [226, 237] on input "text" at bounding box center [220, 236] width 124 height 25
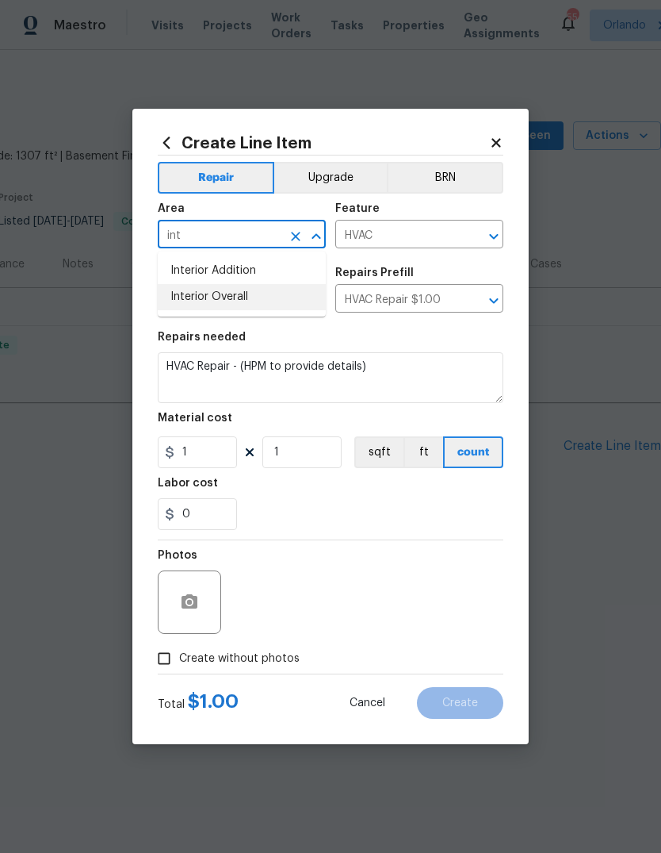
click at [208, 301] on li "Interior Overall" at bounding box center [242, 297] width 168 height 26
type input "Interior Overall"
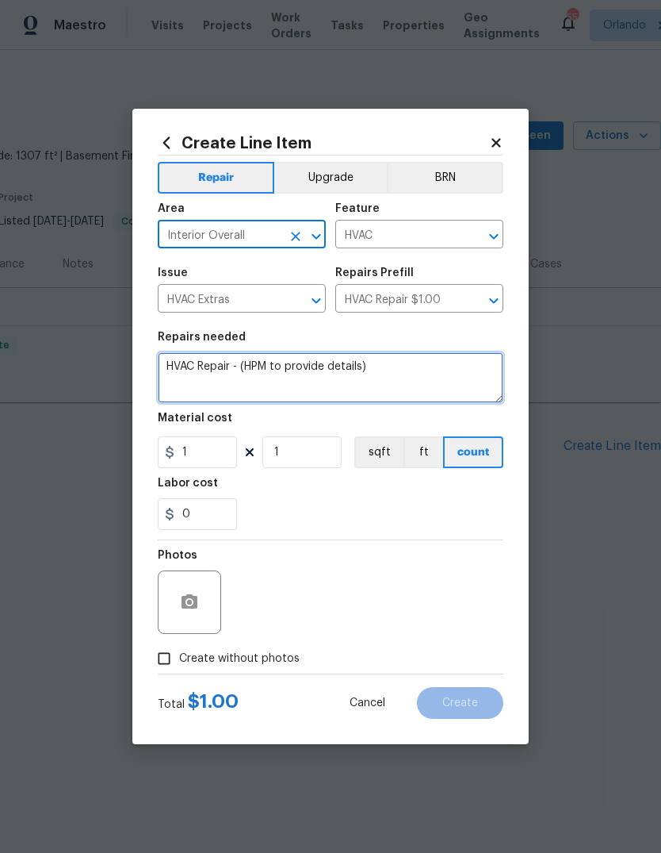
click at [256, 367] on textarea "HVAC Repair - (HPM to provide details)" at bounding box center [331, 377] width 346 height 51
click at [255, 366] on textarea "HVAC Repair - (HPM to provide details)" at bounding box center [331, 377] width 346 height 51
click at [263, 365] on textarea "HVAC Repair - (HPM to provide details)" at bounding box center [331, 377] width 346 height 51
click at [263, 364] on textarea "HVAC Repair - (HPM to provide details)" at bounding box center [331, 377] width 346 height 51
type textarea "HVAC Repair - (service unit)"
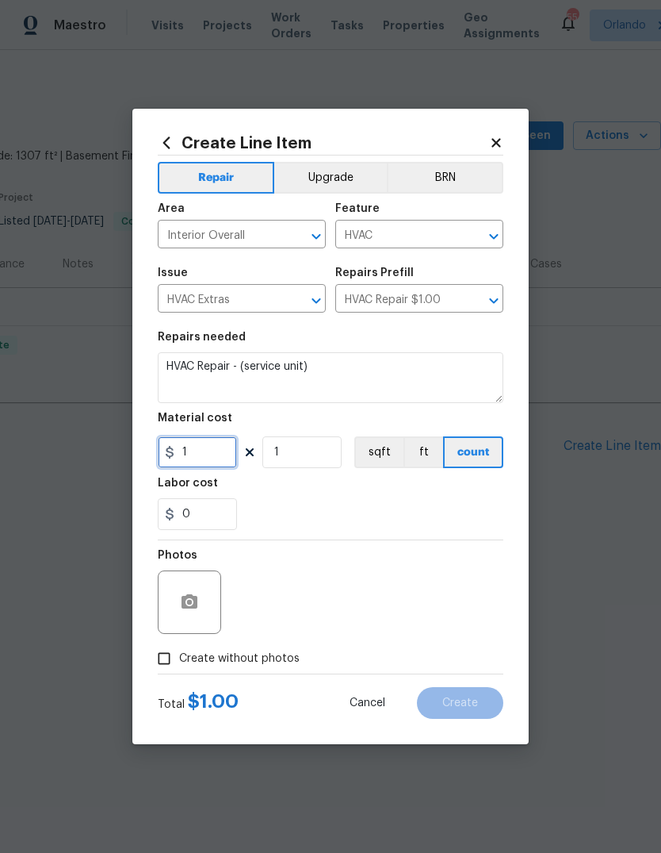
click at [205, 452] on input "1" at bounding box center [197, 452] width 79 height 32
type input "150"
click at [277, 501] on section "Repairs needed HVAC Repair - (service unit) Material cost 150 1 sqft ft count L…" at bounding box center [331, 430] width 346 height 217
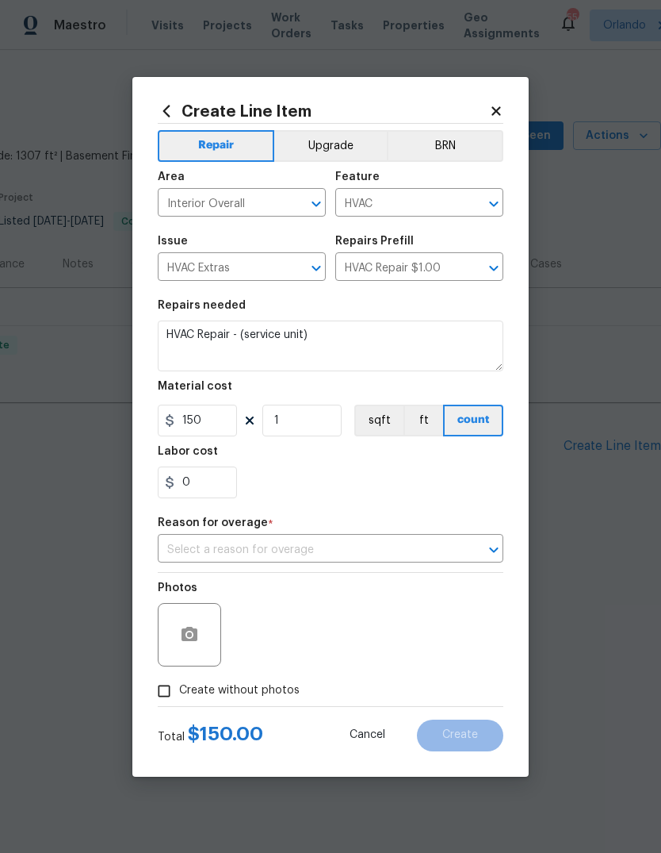
click at [194, 545] on input "text" at bounding box center [308, 550] width 301 height 25
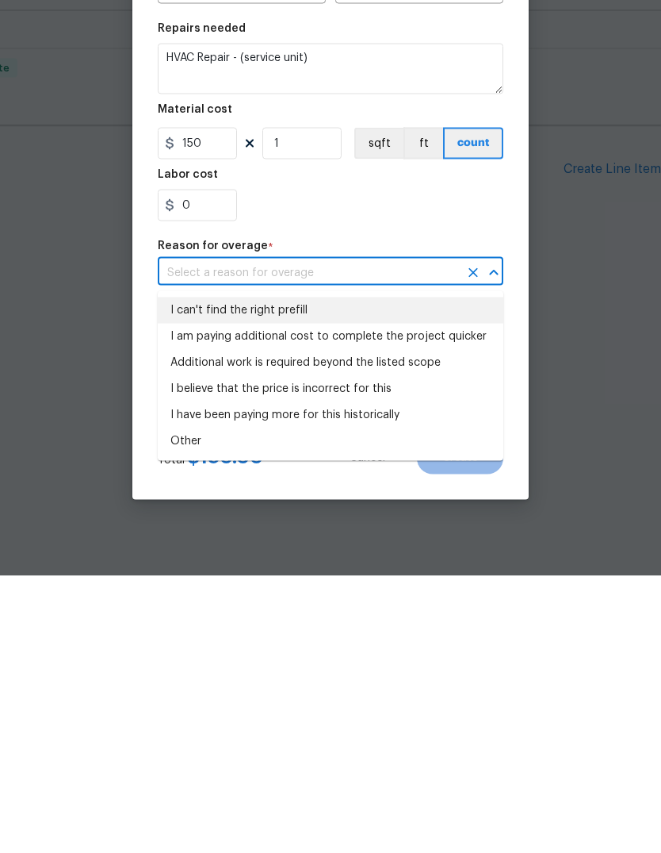
click at [199, 574] on li "I can't find the right prefill" at bounding box center [331, 587] width 346 height 26
type input "I can't find the right prefill"
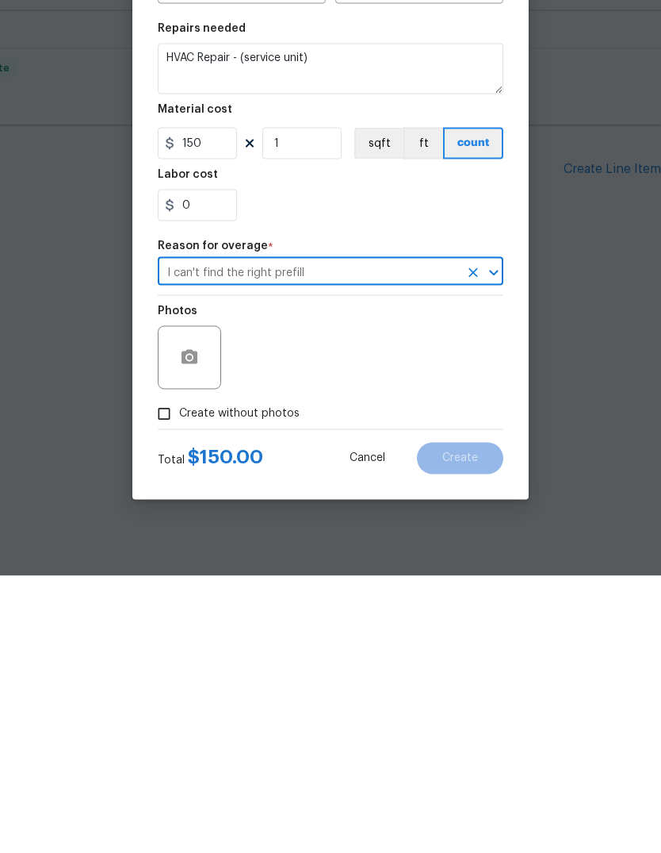
click at [170, 676] on input "Create without photos" at bounding box center [164, 691] width 30 height 30
checkbox input "true"
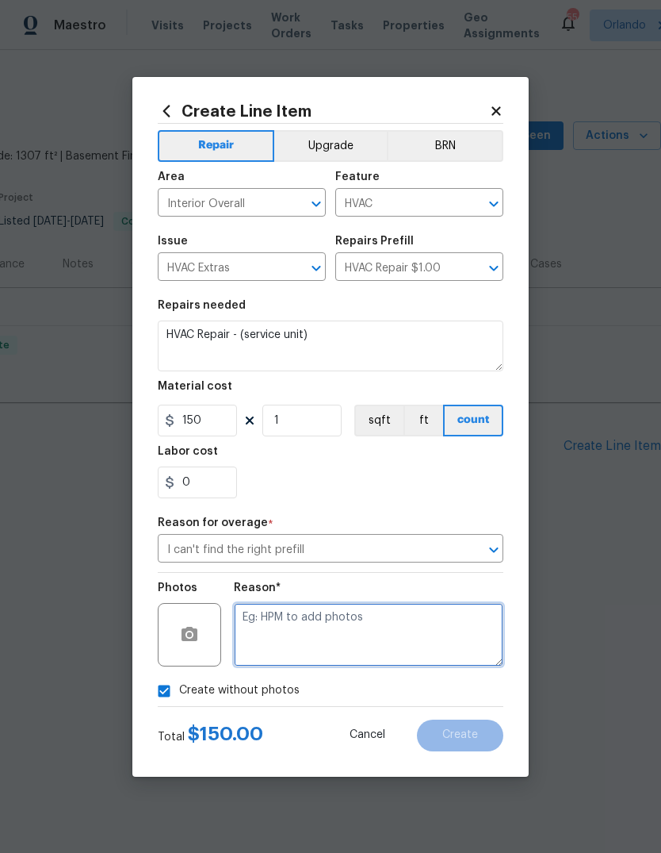
click at [420, 635] on textarea at bounding box center [369, 634] width 270 height 63
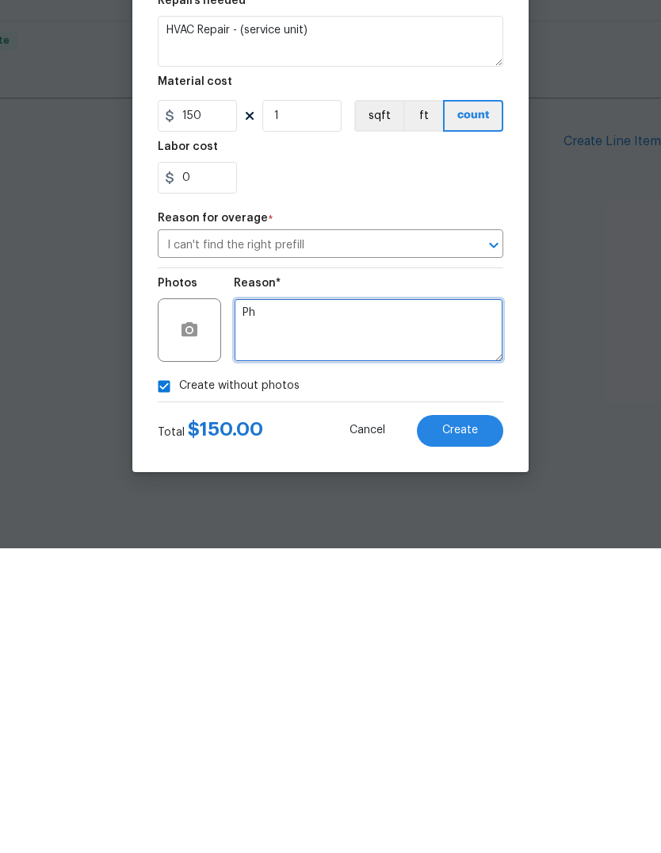
type textarea "P"
type textarea "Hvac"
click at [479, 719] on button "Create" at bounding box center [460, 735] width 86 height 32
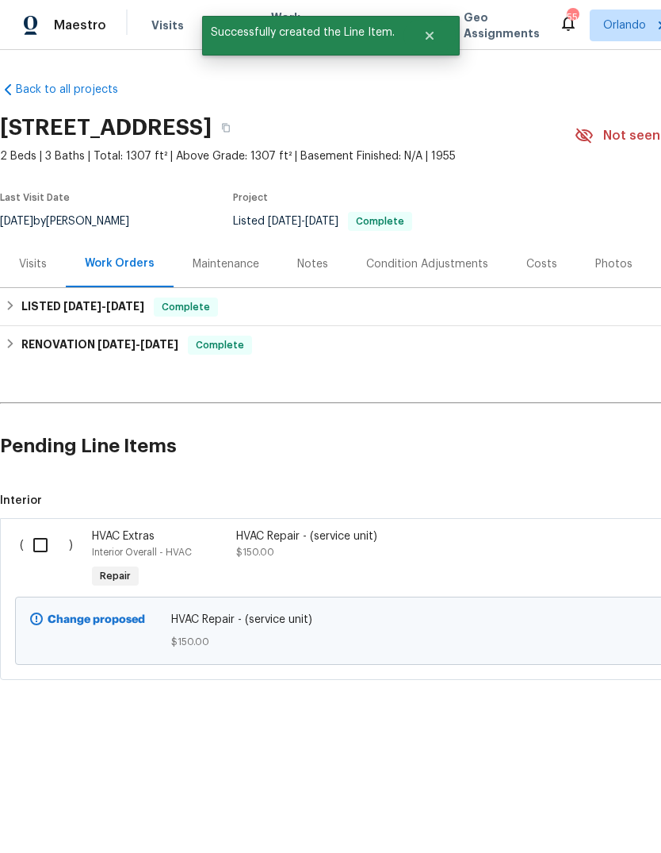
scroll to position [0, 0]
click at [42, 544] on input "checkbox" at bounding box center [46, 544] width 45 height 33
checkbox input "true"
click at [608, 804] on span "Create Work Order" at bounding box center [570, 813] width 105 height 20
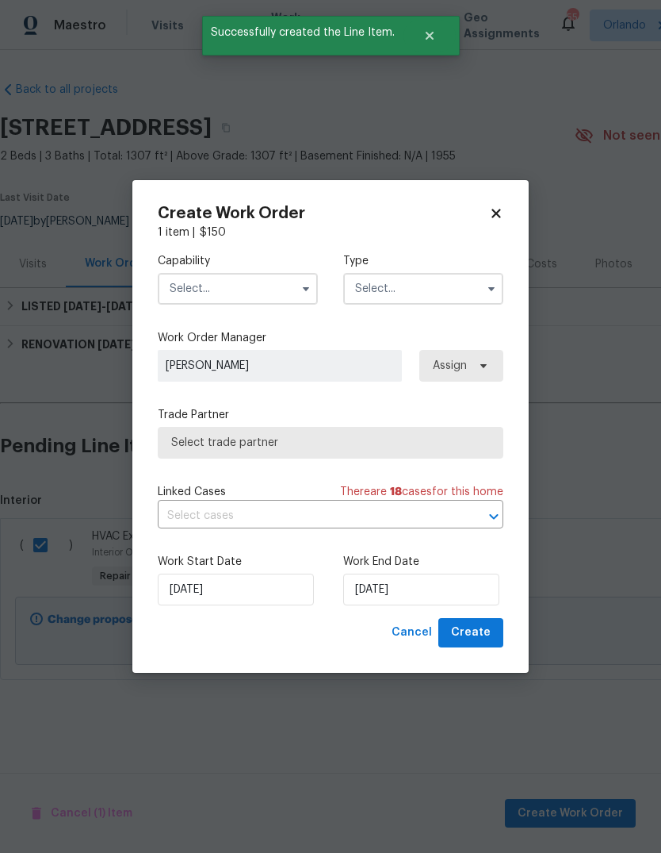
click at [178, 302] on input "text" at bounding box center [238, 289] width 160 height 32
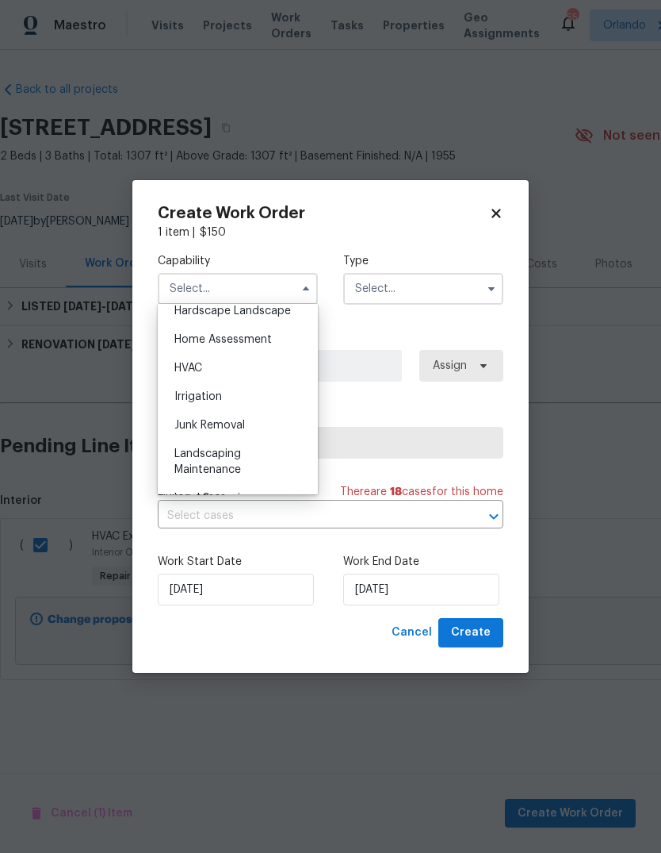
scroll to position [915, 0]
click at [188, 356] on div "HVAC" at bounding box center [238, 365] width 152 height 29
type input "HVAC"
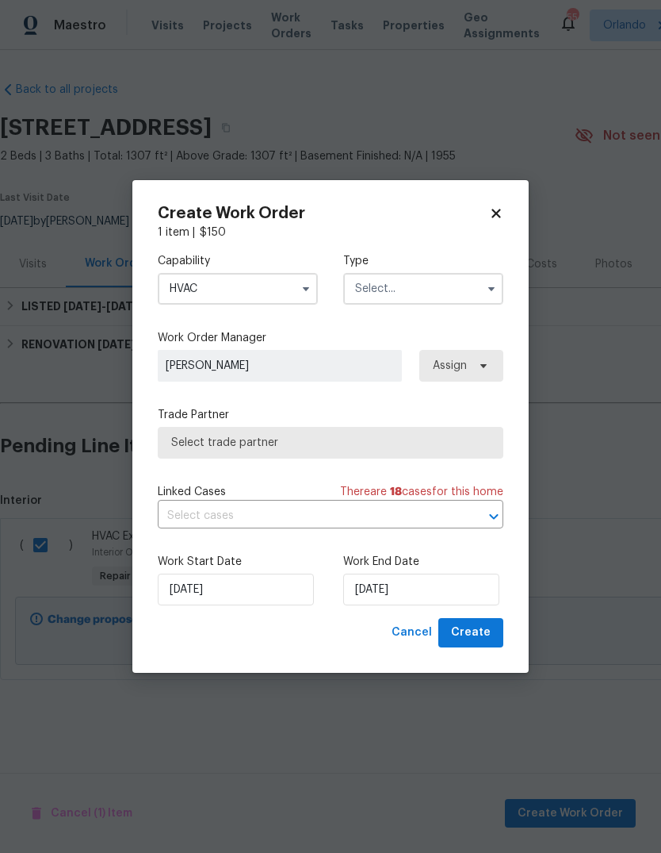
click at [455, 290] on input "text" at bounding box center [423, 289] width 160 height 32
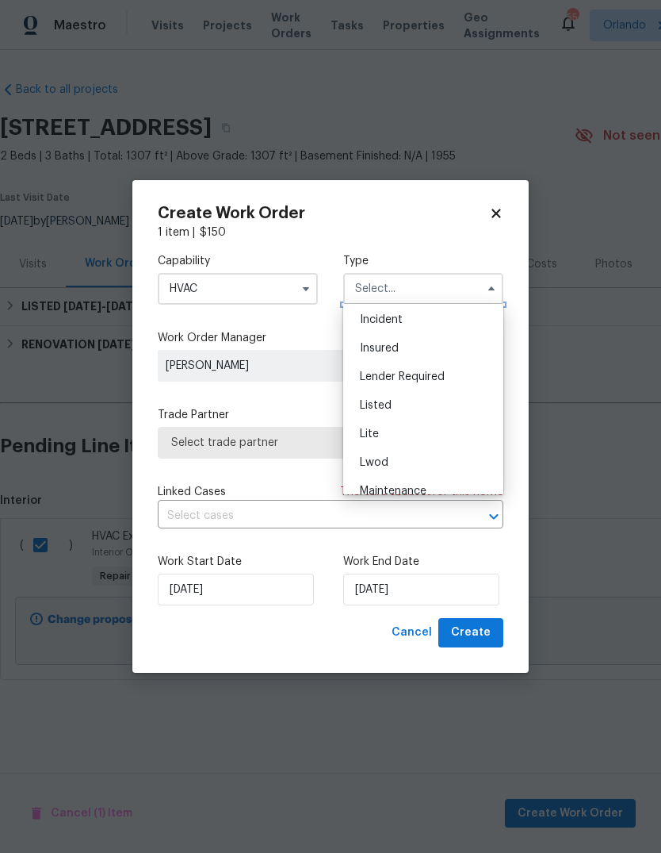
scroll to position [123, 0]
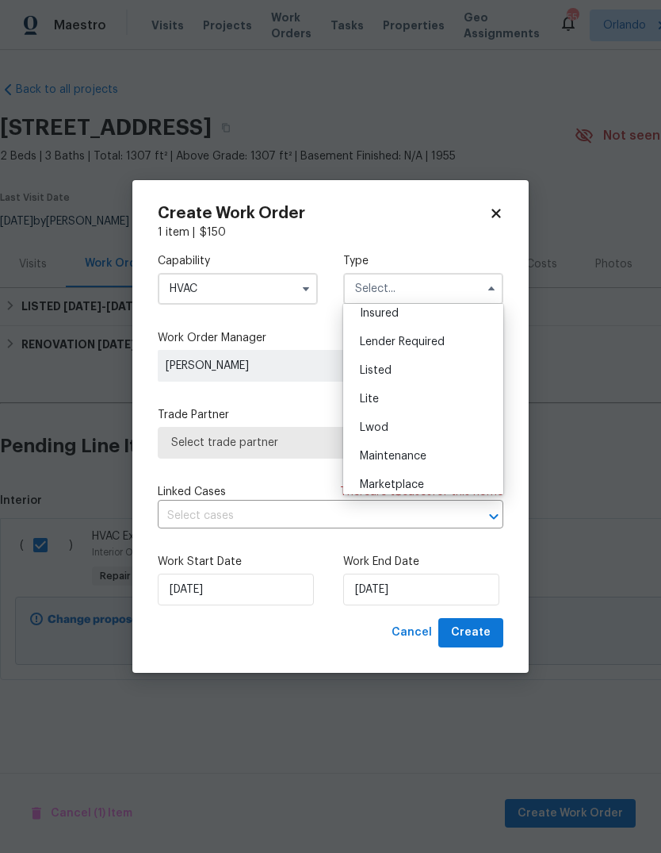
click at [420, 370] on div "Listed" at bounding box center [423, 370] width 152 height 29
type input "Listed"
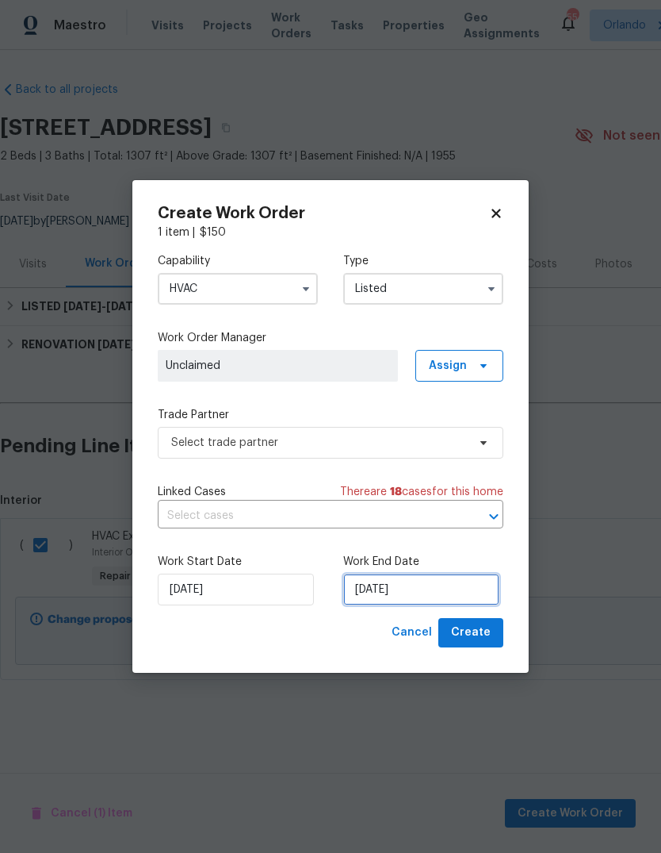
click at [426, 579] on input "[DATE]" at bounding box center [421, 589] width 156 height 32
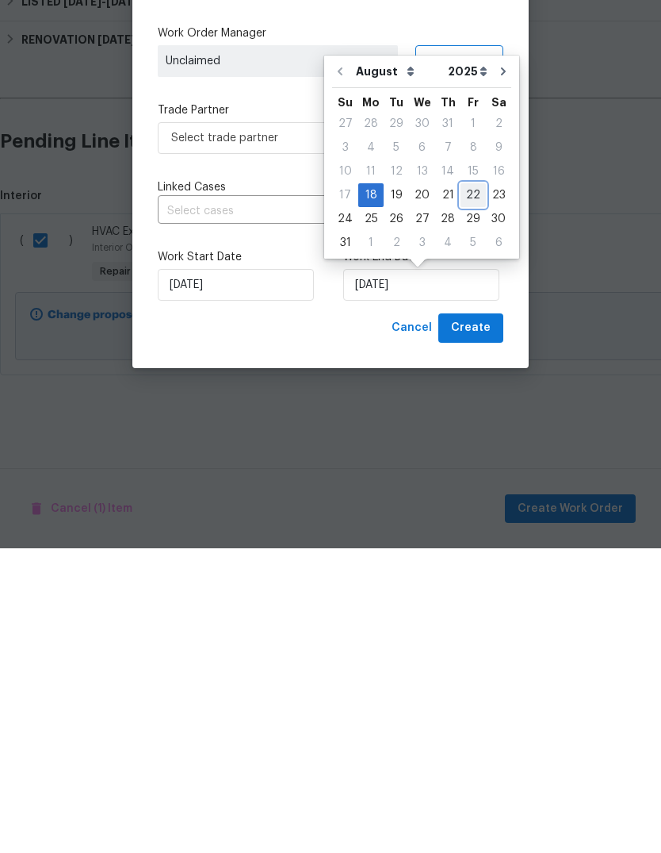
click at [468, 489] on div "22" at bounding box center [473, 500] width 25 height 22
type input "[DATE]"
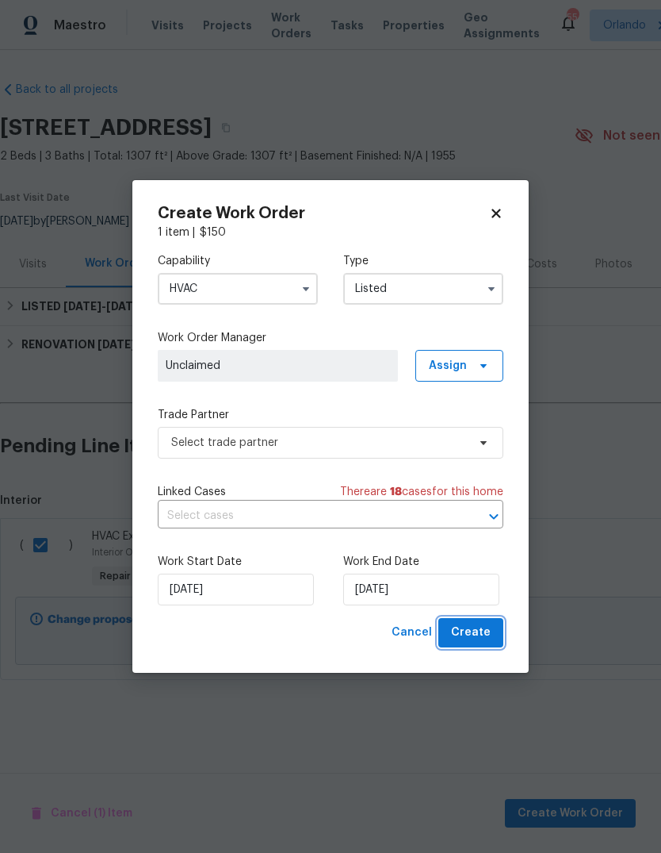
click at [482, 638] on span "Create" at bounding box center [471, 633] width 40 height 20
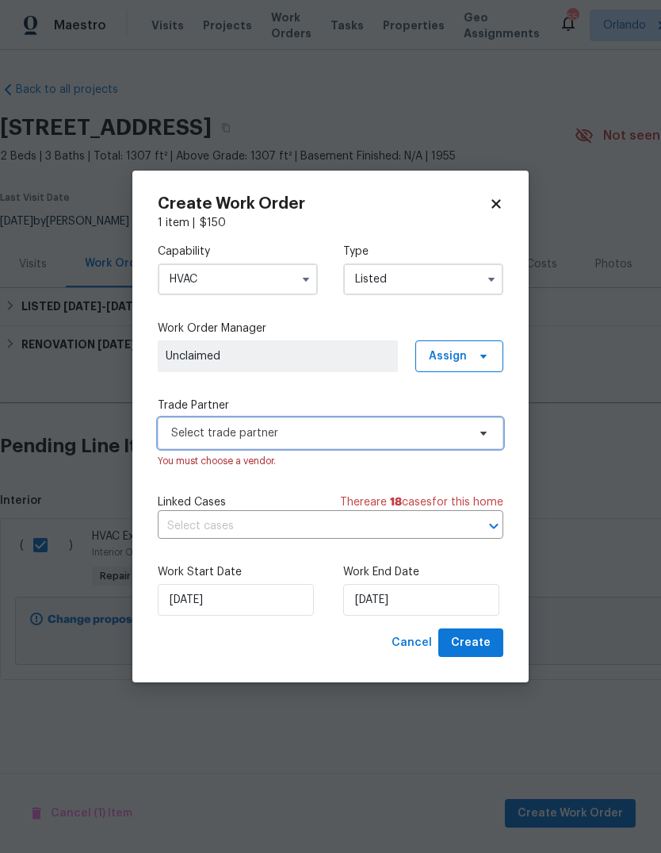
click at [171, 432] on span "Select trade partner" at bounding box center [331, 433] width 346 height 32
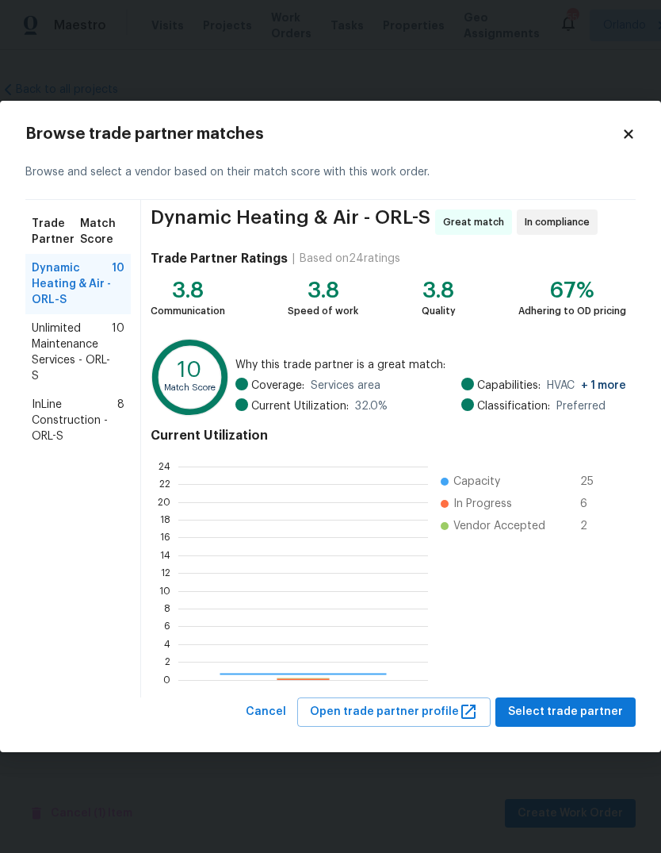
scroll to position [222, 250]
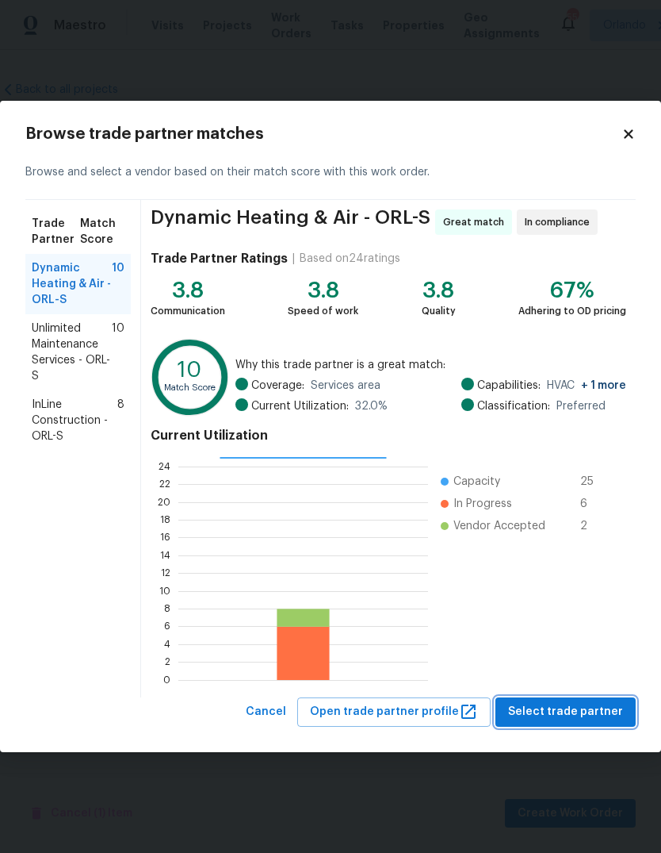
click at [604, 707] on span "Select trade partner" at bounding box center [565, 712] width 115 height 20
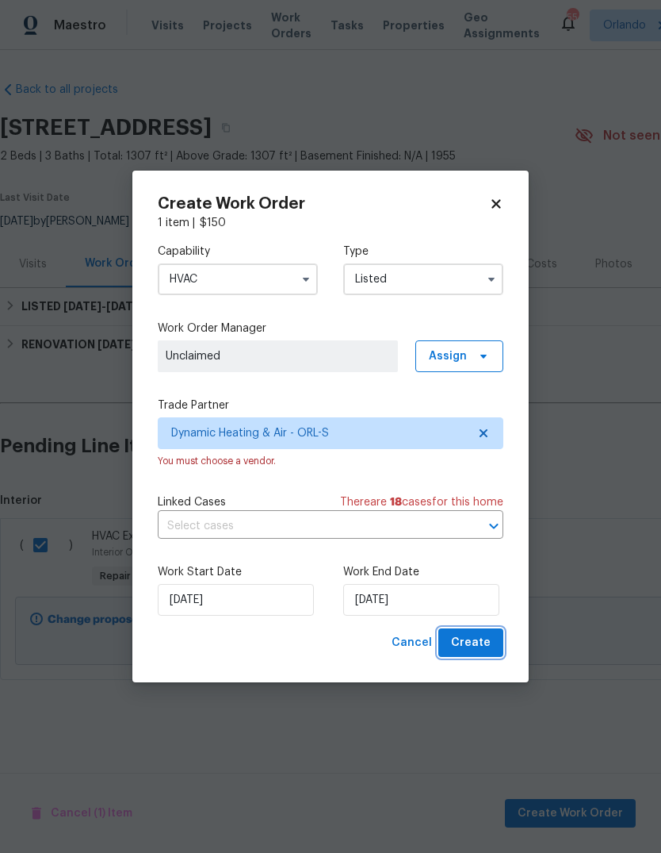
click at [496, 634] on button "Create" at bounding box center [471, 642] width 65 height 29
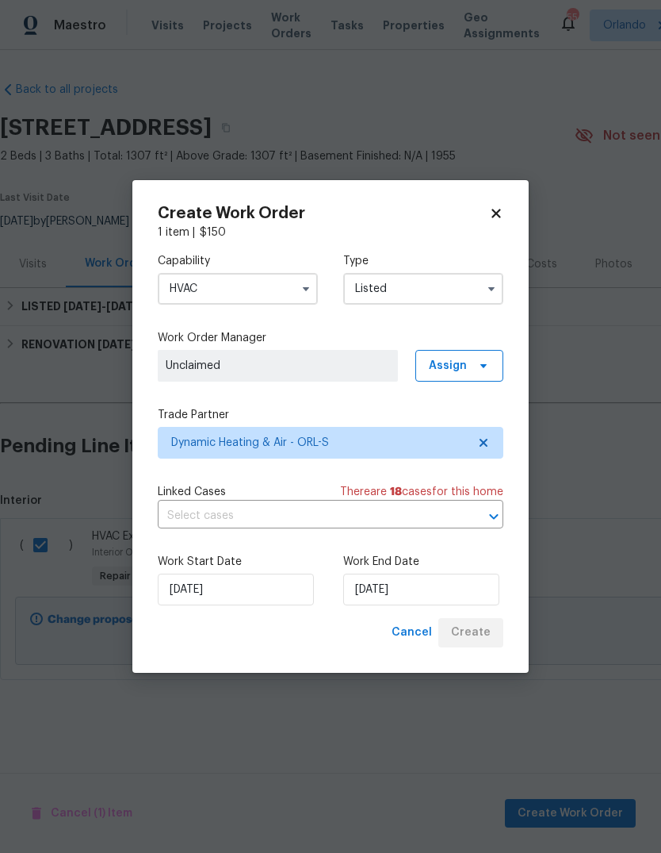
checkbox input "false"
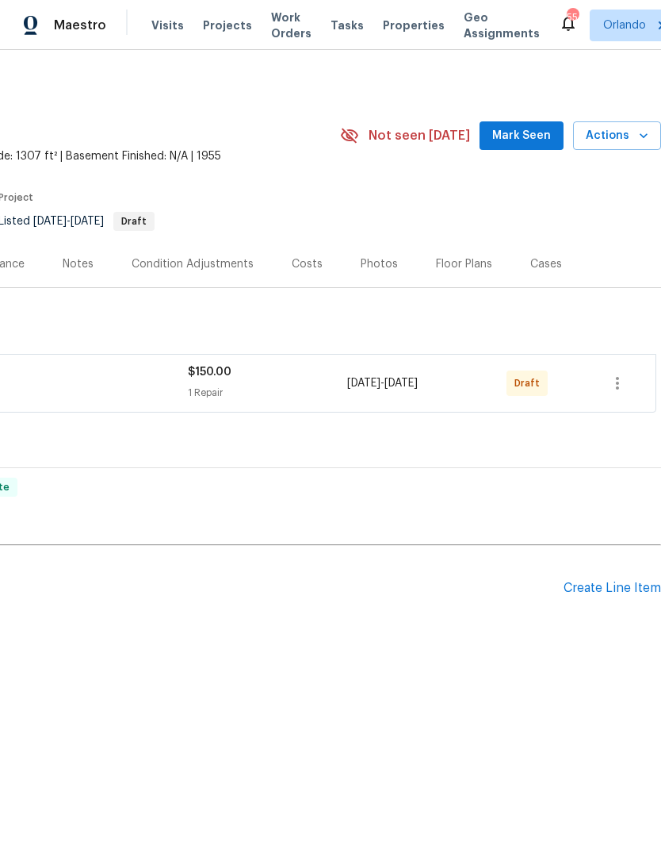
scroll to position [0, 235]
click at [618, 385] on icon "button" at bounding box center [617, 383] width 19 height 19
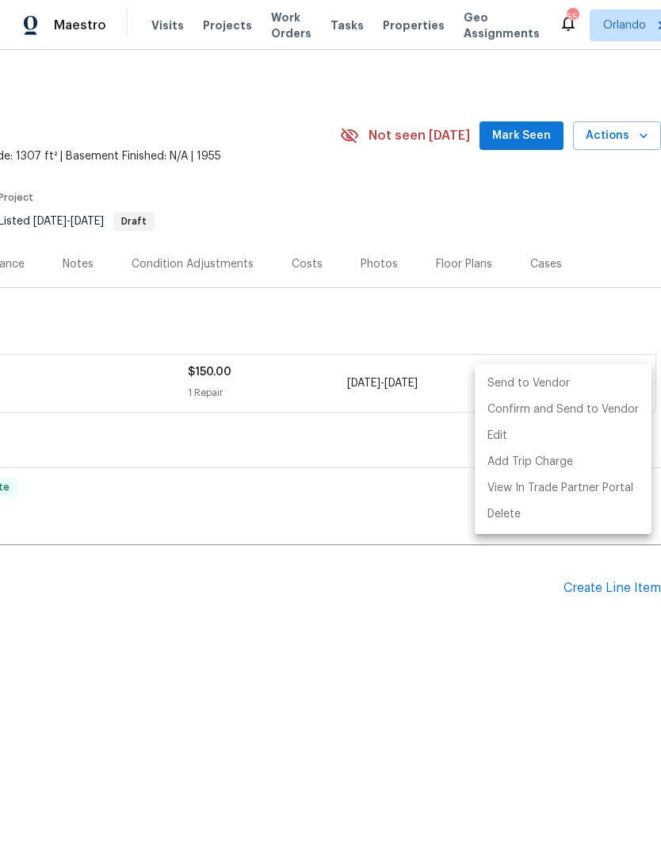
click at [590, 381] on li "Send to Vendor" at bounding box center [563, 383] width 177 height 26
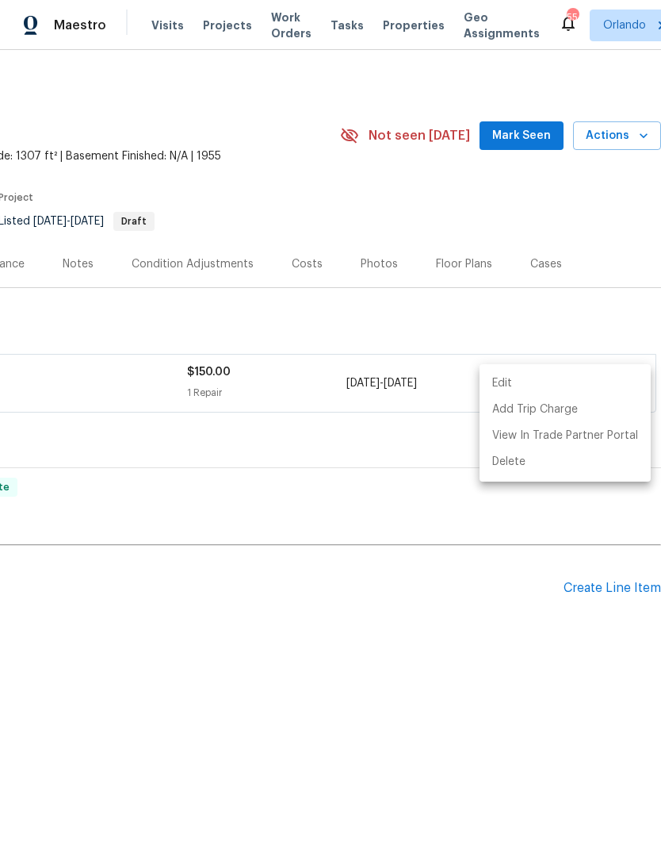
click at [547, 680] on div at bounding box center [330, 426] width 661 height 853
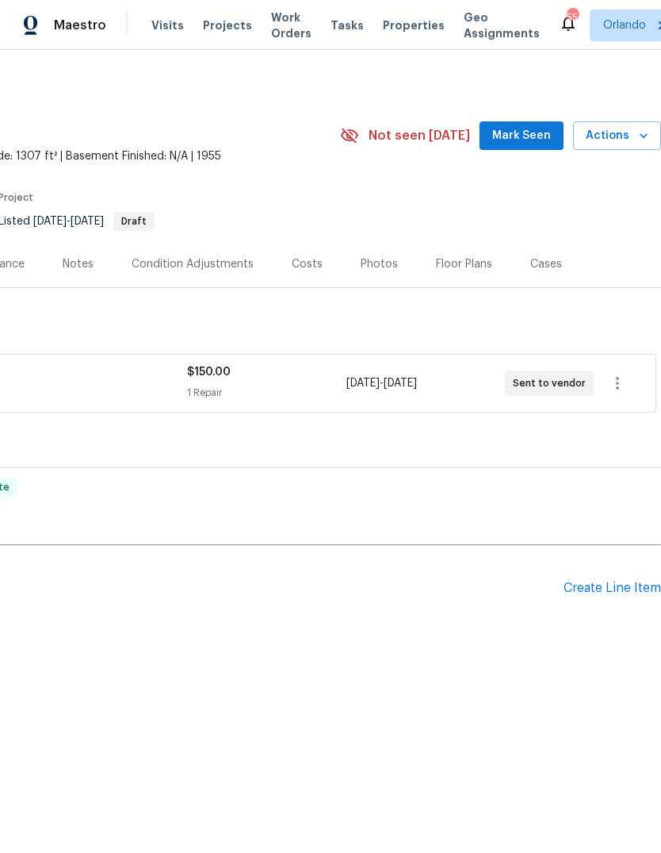
click at [186, 130] on div "[STREET_ADDRESS]" at bounding box center [52, 127] width 575 height 41
click at [166, 20] on span "Visits" at bounding box center [167, 25] width 33 height 16
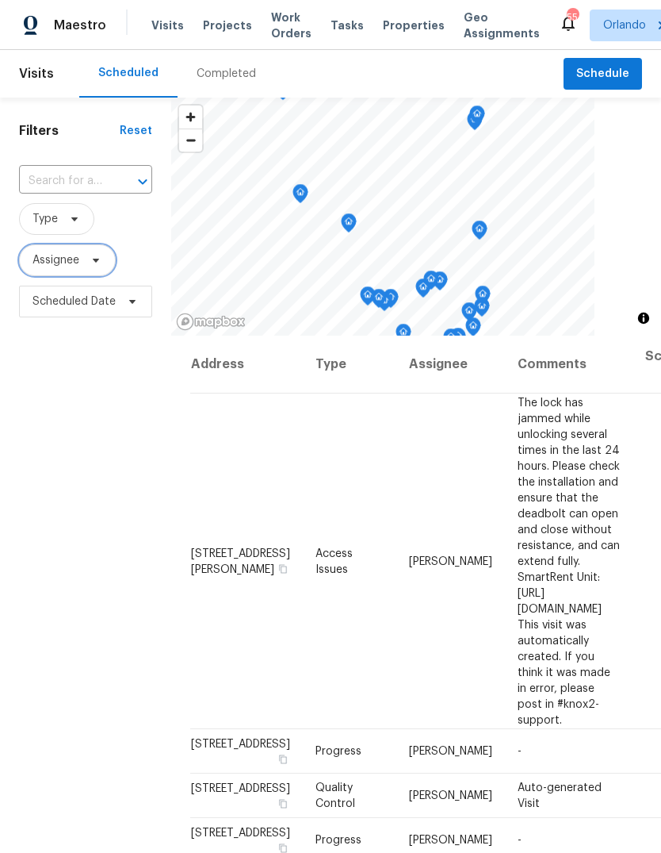
click at [71, 256] on span "Assignee" at bounding box center [56, 260] width 47 height 16
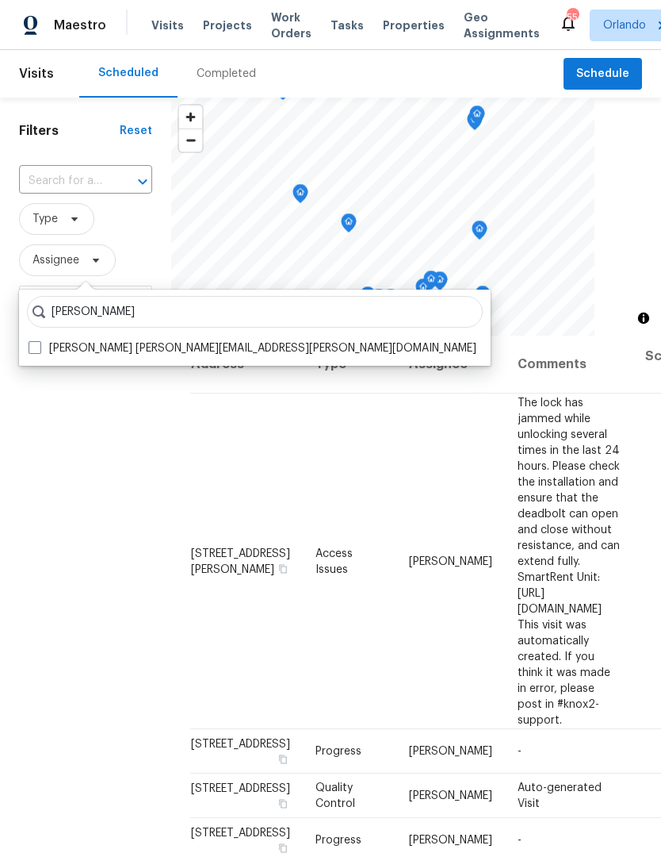
type input "[PERSON_NAME]"
click at [46, 347] on label "[PERSON_NAME] [PERSON_NAME][EMAIL_ADDRESS][PERSON_NAME][DOMAIN_NAME]" at bounding box center [253, 348] width 448 height 16
click at [39, 347] on input "[PERSON_NAME] [PERSON_NAME][EMAIL_ADDRESS][PERSON_NAME][DOMAIN_NAME]" at bounding box center [34, 345] width 10 height 10
checkbox input "true"
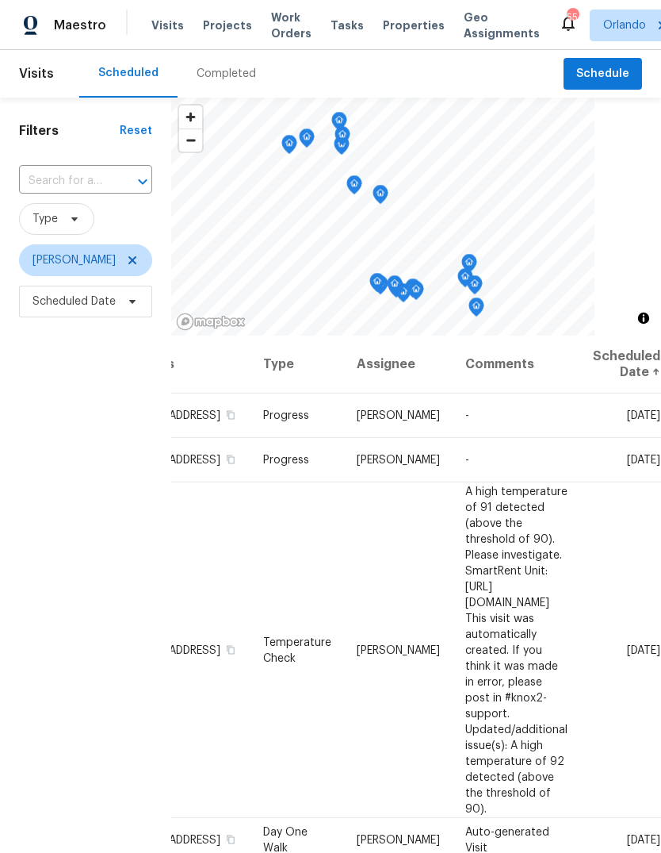
scroll to position [0, 141]
click at [0, 0] on icon at bounding box center [0, 0] width 0 height 0
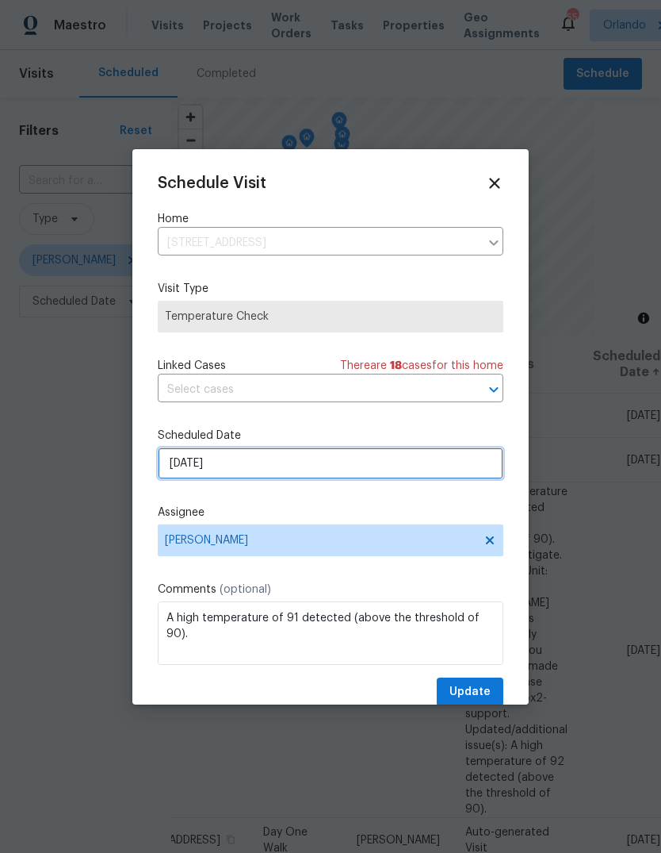
click at [183, 457] on input "[DATE]" at bounding box center [331, 463] width 346 height 32
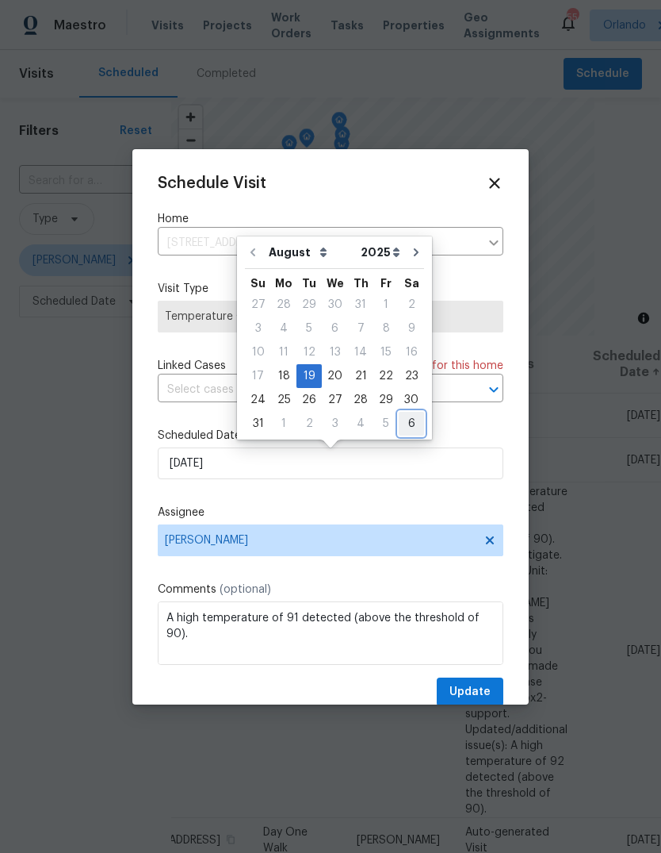
click at [401, 427] on div "6" at bounding box center [411, 423] width 25 height 22
type input "[DATE]"
select select "8"
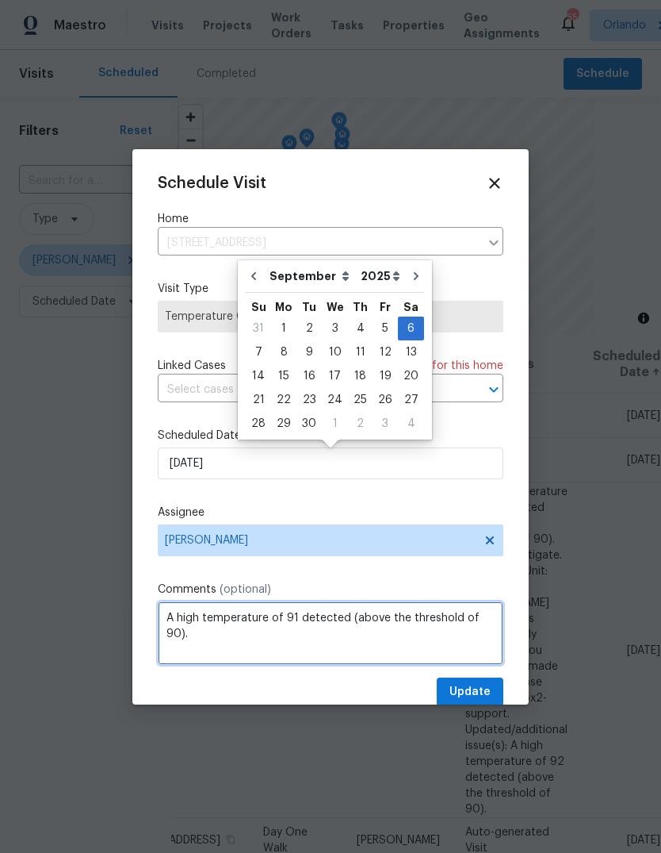
click at [485, 665] on textarea "A high temperature of 91 detected (above the threshold of 90). Please investiga…" at bounding box center [331, 632] width 346 height 63
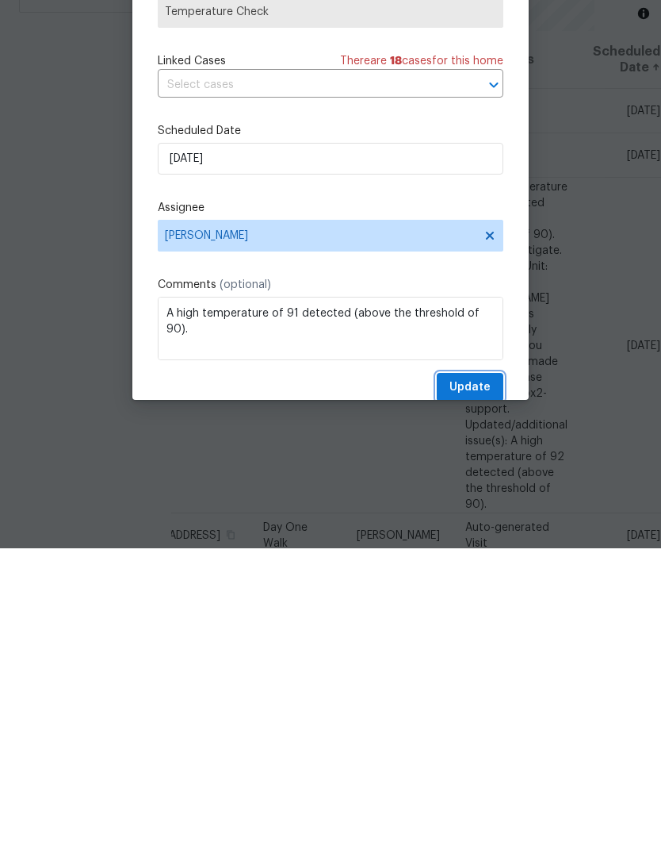
click at [487, 682] on span "Update" at bounding box center [470, 692] width 41 height 20
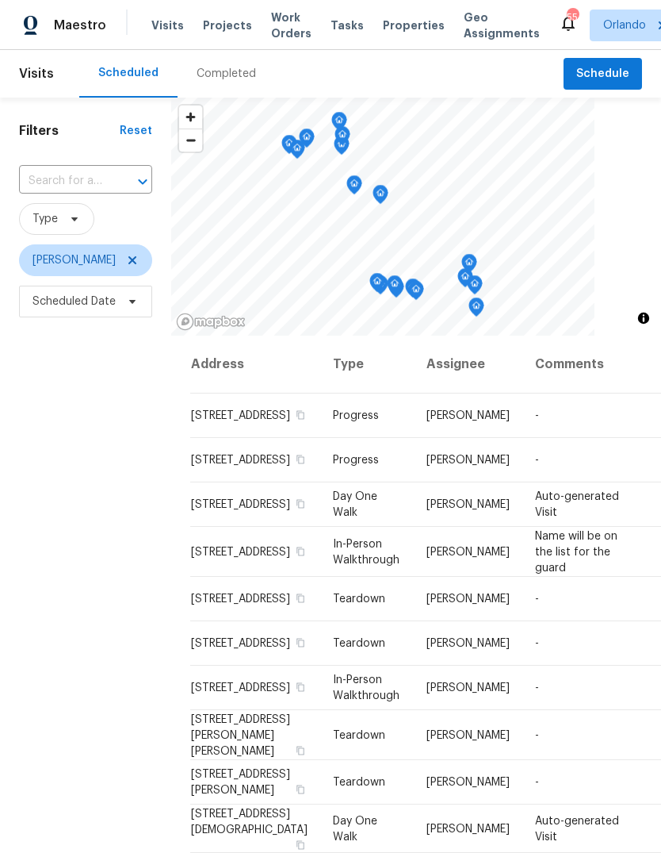
scroll to position [0, 0]
